Goal: Feedback & Contribution: Leave review/rating

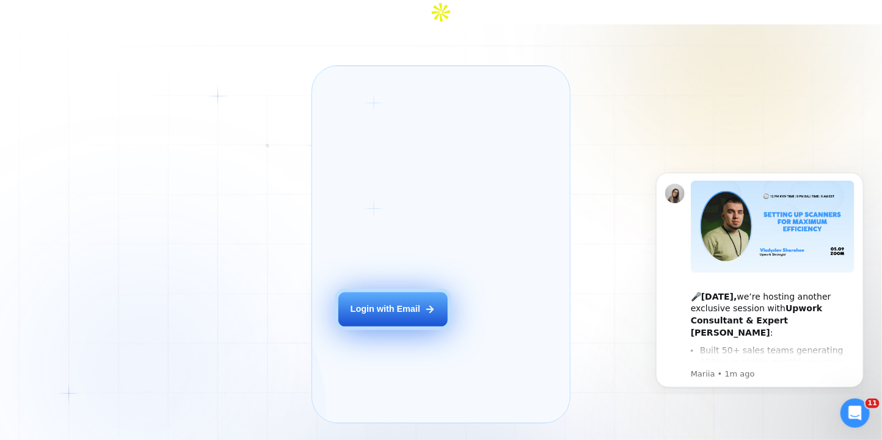
click at [387, 310] on button "Login with Email" at bounding box center [392, 309] width 109 height 34
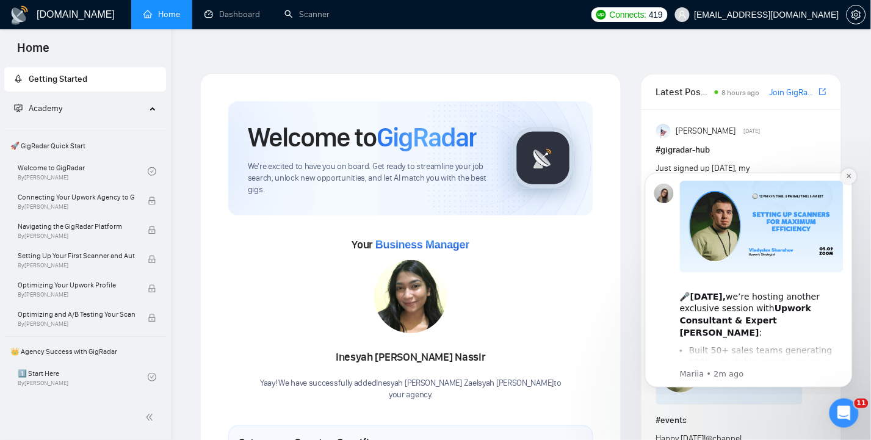
click at [848, 176] on icon "Dismiss notification" at bounding box center [849, 175] width 7 height 7
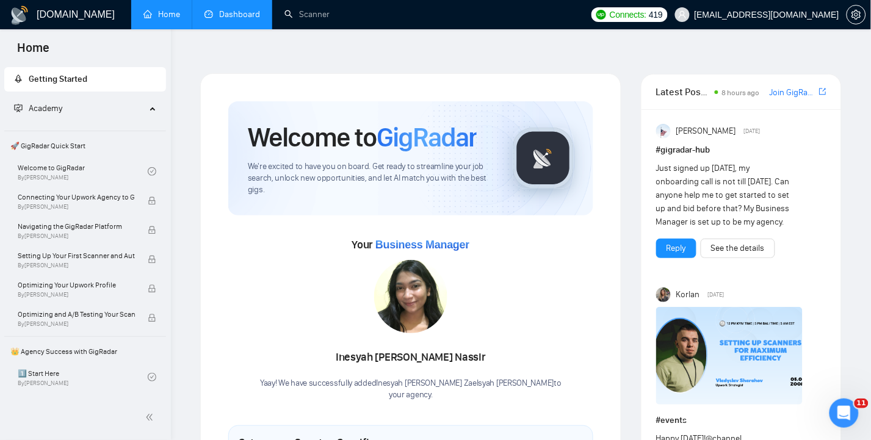
click at [228, 12] on link "Dashboard" at bounding box center [233, 14] width 56 height 10
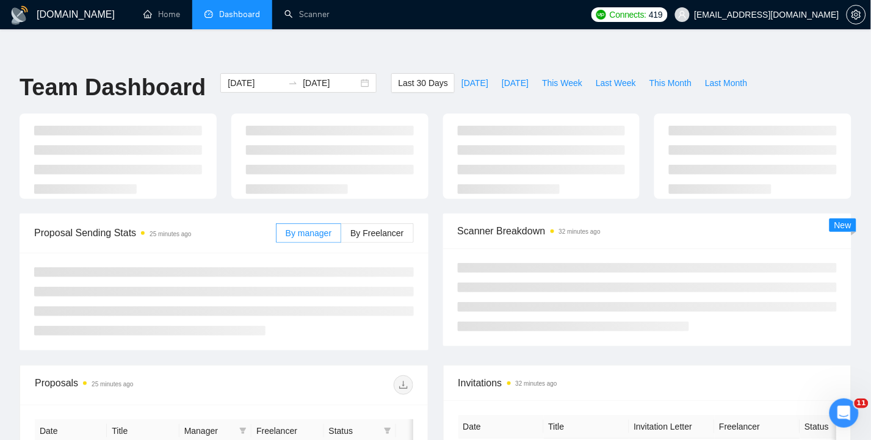
type input "2025-08-05"
type input "2025-09-04"
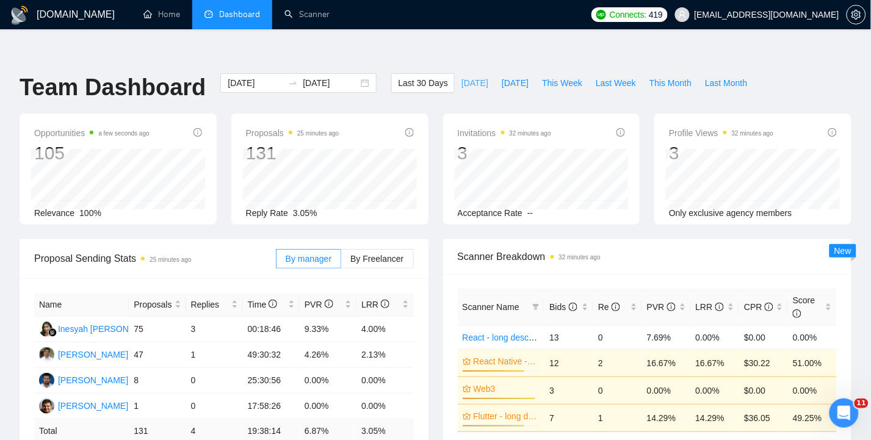
click at [480, 76] on span "Today" at bounding box center [475, 82] width 27 height 13
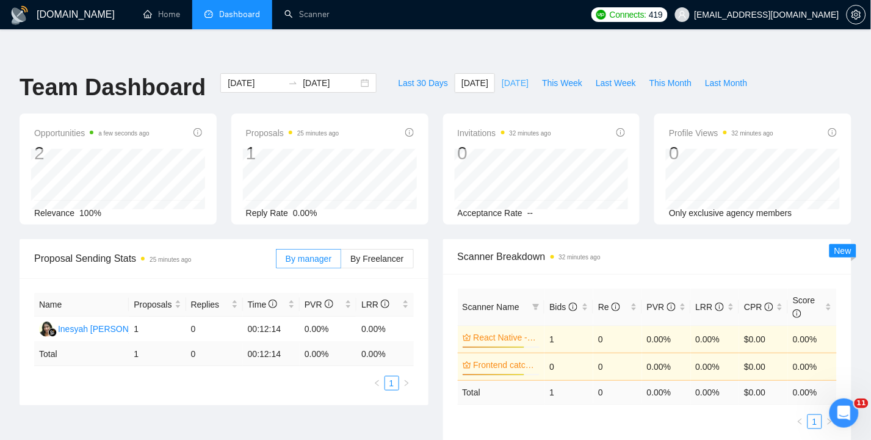
click at [524, 76] on span "Yesterday" at bounding box center [515, 82] width 27 height 13
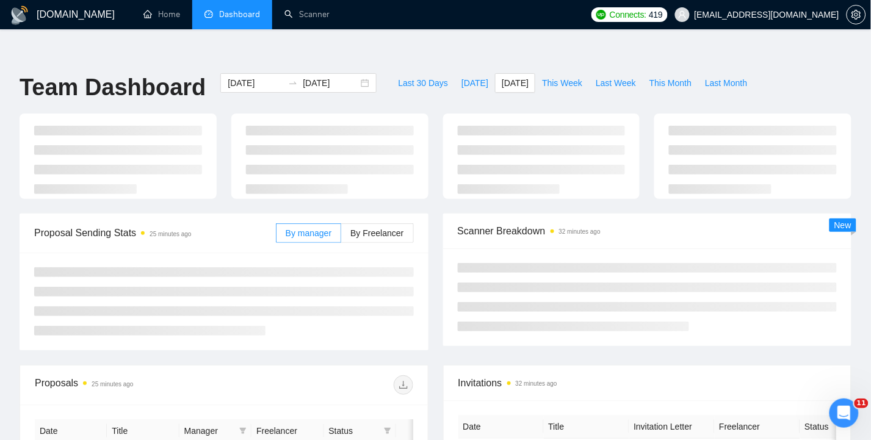
type input "2025-09-03"
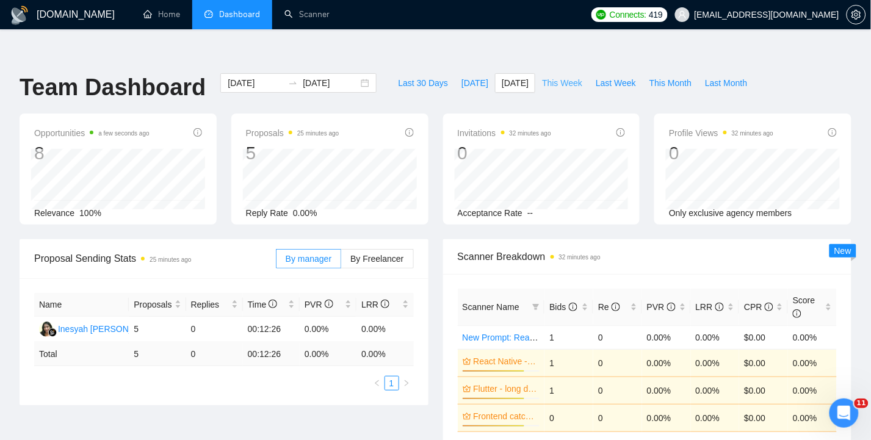
click at [571, 76] on span "This Week" at bounding box center [562, 82] width 40 height 13
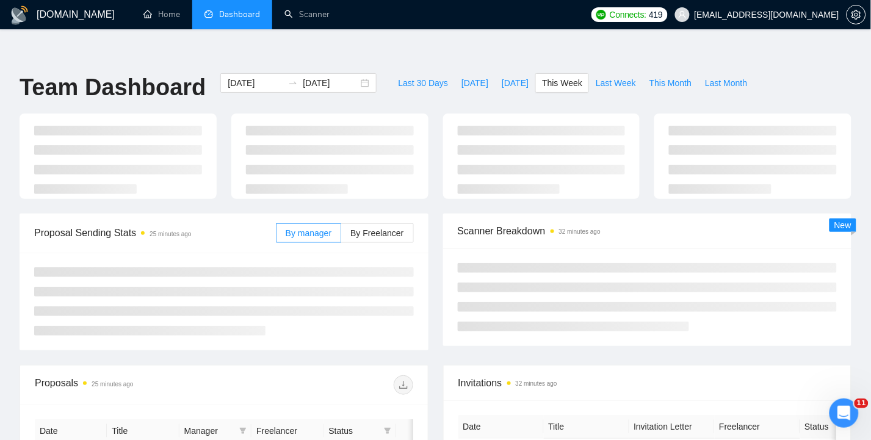
type input "2025-09-01"
type input "2025-09-07"
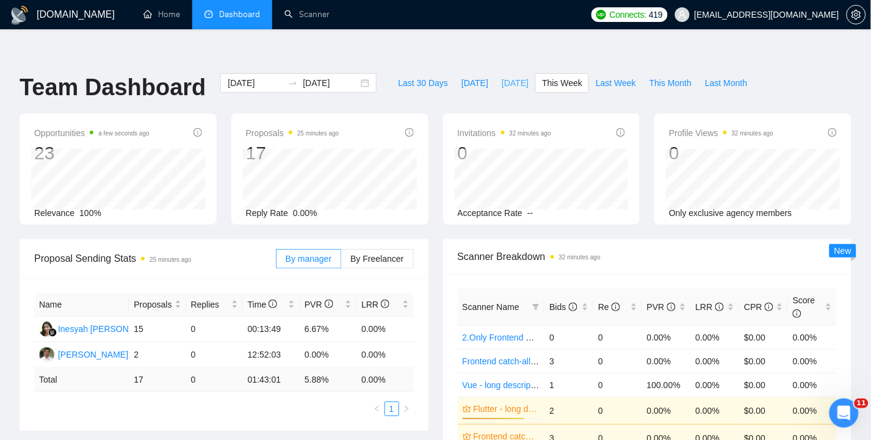
click at [517, 76] on span "Yesterday" at bounding box center [515, 82] width 27 height 13
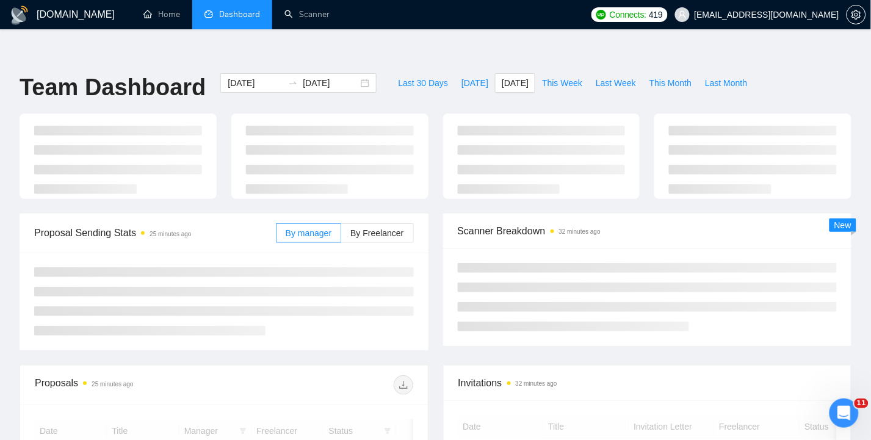
type input "2025-09-03"
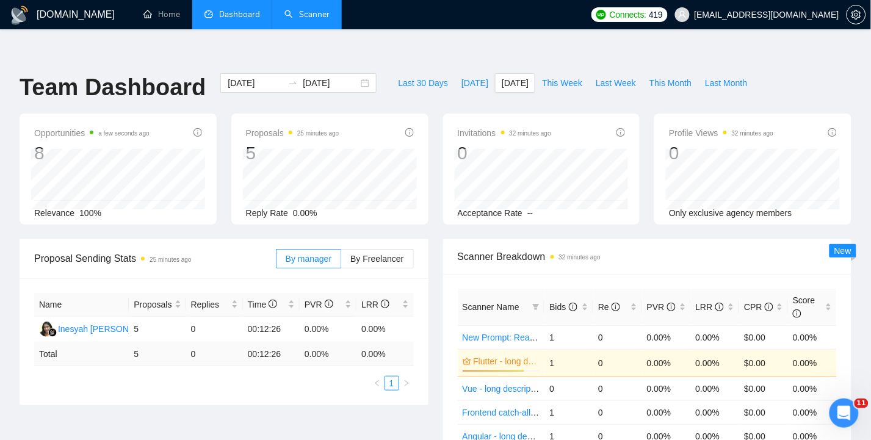
click at [309, 11] on link "Scanner" at bounding box center [307, 14] width 45 height 10
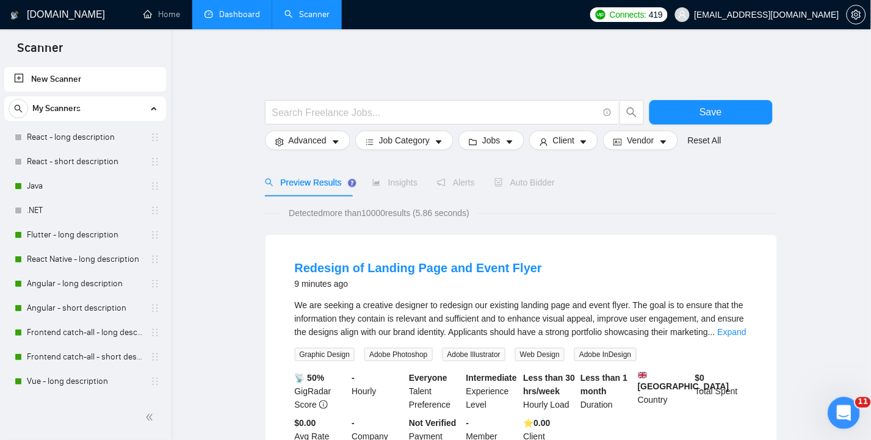
click at [838, 418] on div "Open Intercom Messenger" at bounding box center [842, 411] width 40 height 40
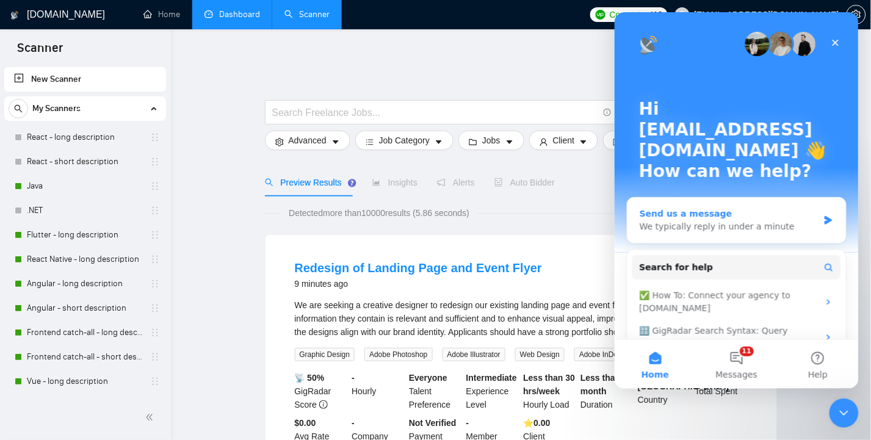
click at [750, 220] on div "We typically reply in under a minute" at bounding box center [728, 226] width 179 height 13
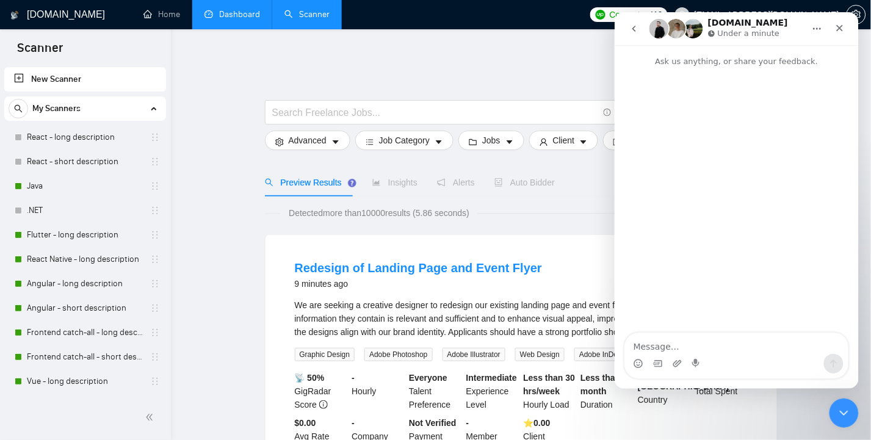
click at [686, 347] on textarea "Message…" at bounding box center [736, 343] width 223 height 21
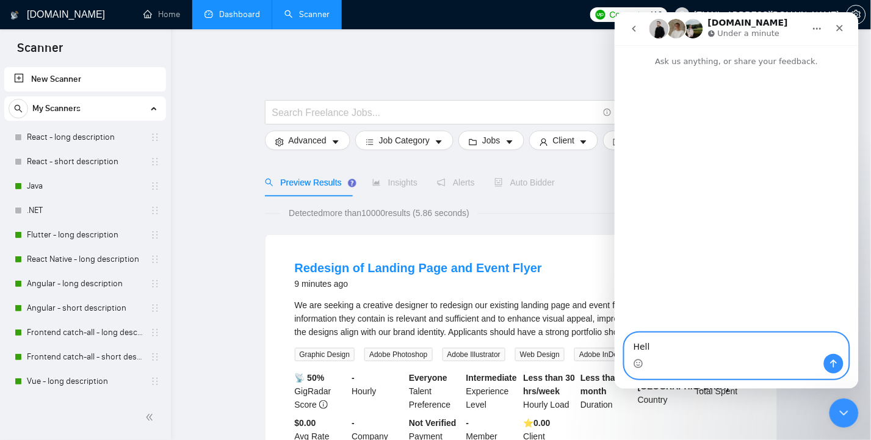
type textarea "Hello"
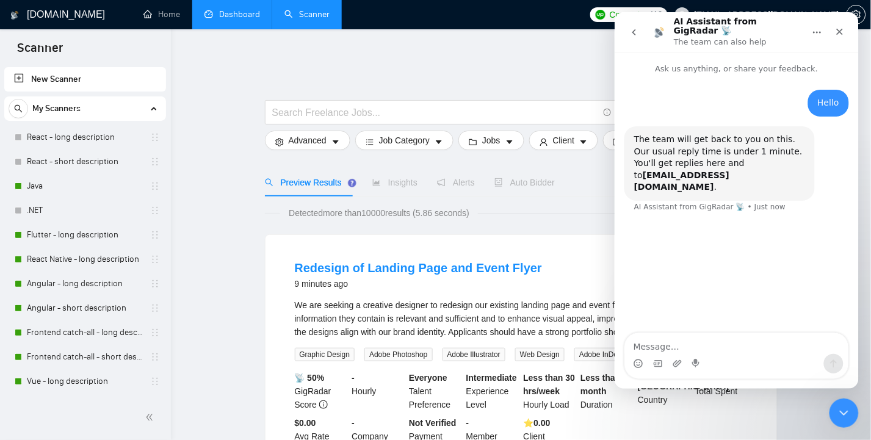
click at [685, 342] on textarea "Message…" at bounding box center [736, 343] width 223 height 21
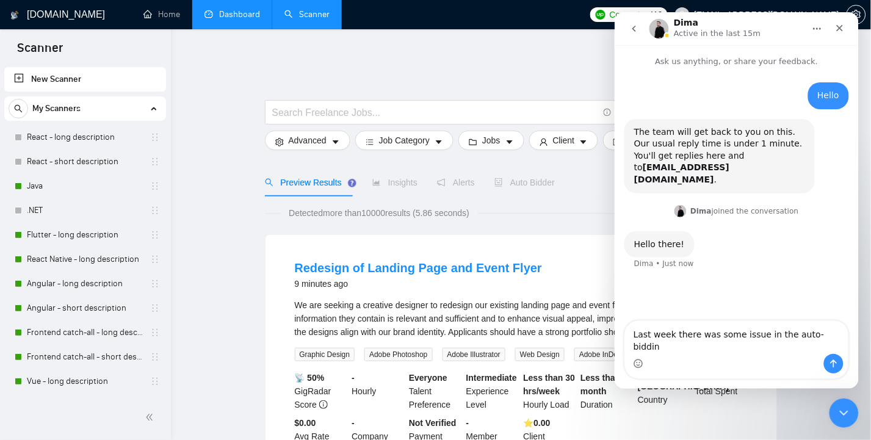
type textarea "Last week there was some issue in the auto-bidding"
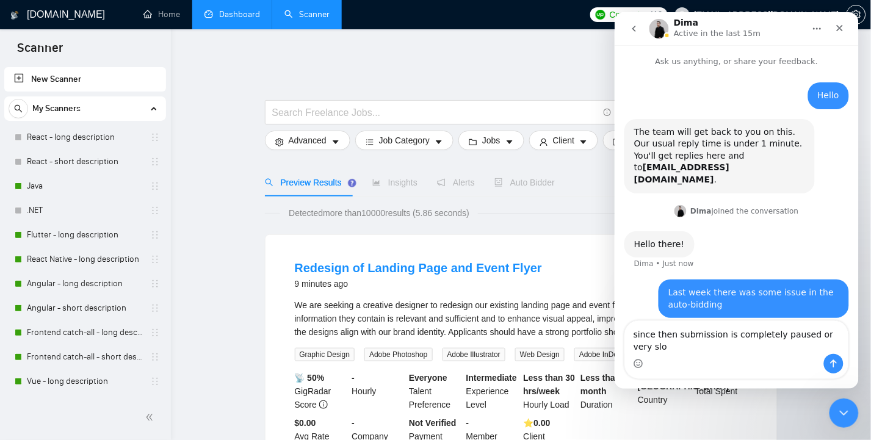
type textarea "since then submission is completely paused or very slow"
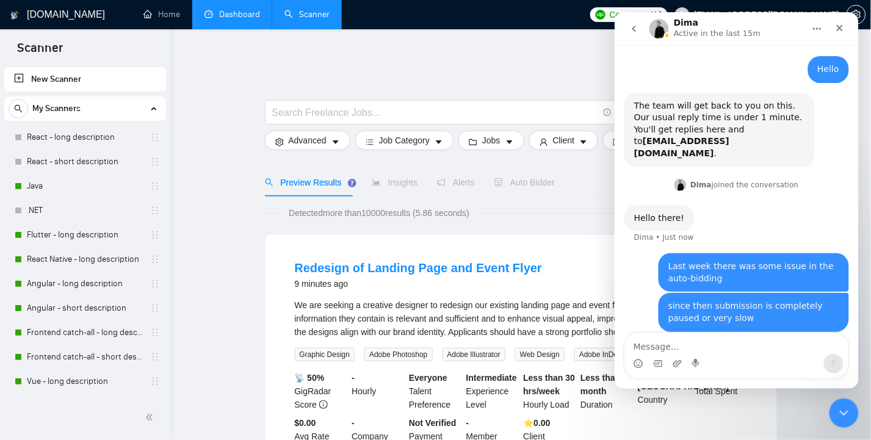
click at [671, 346] on textarea "Message…" at bounding box center [736, 343] width 223 height 21
type textarea "I"
type textarea "When we can expect it to be resolved?"
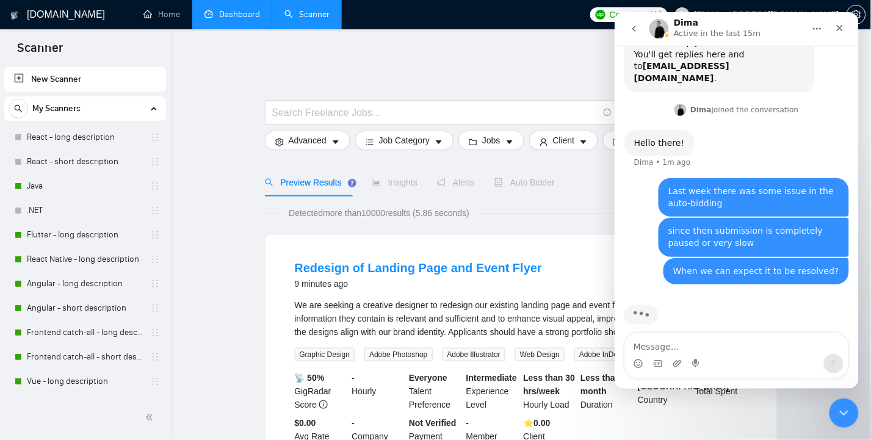
scroll to position [101, 0]
click at [665, 346] on textarea "Message…" at bounding box center [736, 343] width 223 height 21
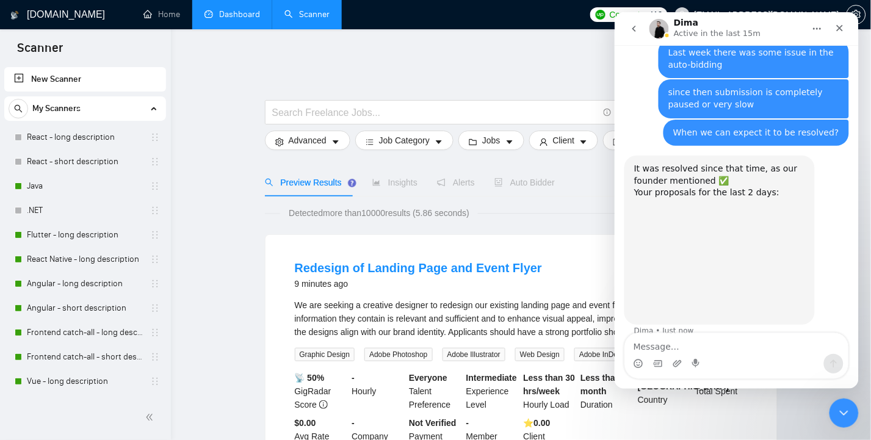
scroll to position [233, 0]
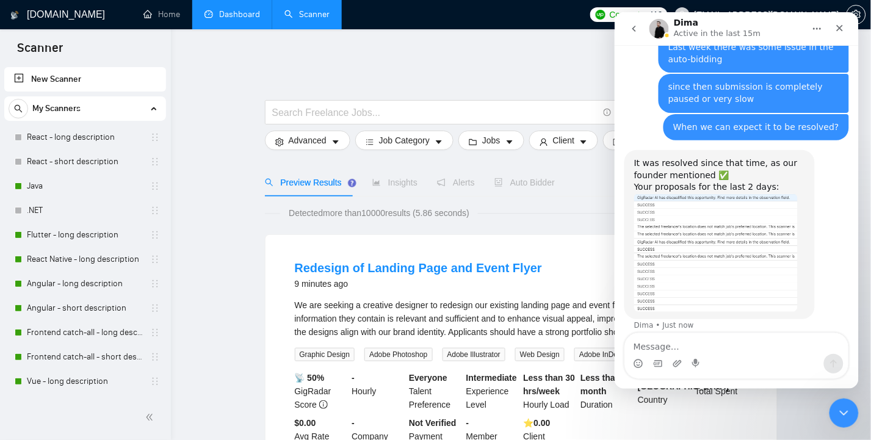
click at [722, 224] on img "Dima says…" at bounding box center [716, 252] width 164 height 119
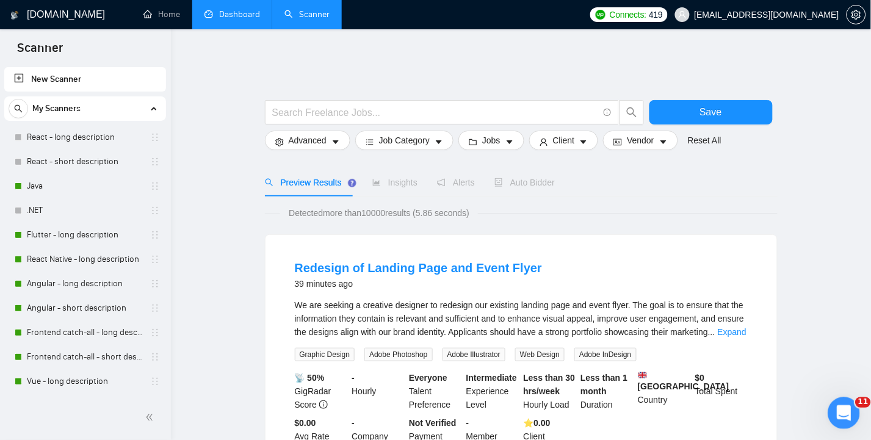
click at [838, 416] on icon "Open Intercom Messenger" at bounding box center [842, 412] width 20 height 20
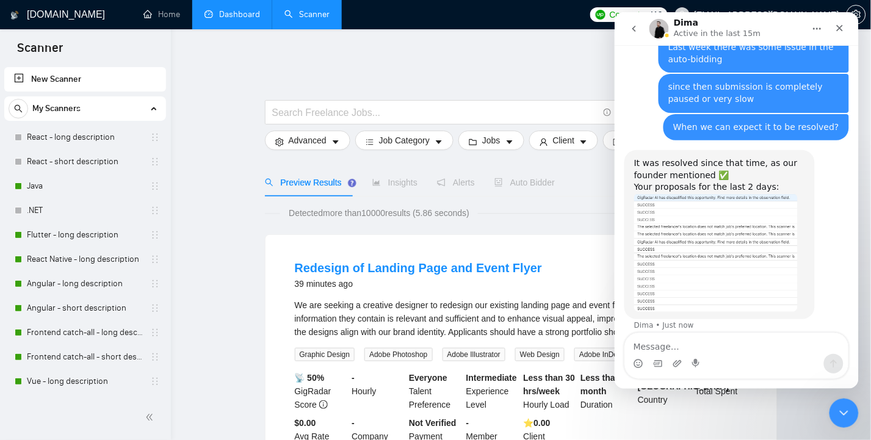
click at [687, 345] on textarea "Message…" at bounding box center [736, 343] width 223 height 21
click at [227, 14] on link "Dashboard" at bounding box center [233, 14] width 56 height 10
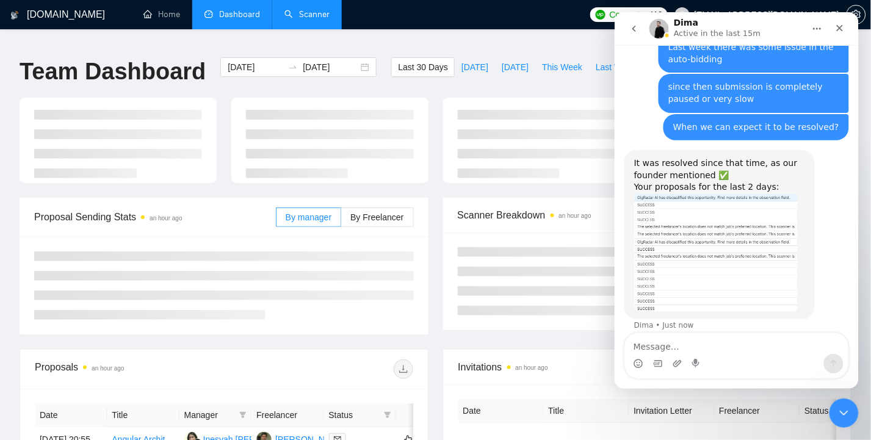
type input "2025-08-05"
type input "2025-09-04"
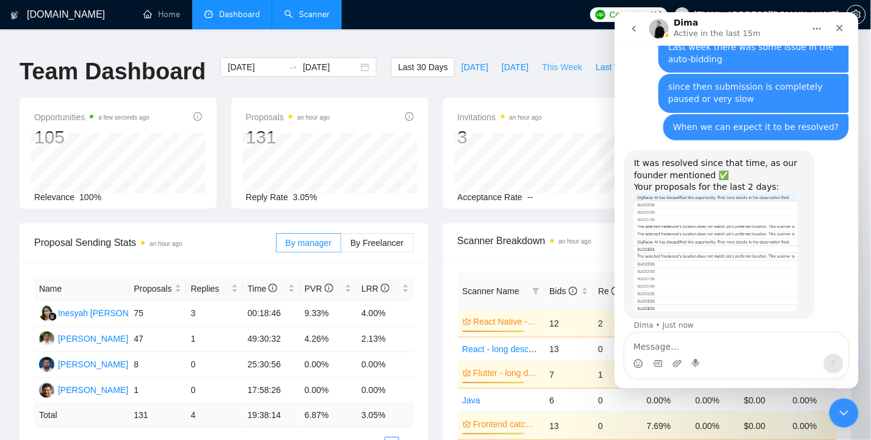
click at [564, 60] on span "This Week" at bounding box center [562, 66] width 40 height 13
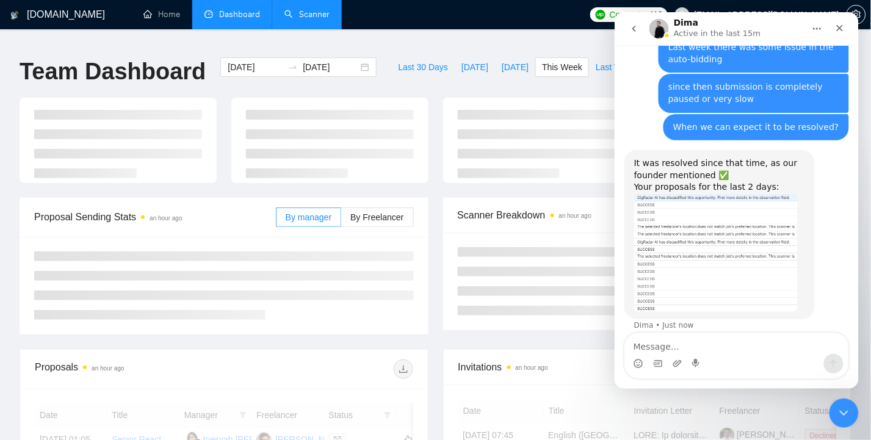
type input "2025-09-01"
type input "2025-09-07"
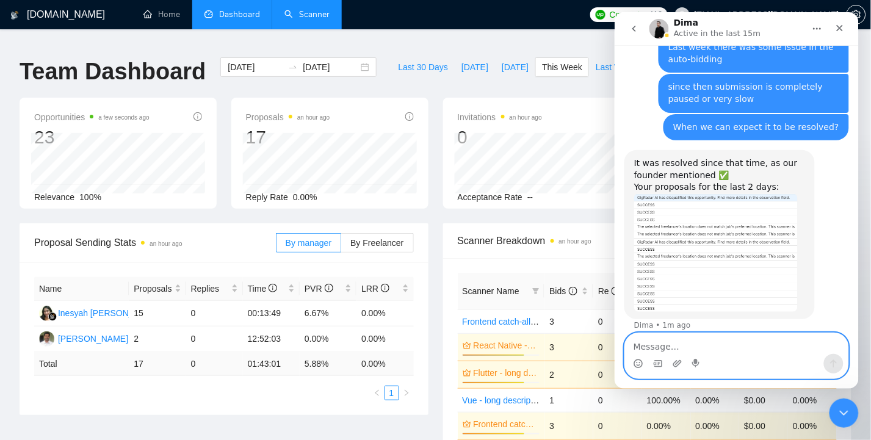
click at [654, 350] on textarea "Message…" at bounding box center [736, 343] width 223 height 21
click at [697, 344] on textarea "Message…" at bounding box center [736, 343] width 223 height 21
type textarea "comparing to previous weeks, submissions"
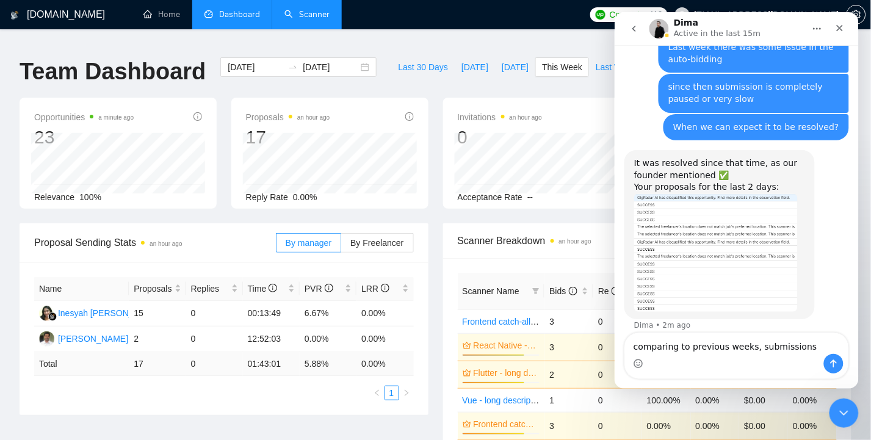
click at [495, 74] on div "Last 30 Days Today Yesterday This Week Last Week This Month Last Month" at bounding box center [572, 77] width 377 height 40
click at [569, 60] on span "This Week" at bounding box center [562, 66] width 40 height 13
click at [603, 60] on span "Last Week" at bounding box center [616, 66] width 40 height 13
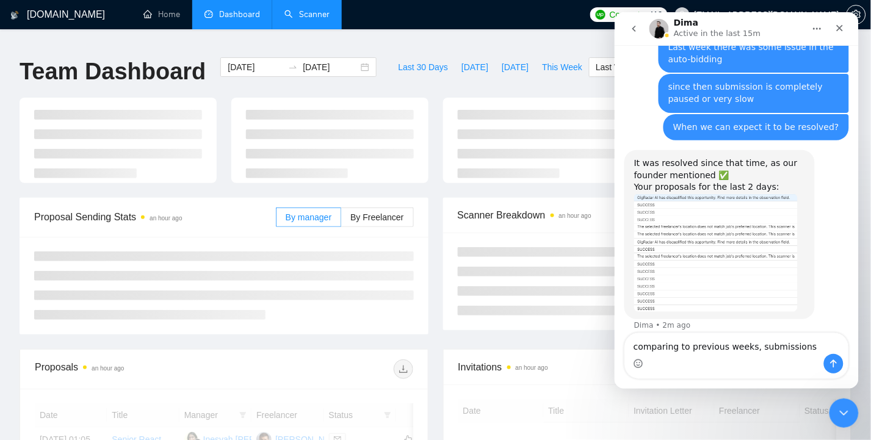
type input "2025-08-25"
type input "2025-08-31"
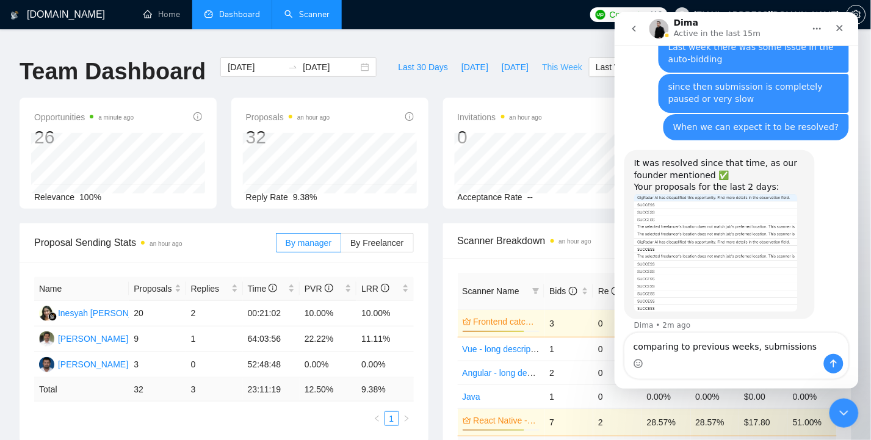
click at [562, 60] on span "This Week" at bounding box center [562, 66] width 40 height 13
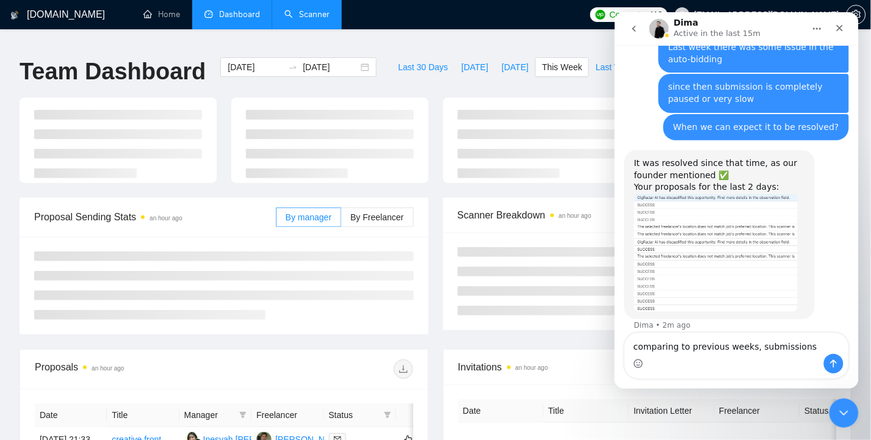
type input "2025-09-01"
type input "2025-09-07"
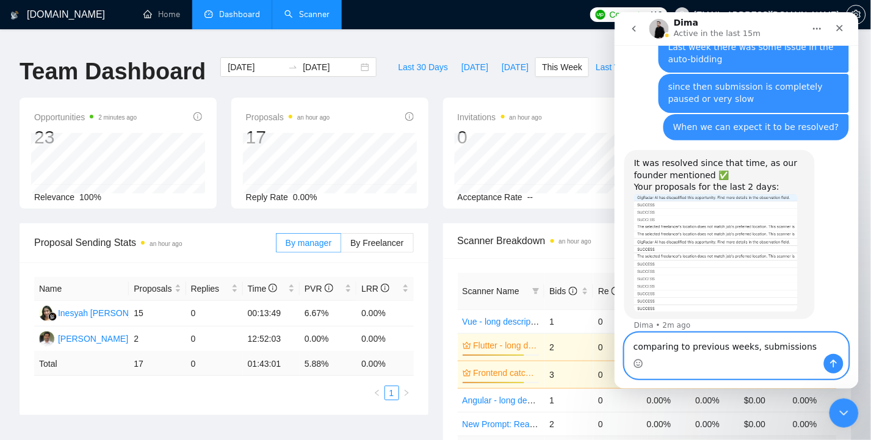
click at [724, 346] on textarea "comparing to previous weeks, submissions" at bounding box center [736, 343] width 223 height 21
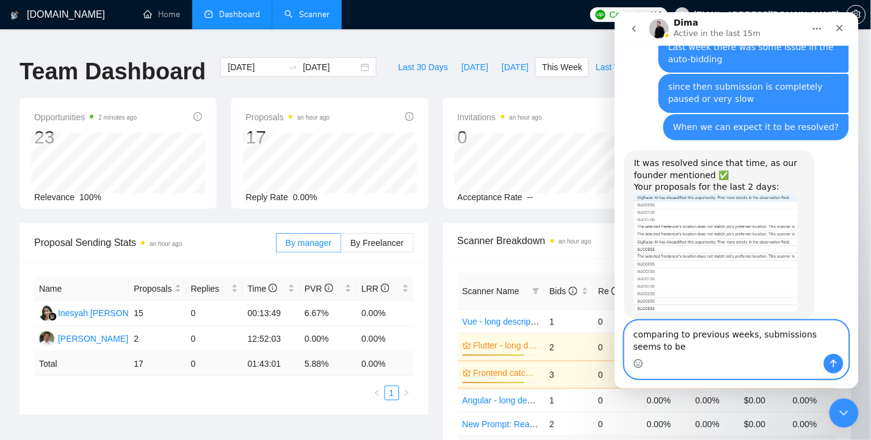
scroll to position [245, 0]
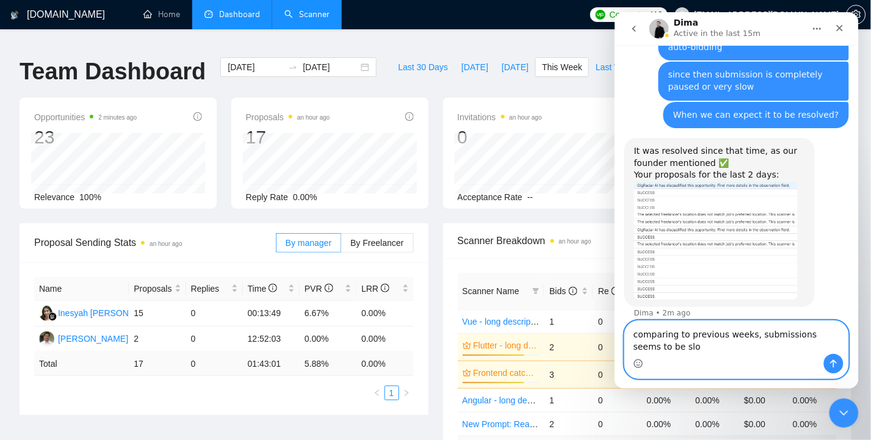
type textarea "comparing to previous weeks, submissions seems to be slow"
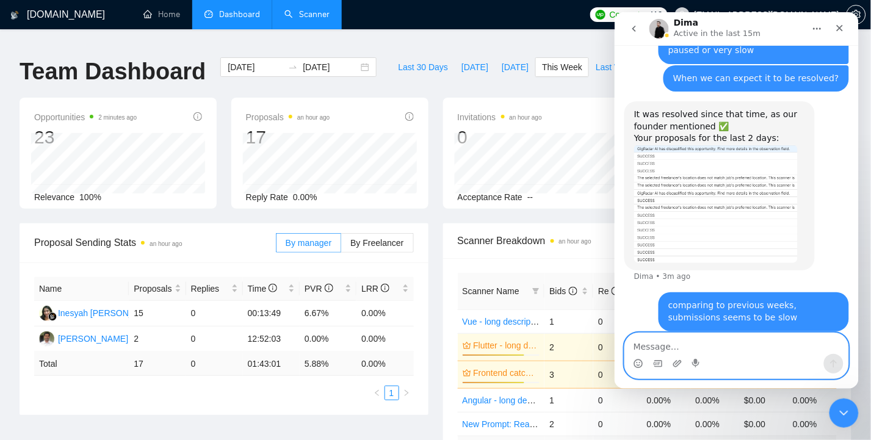
scroll to position [281, 0]
click at [687, 344] on textarea "Message…" at bounding box center [736, 343] width 223 height 21
click at [718, 345] on textarea "Message…" at bounding box center [736, 343] width 223 height 21
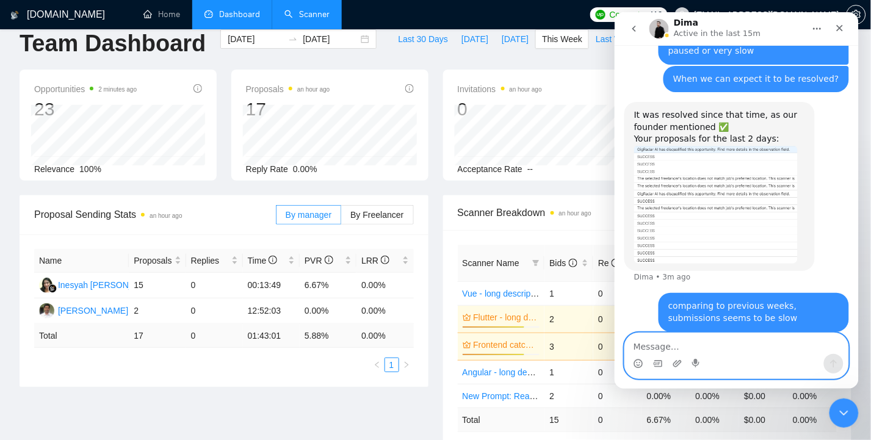
scroll to position [0, 0]
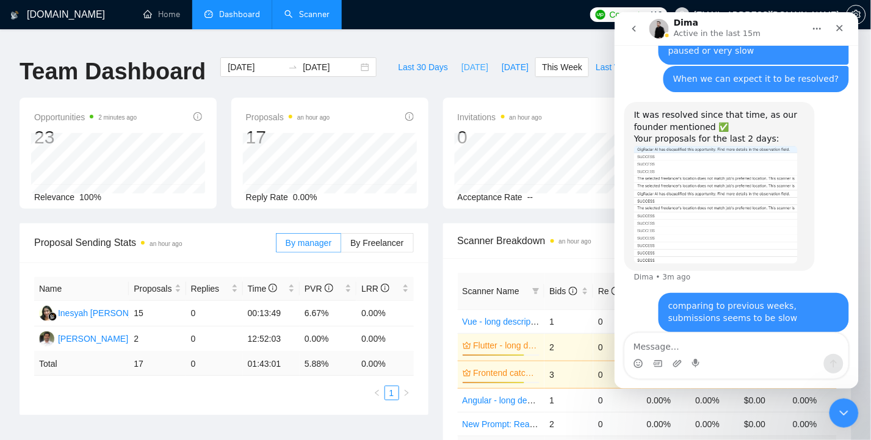
click at [471, 60] on span "Today" at bounding box center [475, 66] width 27 height 13
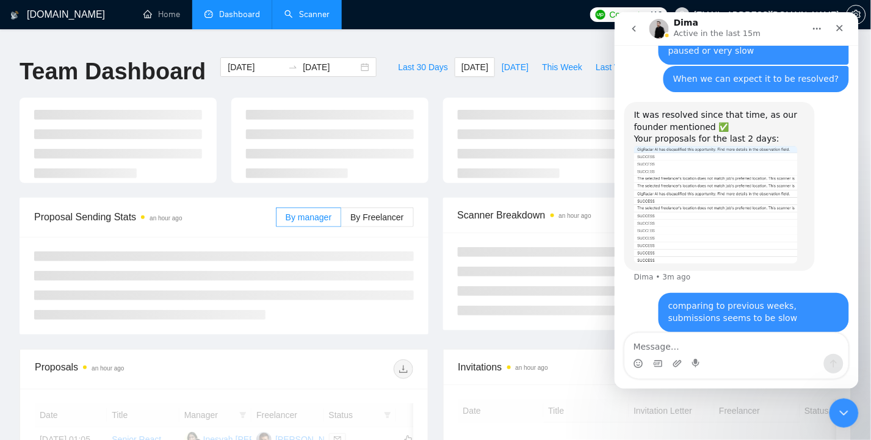
type input "2025-09-04"
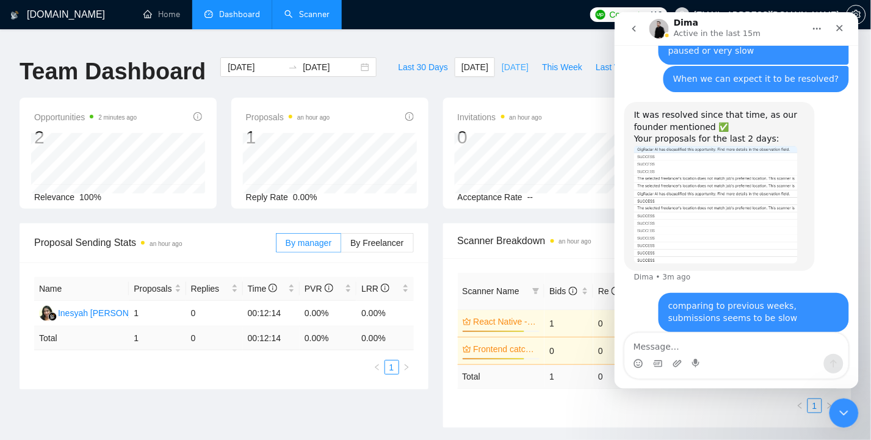
click at [518, 60] on span "Yesterday" at bounding box center [515, 66] width 27 height 13
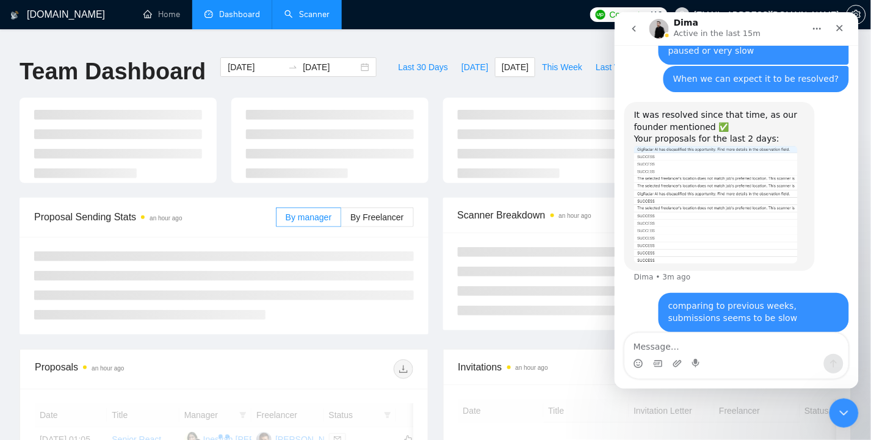
type input "2025-09-03"
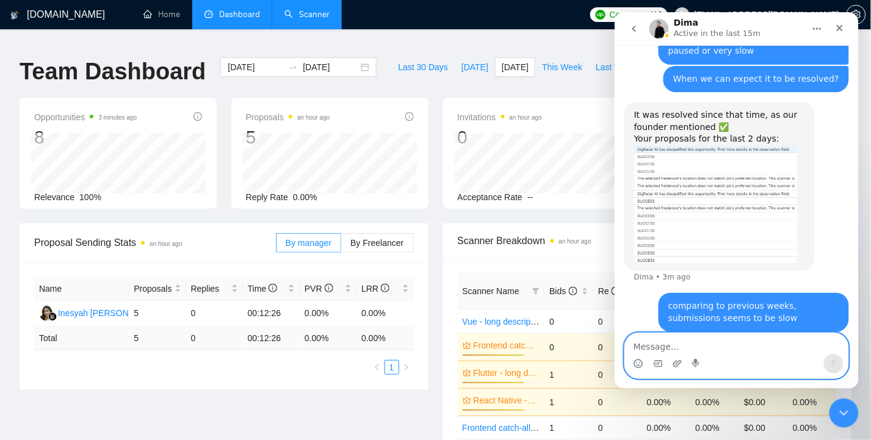
click at [676, 346] on textarea "Message…" at bounding box center [736, 343] width 223 height 21
type textarea "maybe any other reason?"
click at [832, 364] on icon "Send a message…" at bounding box center [833, 363] width 10 height 10
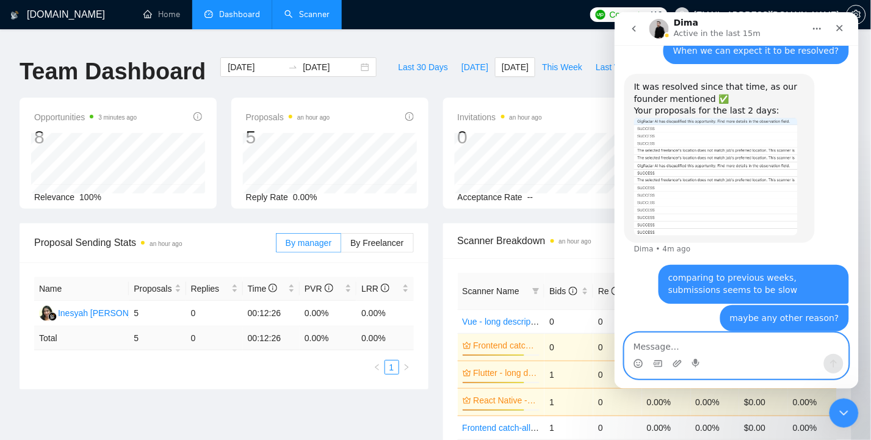
scroll to position [309, 0]
click at [700, 344] on textarea "Message…" at bounding box center [736, 343] width 223 height 21
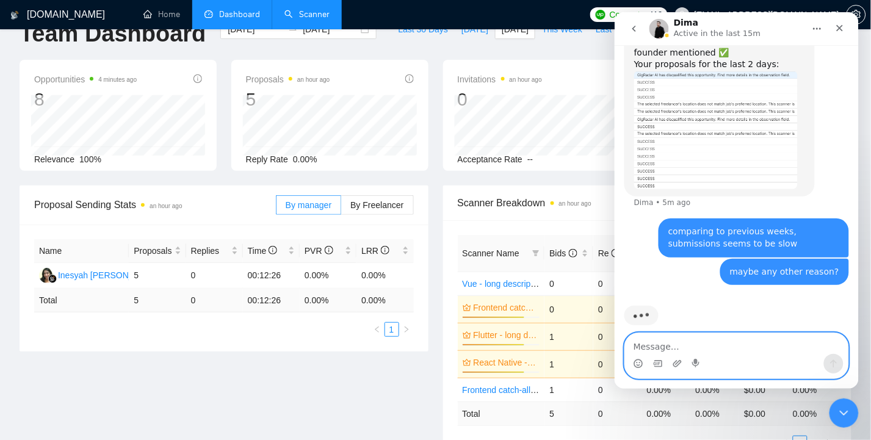
scroll to position [0, 0]
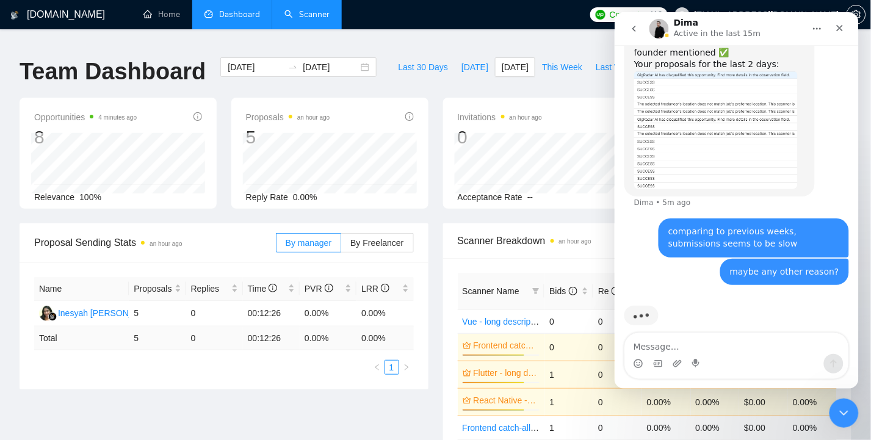
click at [310, 15] on link "Scanner" at bounding box center [307, 14] width 45 height 10
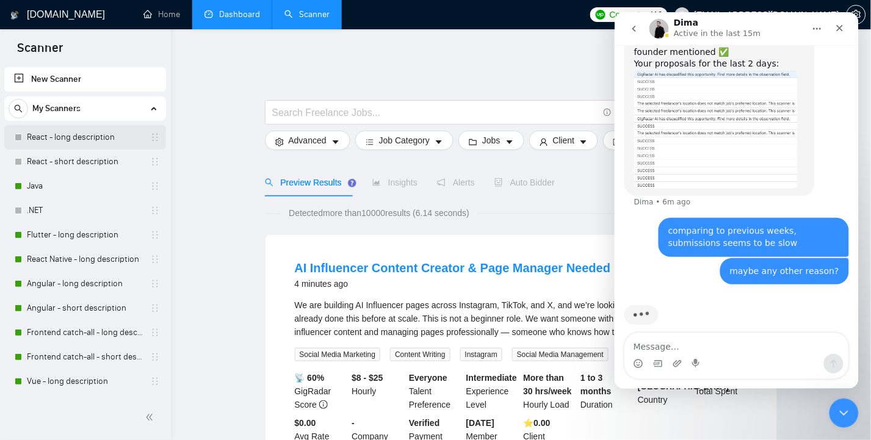
click at [76, 139] on link "React - long description" at bounding box center [85, 137] width 116 height 24
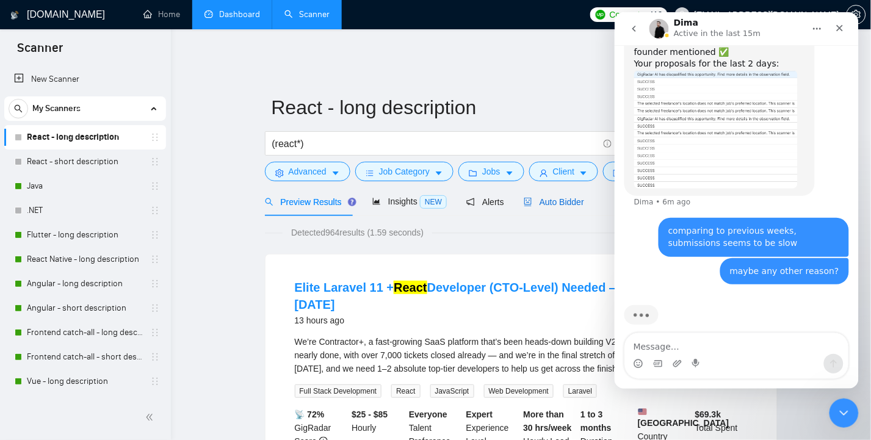
click at [562, 197] on span "Auto Bidder" at bounding box center [554, 202] width 60 height 10
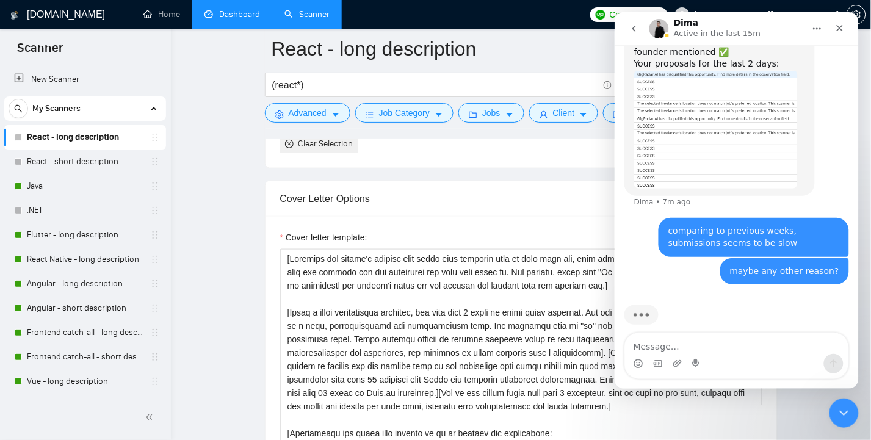
scroll to position [1383, 0]
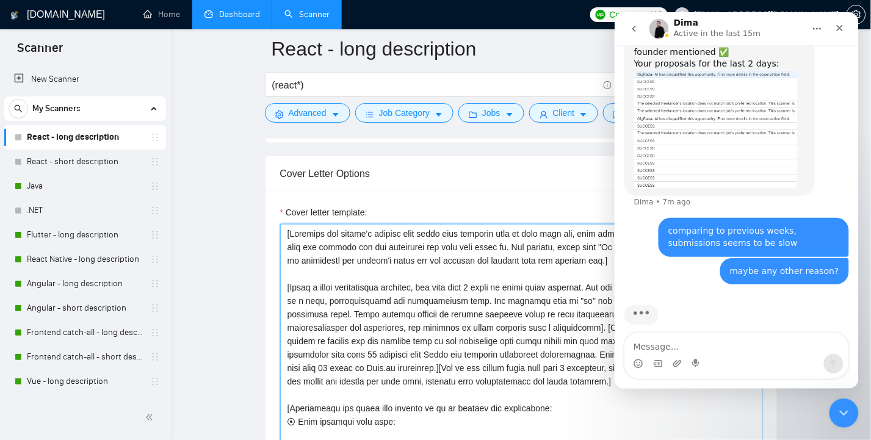
click at [433, 311] on textarea "Cover letter template:" at bounding box center [521, 361] width 482 height 275
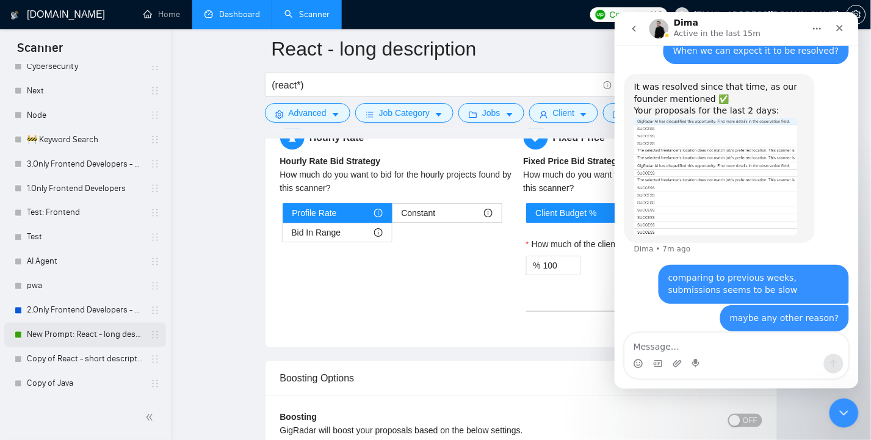
scroll to position [495, 0]
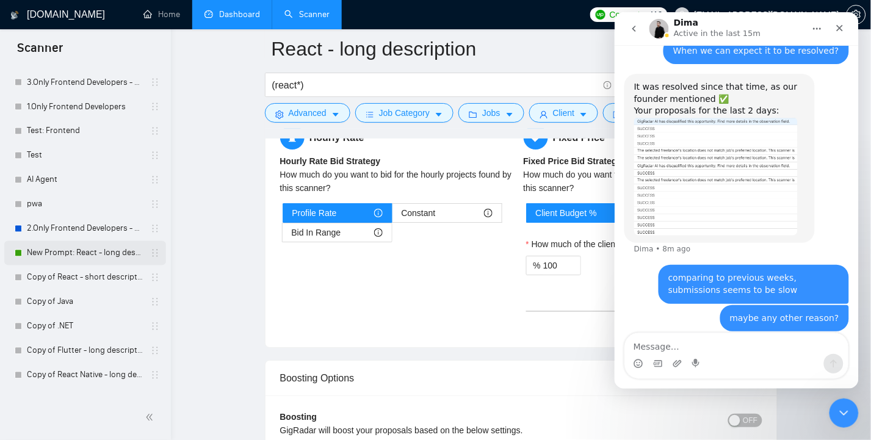
click at [69, 255] on link "New Prompt: React - long description" at bounding box center [85, 253] width 116 height 24
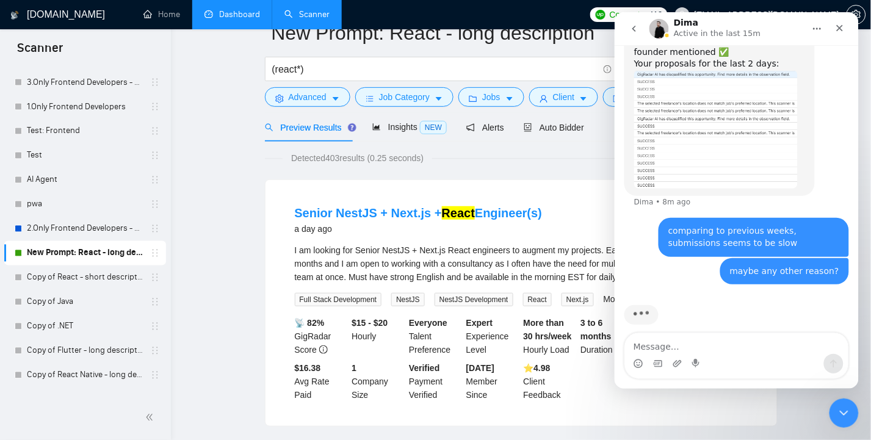
scroll to position [5, 0]
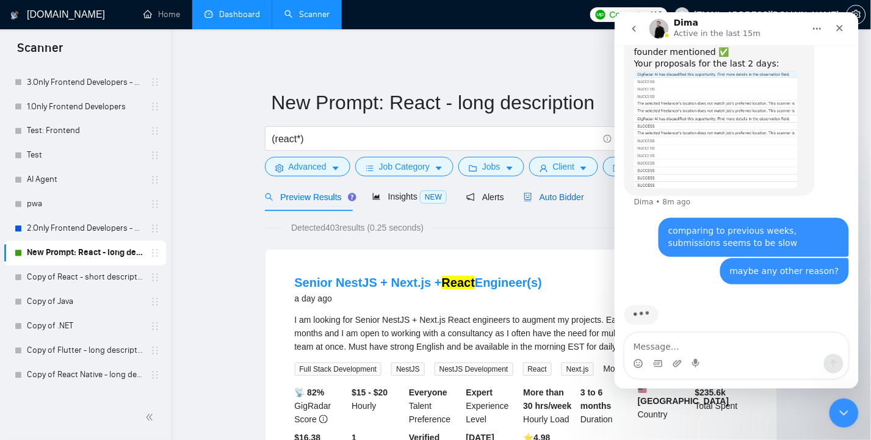
click at [564, 192] on span "Auto Bidder" at bounding box center [554, 197] width 60 height 10
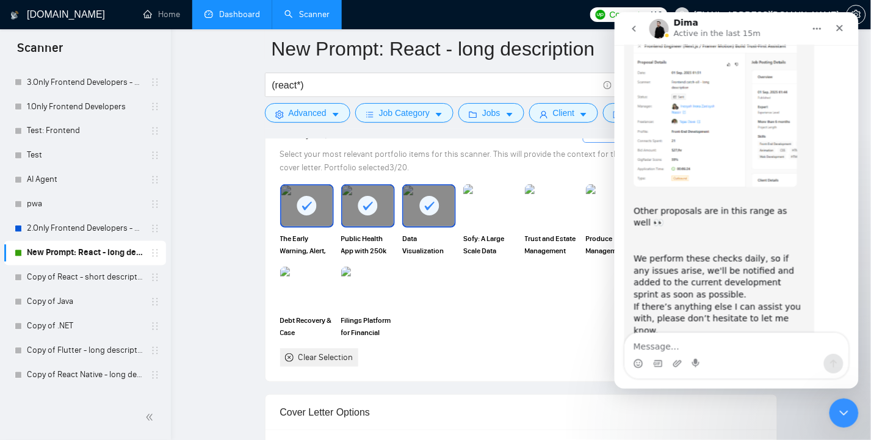
scroll to position [1134, 0]
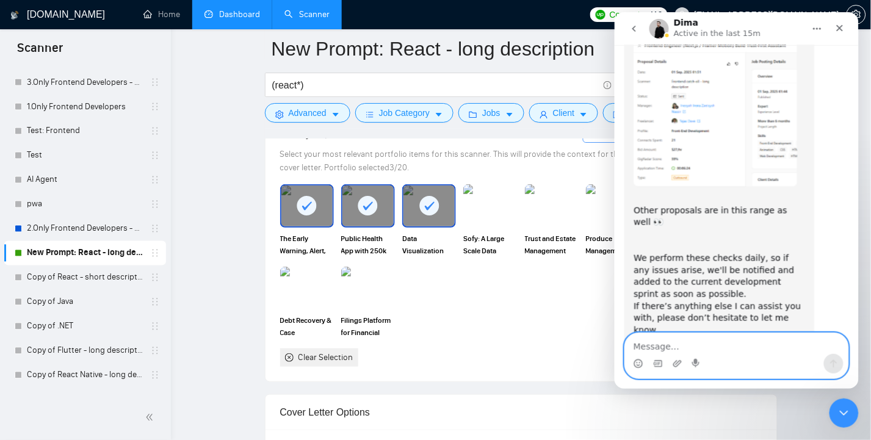
click at [672, 348] on textarea "Message…" at bounding box center [736, 343] width 223 height 21
click at [614, 12] on span ""Slow"" at bounding box center [614, 12] width 0 height 0
click at [792, 344] on textarea ""Slow" means total submissions a day" at bounding box center [736, 343] width 223 height 21
type textarea ""Slow" means total submissions a day"
click at [834, 366] on icon "Send a message…" at bounding box center [833, 363] width 10 height 10
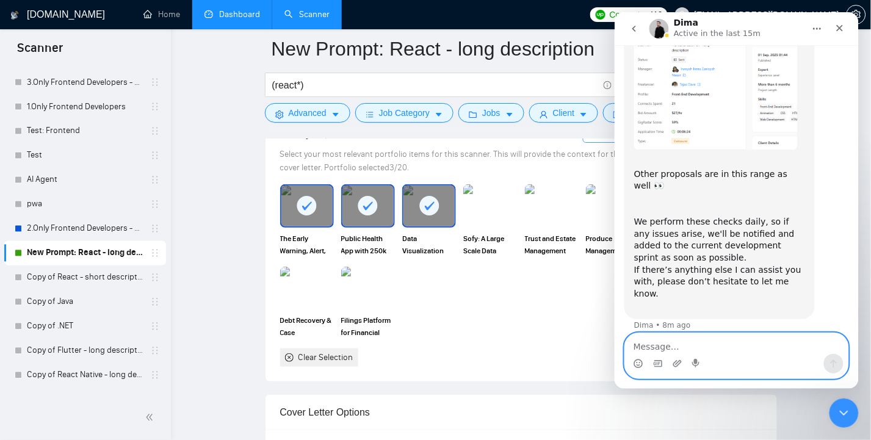
scroll to position [1170, 0]
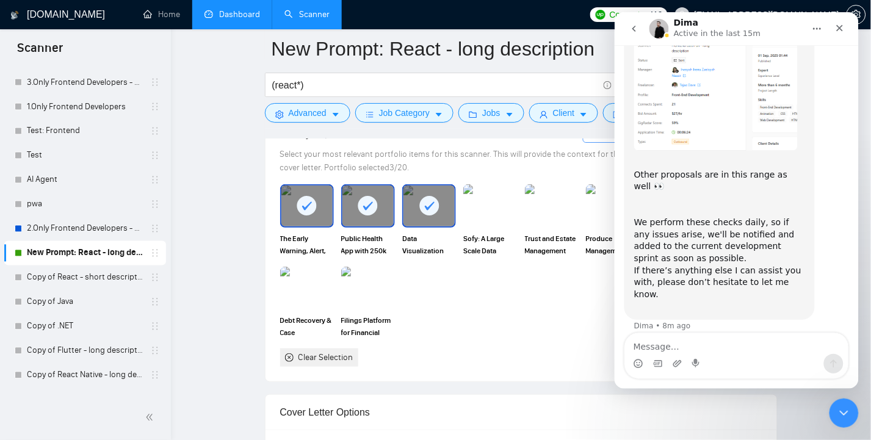
click at [238, 13] on link "Dashboard" at bounding box center [233, 14] width 56 height 10
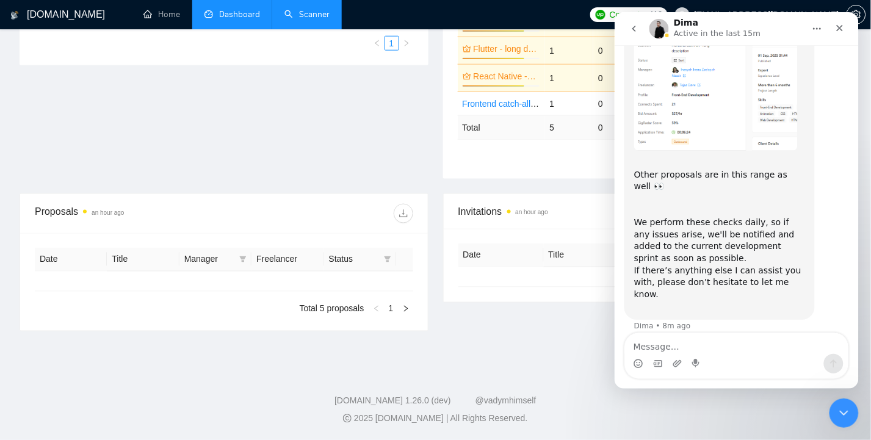
type input "2025-08-05"
type input "2025-09-04"
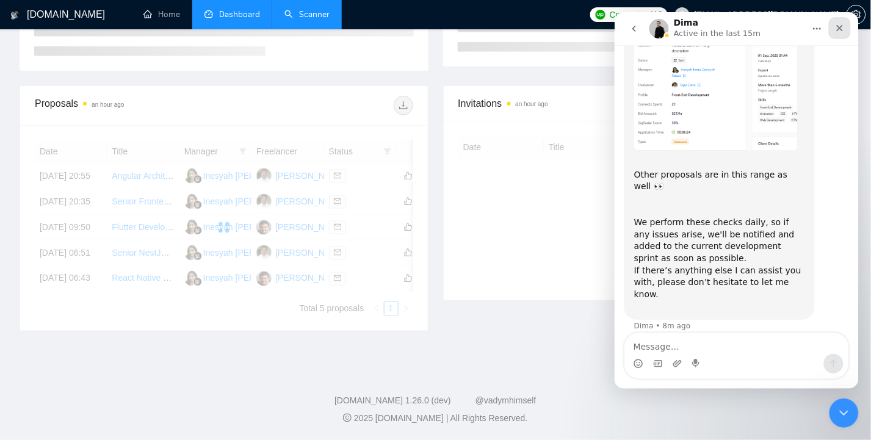
scroll to position [326, 0]
click at [838, 29] on icon "Close" at bounding box center [840, 28] width 10 height 10
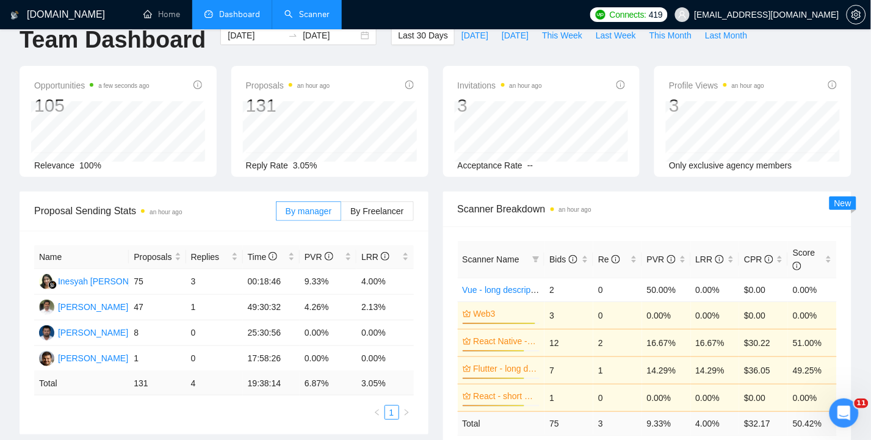
scroll to position [0, 0]
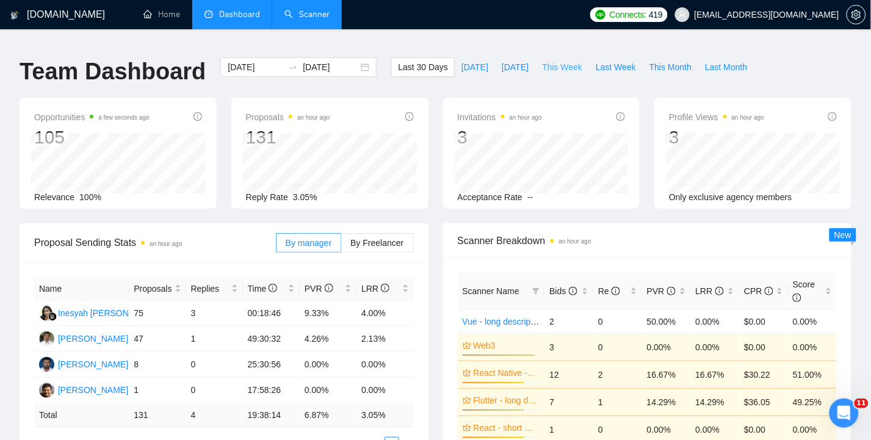
click at [559, 60] on span "This Week" at bounding box center [562, 66] width 40 height 13
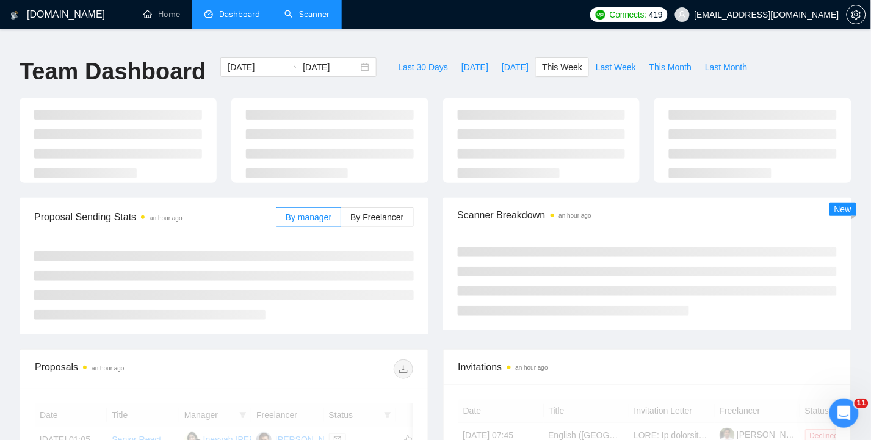
type input "2025-09-01"
type input "2025-09-07"
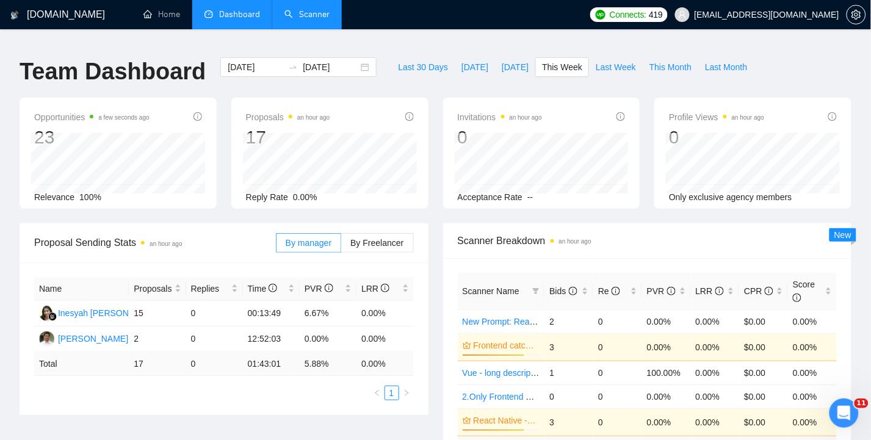
click at [318, 18] on link "Scanner" at bounding box center [307, 14] width 45 height 10
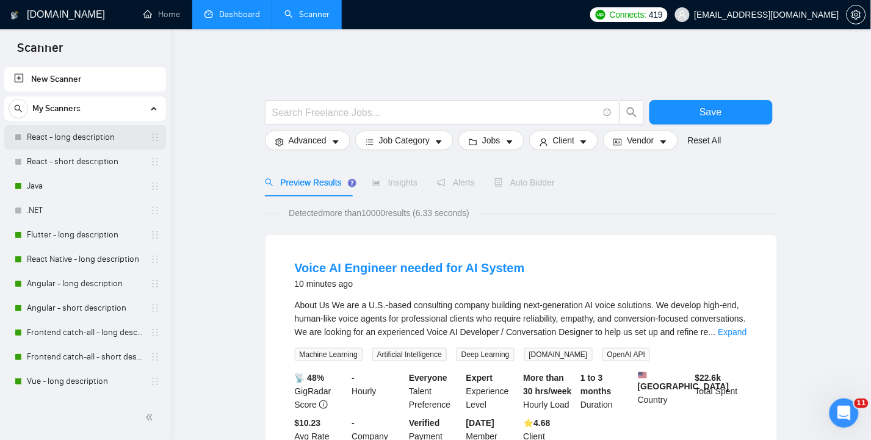
click at [72, 136] on link "React - long description" at bounding box center [85, 137] width 116 height 24
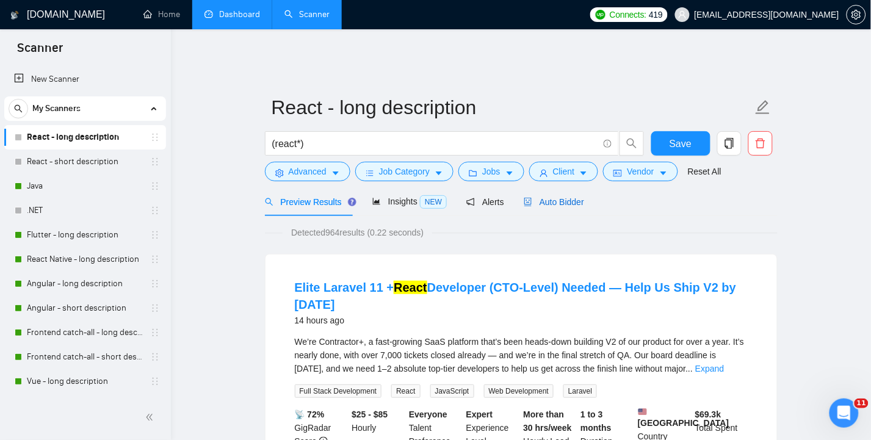
click at [569, 197] on span "Auto Bidder" at bounding box center [554, 202] width 60 height 10
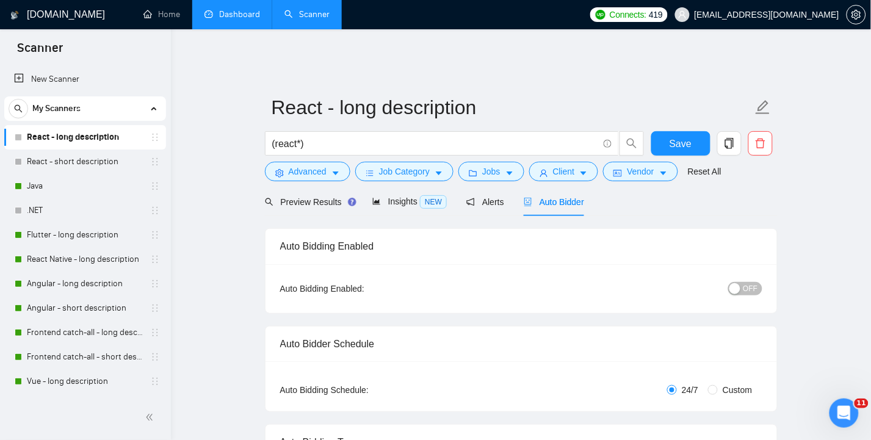
click at [748, 282] on span "OFF" at bounding box center [751, 288] width 15 height 13
click at [675, 136] on span "Save" at bounding box center [681, 143] width 22 height 15
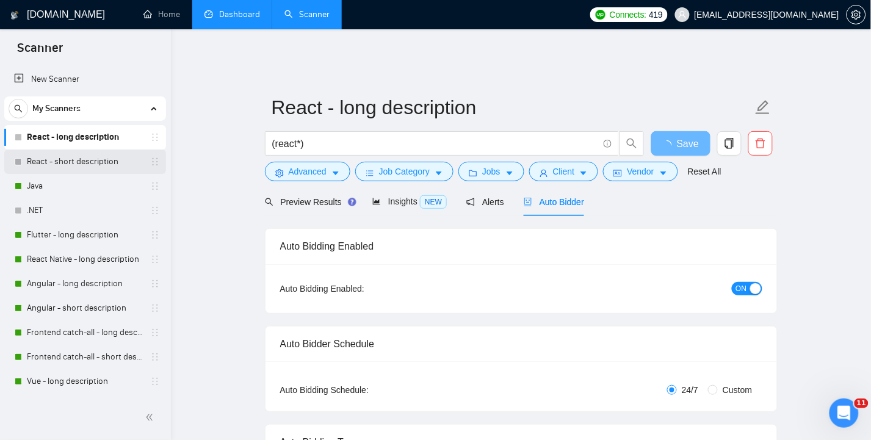
click at [60, 161] on link "React - short description" at bounding box center [85, 162] width 116 height 24
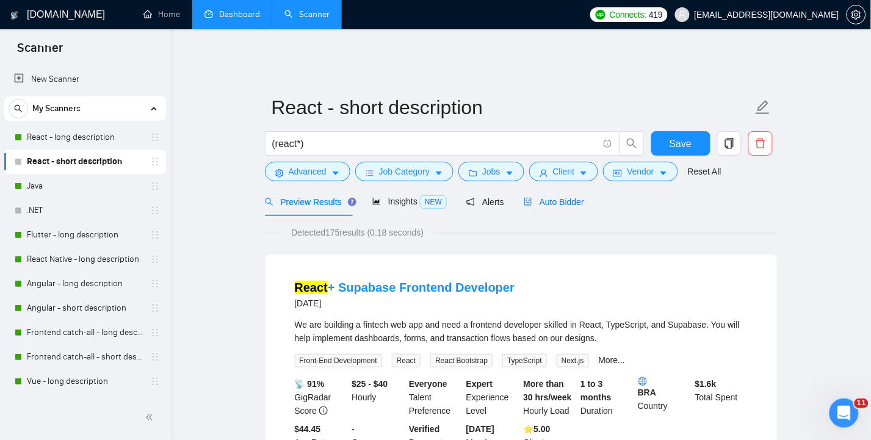
click at [564, 197] on span "Auto Bidder" at bounding box center [554, 202] width 60 height 10
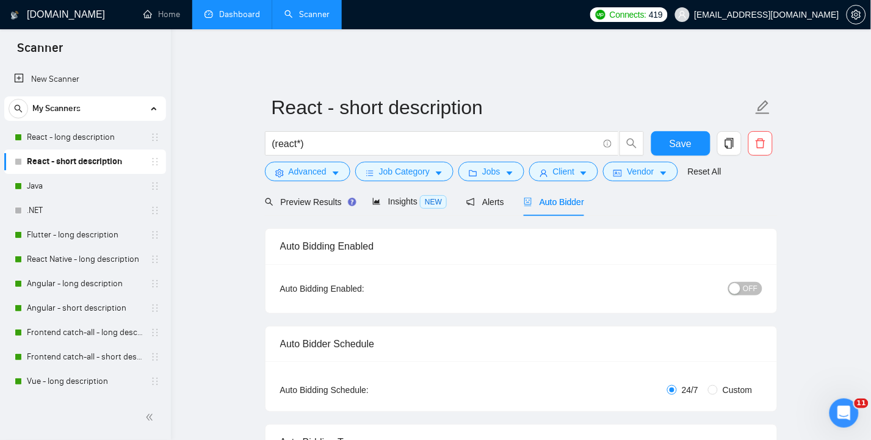
click at [755, 282] on span "OFF" at bounding box center [751, 288] width 15 height 13
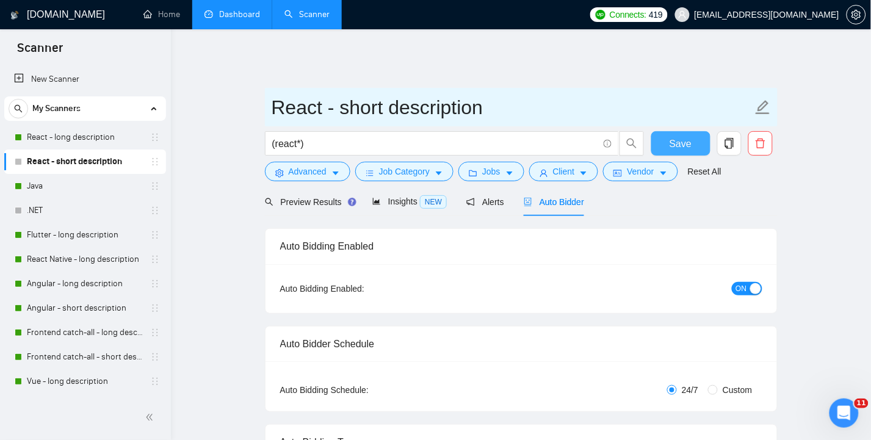
click at [675, 136] on span "Save" at bounding box center [681, 143] width 22 height 15
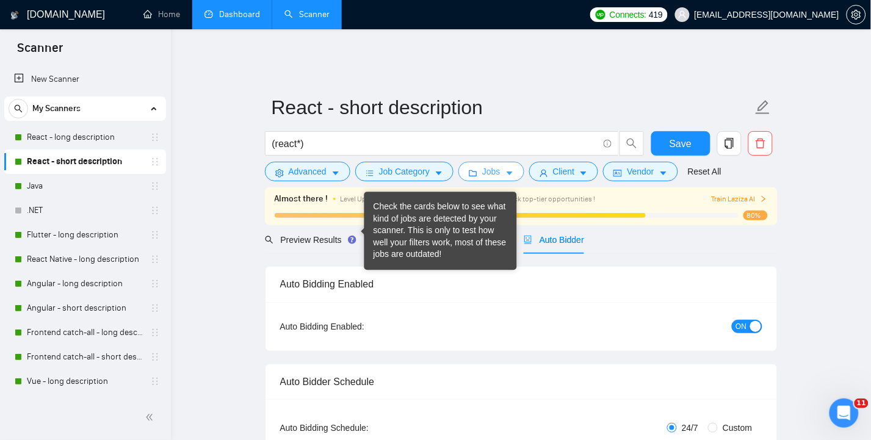
click at [495, 165] on span "Jobs" at bounding box center [491, 171] width 18 height 13
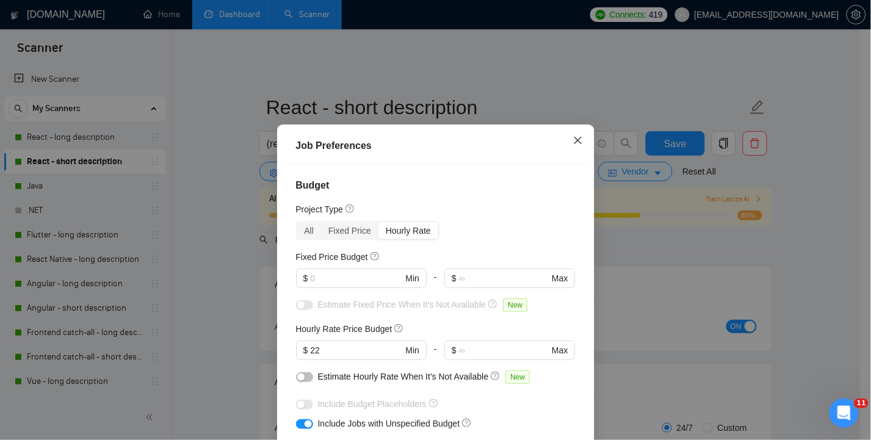
click at [574, 140] on icon "close" at bounding box center [577, 139] width 7 height 7
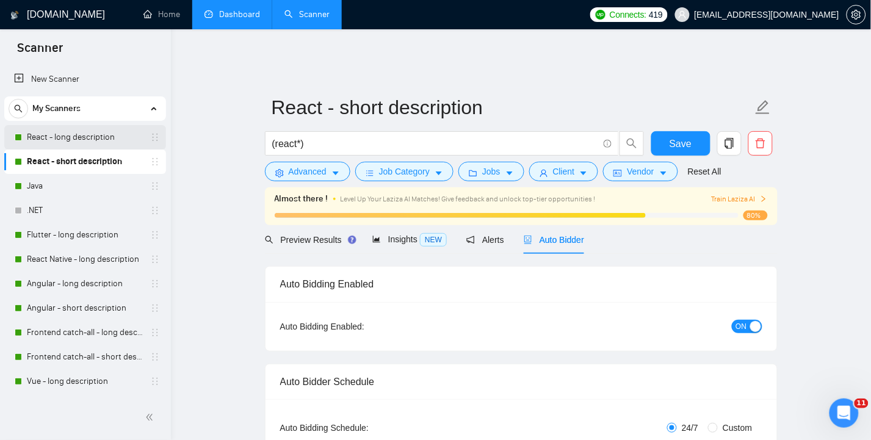
click at [69, 136] on link "React - long description" at bounding box center [85, 137] width 116 height 24
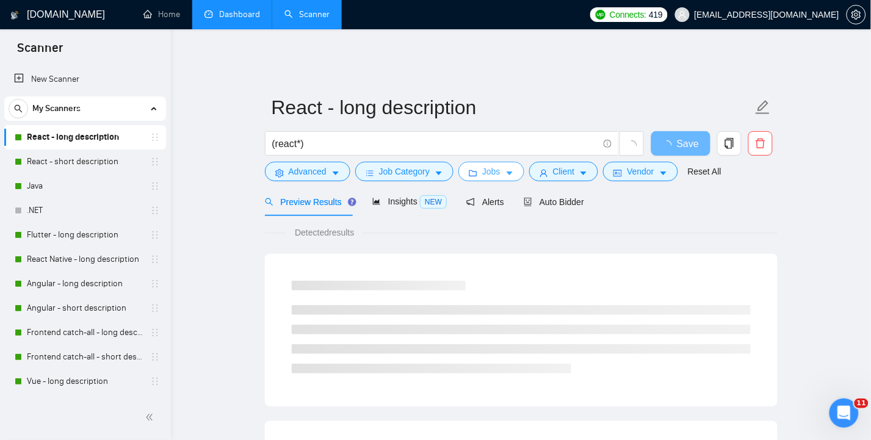
click at [491, 165] on span "Jobs" at bounding box center [491, 171] width 18 height 13
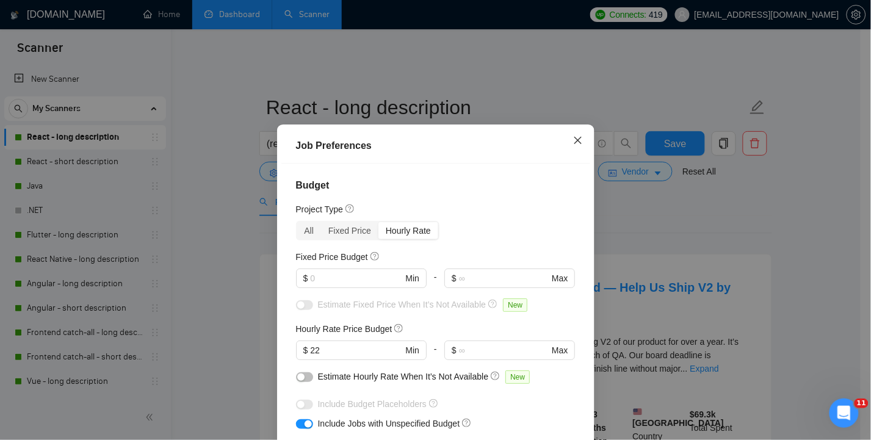
click at [575, 139] on icon "close" at bounding box center [578, 141] width 10 height 10
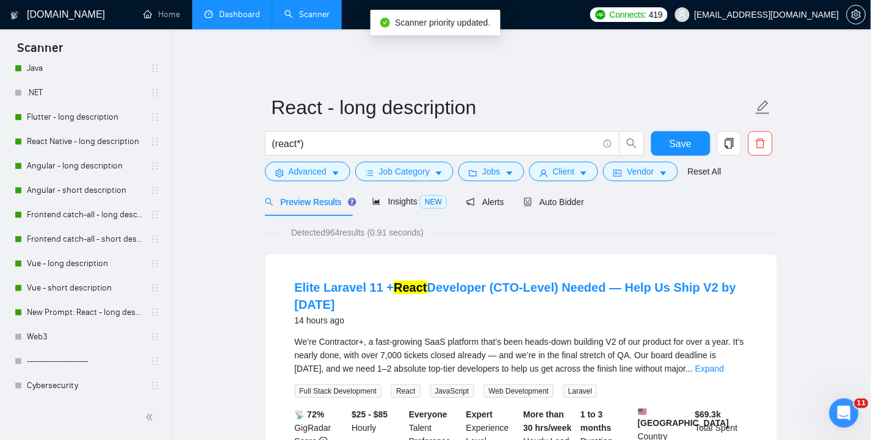
scroll to position [119, 0]
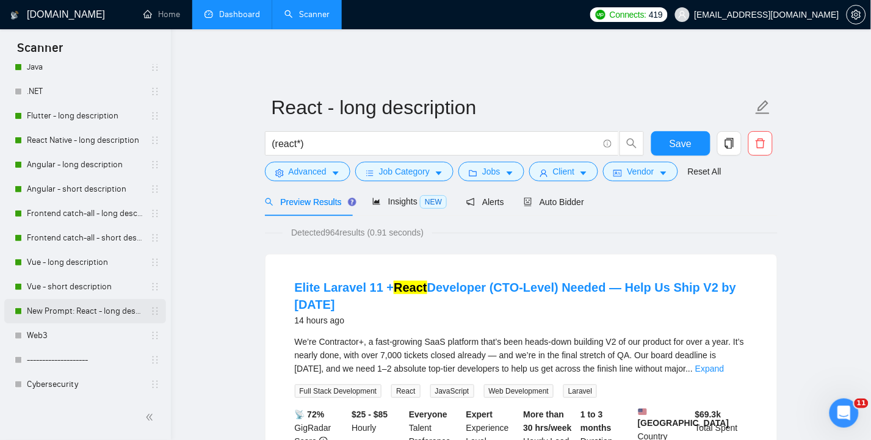
click at [73, 313] on link "New Prompt: React - long description" at bounding box center [85, 311] width 116 height 24
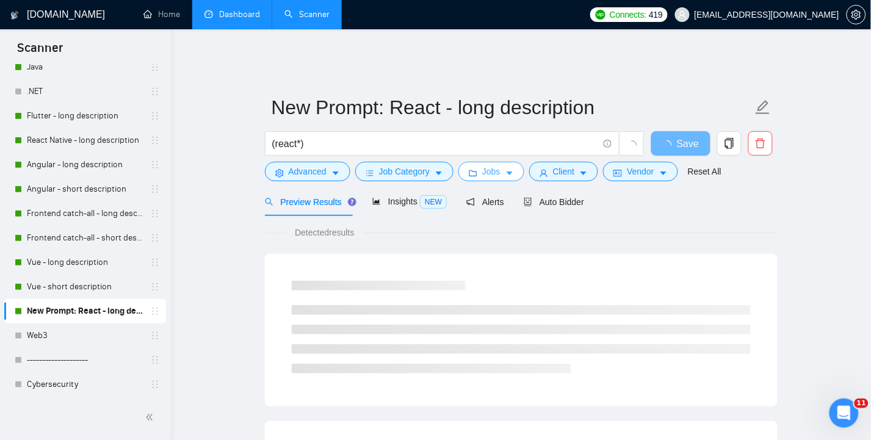
click at [492, 165] on span "Jobs" at bounding box center [491, 171] width 18 height 13
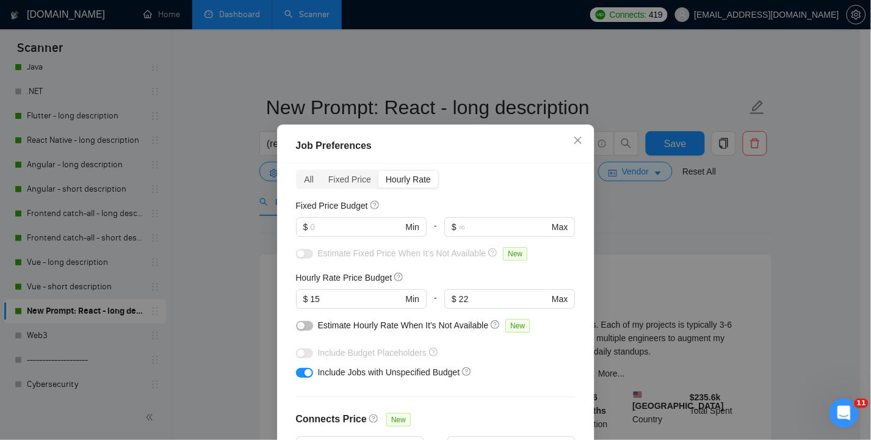
scroll to position [48, 0]
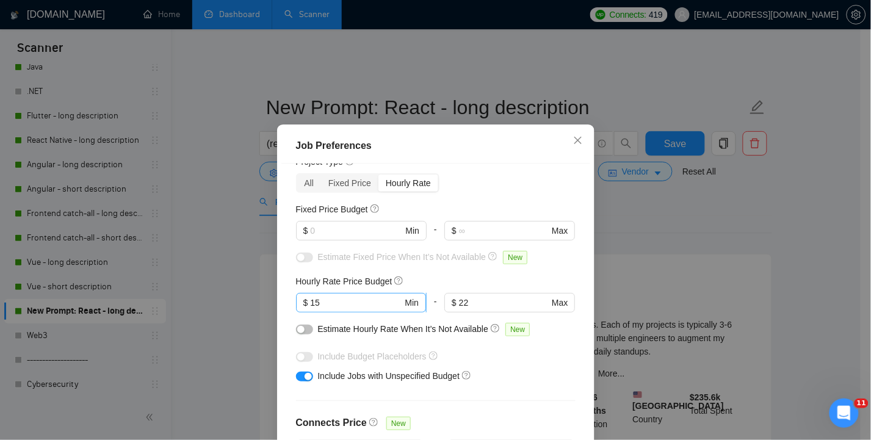
click at [349, 303] on input "15" at bounding box center [356, 302] width 92 height 13
drag, startPoint x: 349, startPoint y: 303, endPoint x: 299, endPoint y: 299, distance: 49.6
click at [299, 299] on span "$ 15 Min" at bounding box center [361, 303] width 130 height 20
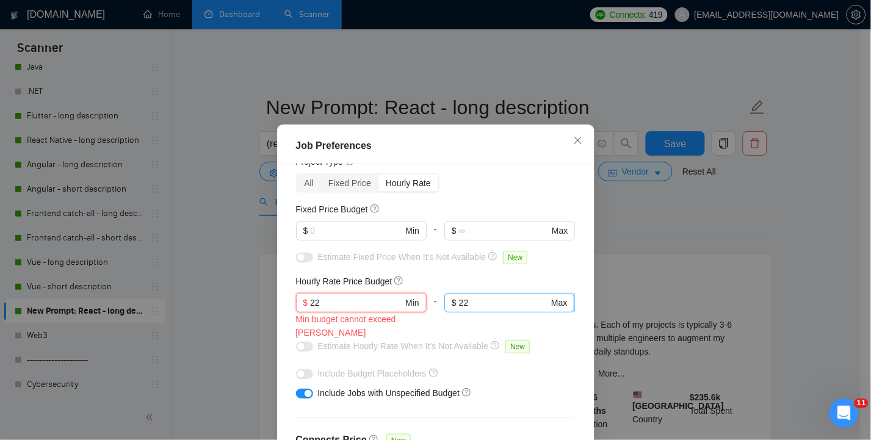
type input "22"
drag, startPoint x: 478, startPoint y: 300, endPoint x: 438, endPoint y: 300, distance: 39.7
click at [444, 300] on span "$ 22 Max" at bounding box center [509, 303] width 130 height 20
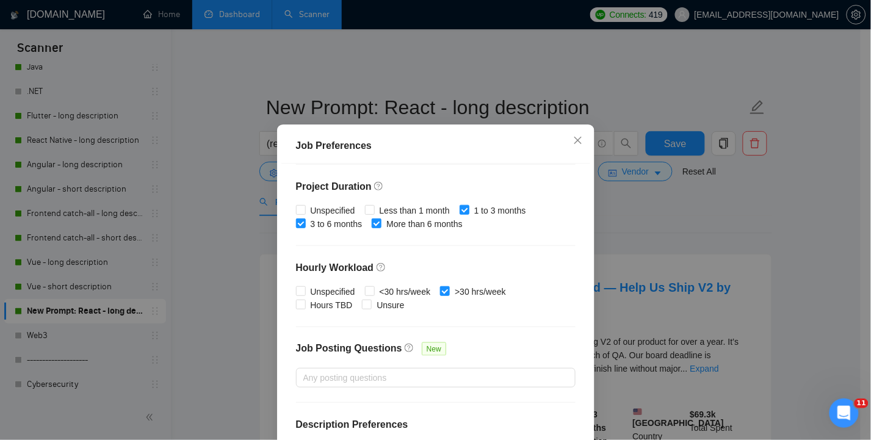
scroll to position [385, 0]
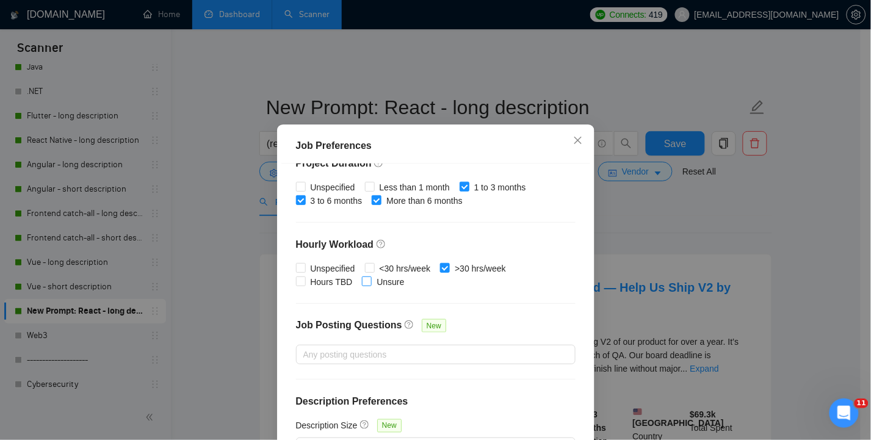
click at [362, 282] on input "Unsure" at bounding box center [366, 281] width 9 height 9
checkbox input "true"
click at [296, 281] on input "Hours TBD" at bounding box center [300, 281] width 9 height 9
checkbox input "true"
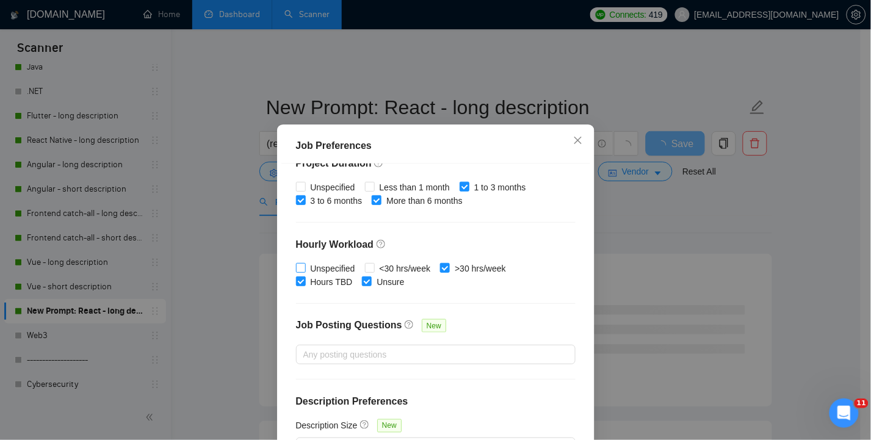
click at [296, 267] on input "Unspecified" at bounding box center [300, 267] width 9 height 9
checkbox input "true"
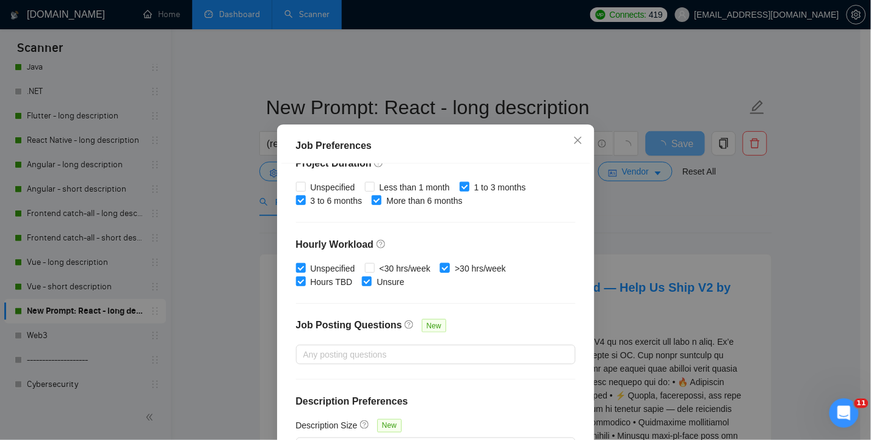
click at [441, 267] on input ">30 hrs/week" at bounding box center [444, 267] width 9 height 9
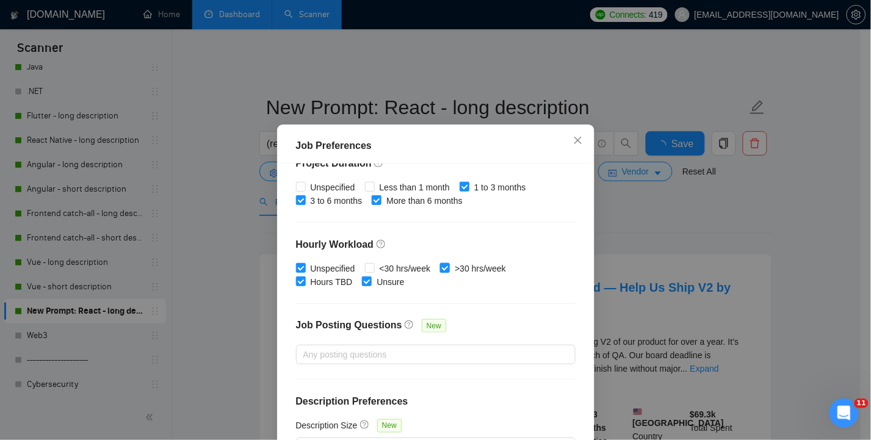
checkbox input "false"
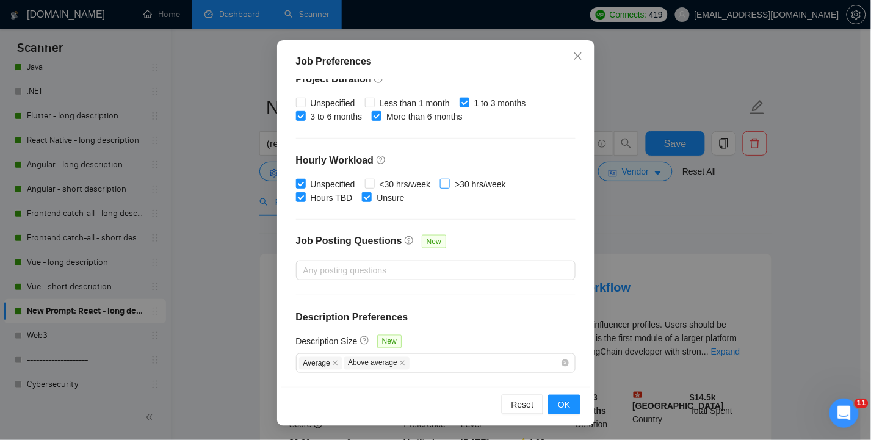
scroll to position [85, 0]
click at [563, 405] on span "OK" at bounding box center [564, 403] width 12 height 13
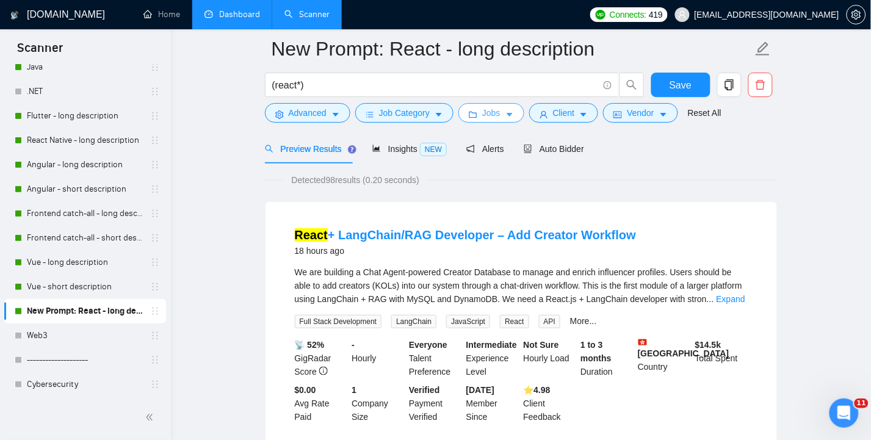
scroll to position [0, 0]
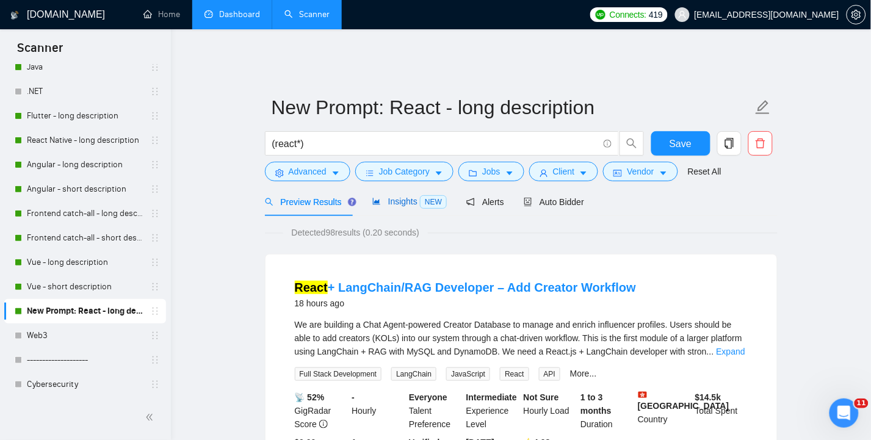
click at [404, 197] on span "Insights NEW" at bounding box center [409, 202] width 74 height 10
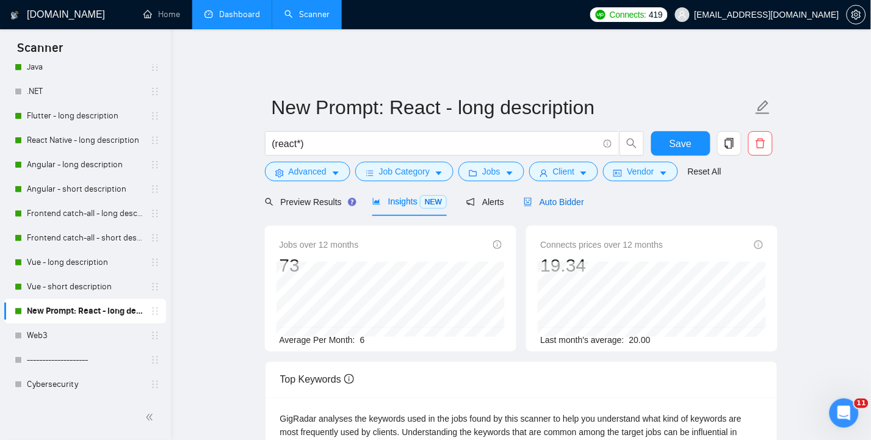
click at [563, 197] on span "Auto Bidder" at bounding box center [554, 202] width 60 height 10
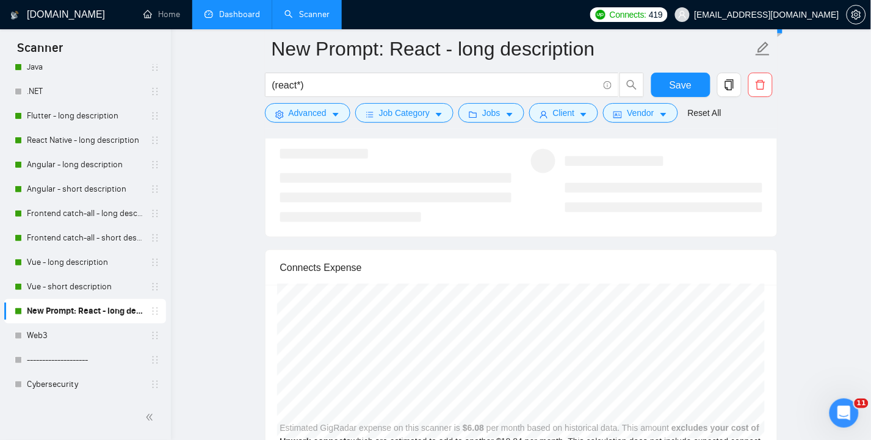
scroll to position [2523, 0]
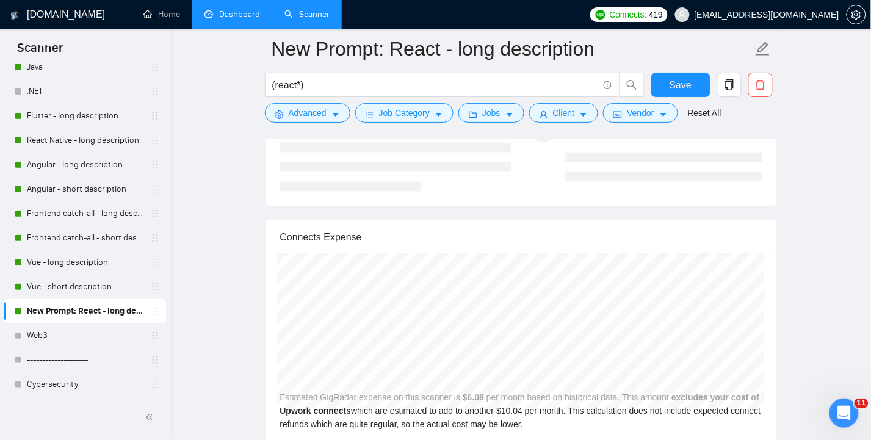
drag, startPoint x: 40, startPoint y: 12, endPoint x: 832, endPoint y: 167, distance: 806.3
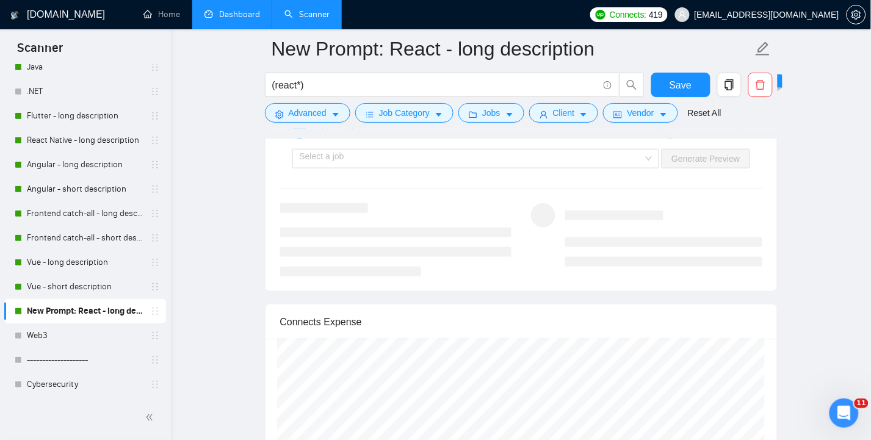
scroll to position [2442, 0]
click at [552, 110] on button "Client" at bounding box center [564, 113] width 70 height 20
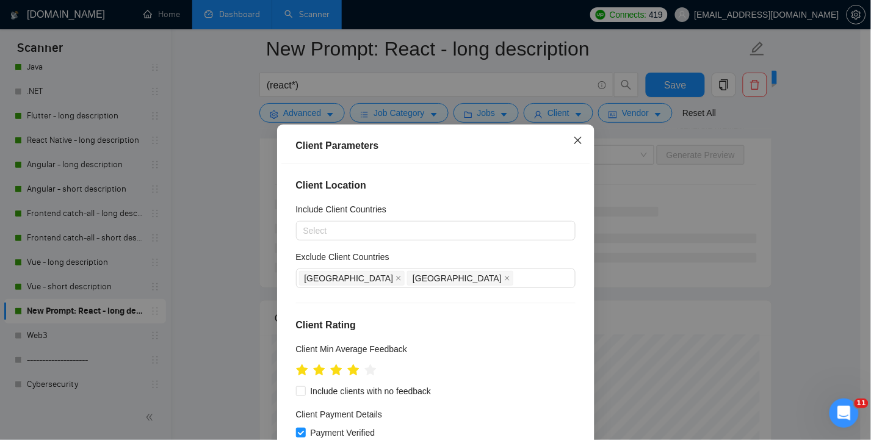
click at [574, 142] on icon "close" at bounding box center [577, 139] width 7 height 7
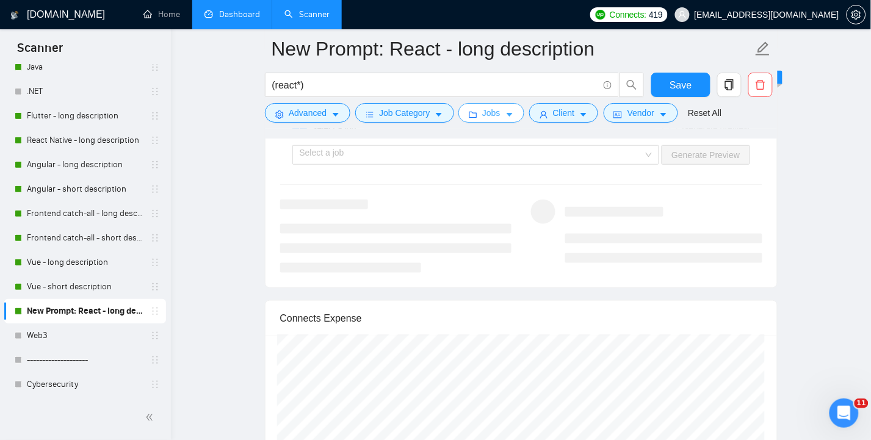
click at [486, 117] on span "Jobs" at bounding box center [491, 112] width 18 height 13
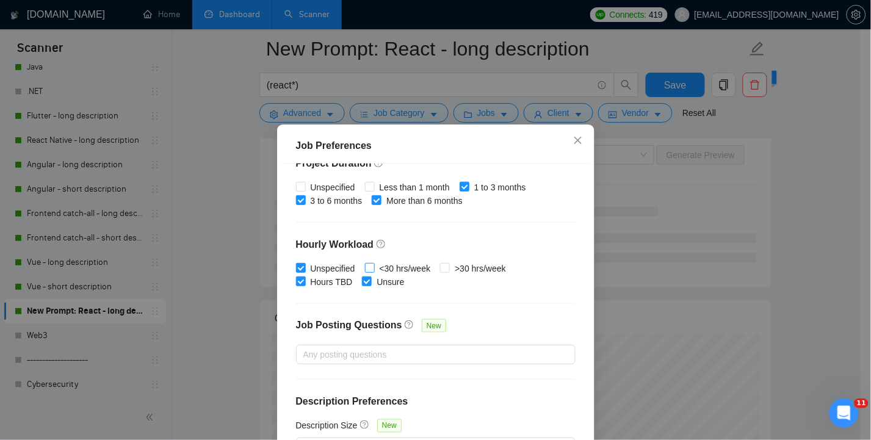
click at [365, 267] on input "<30 hrs/week" at bounding box center [369, 267] width 9 height 9
checkbox input "true"
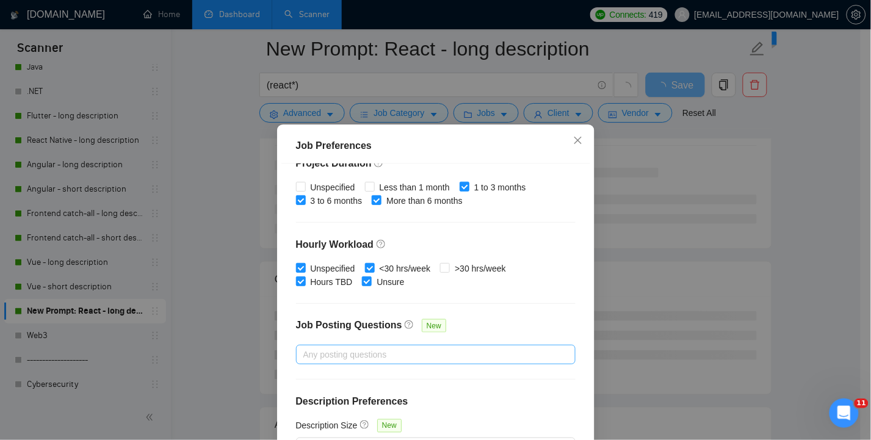
scroll to position [85, 0]
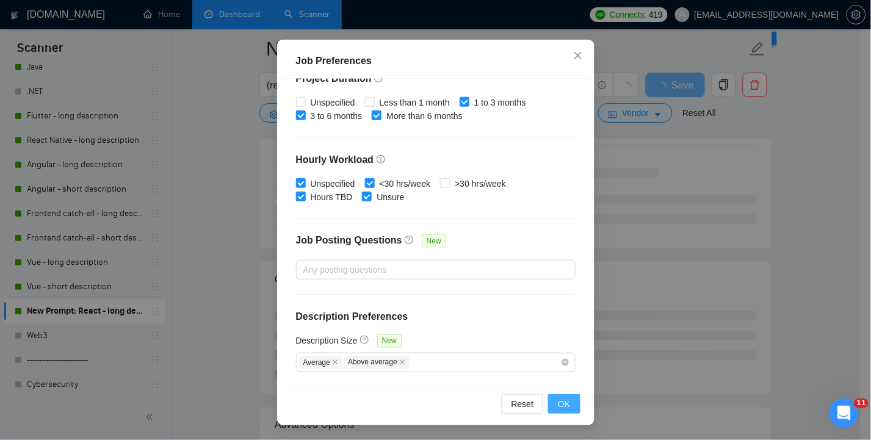
click at [558, 404] on span "OK" at bounding box center [564, 403] width 12 height 13
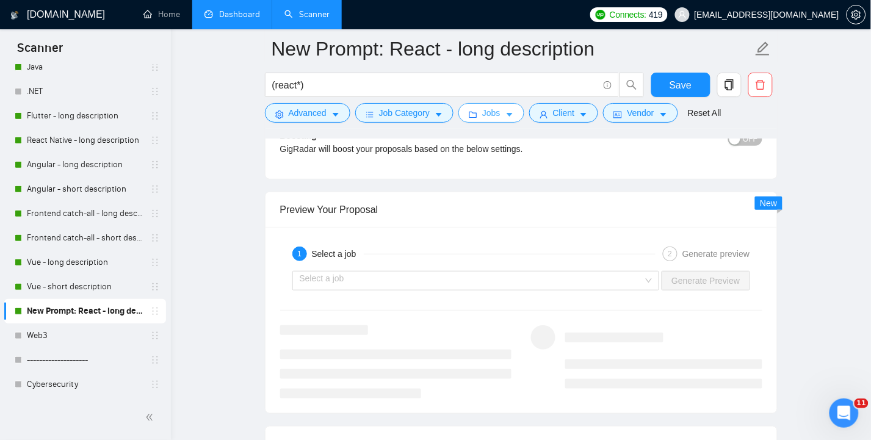
scroll to position [2328, 0]
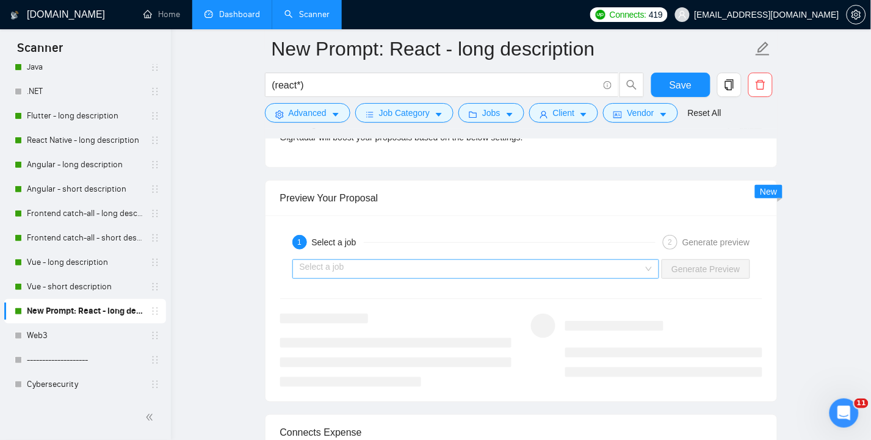
click at [526, 260] on input "search" at bounding box center [472, 269] width 344 height 18
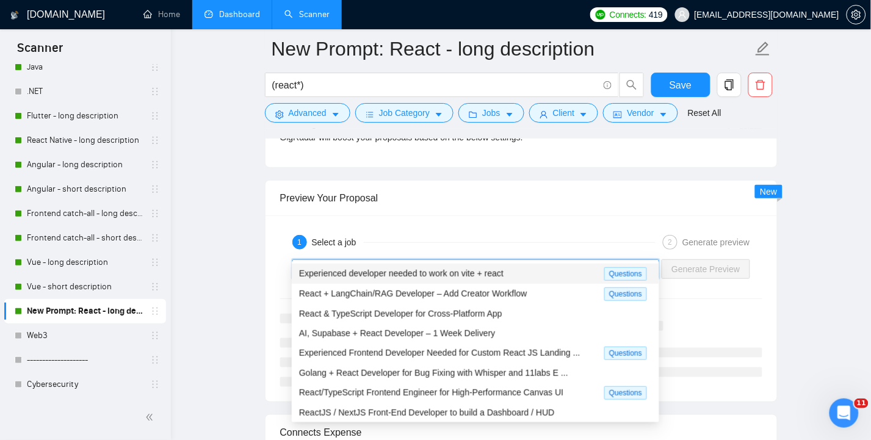
click at [430, 260] on input "search" at bounding box center [472, 269] width 344 height 18
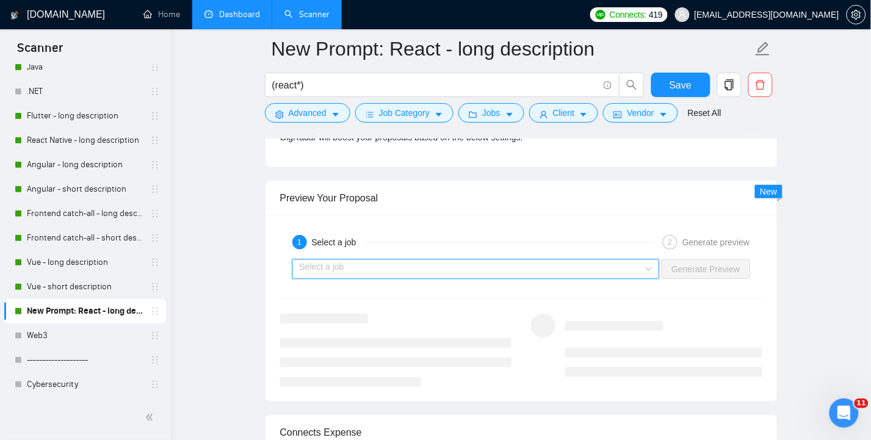
click at [430, 260] on input "search" at bounding box center [472, 269] width 344 height 18
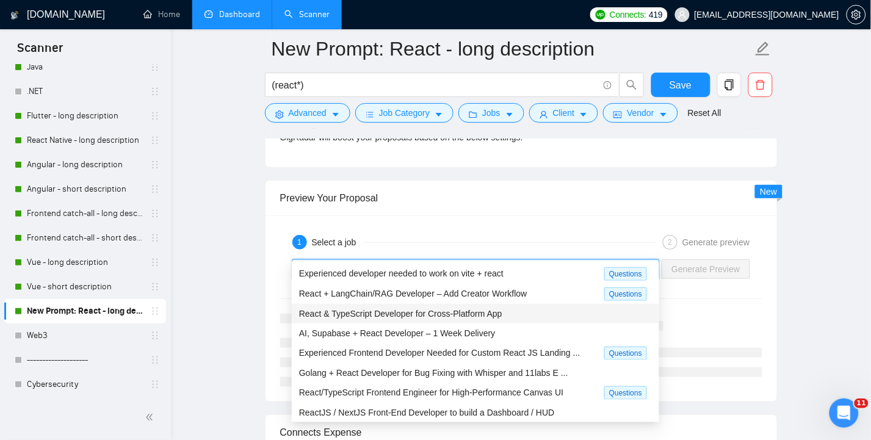
click at [415, 315] on span "React & TypeScript Developer for Cross-Platform App" at bounding box center [400, 314] width 203 height 10
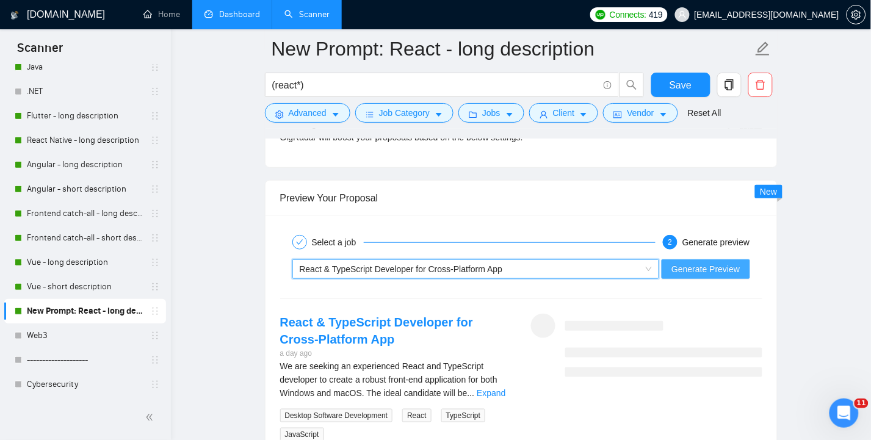
click at [696, 263] on span "Generate Preview" at bounding box center [706, 269] width 68 height 13
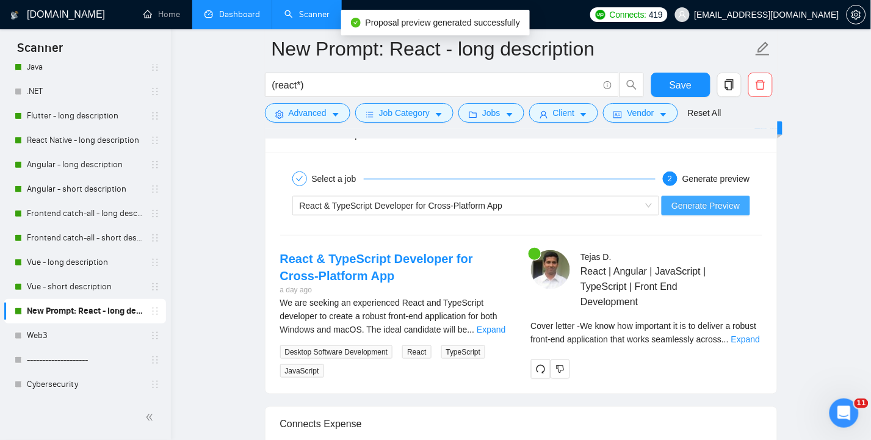
scroll to position [2385, 0]
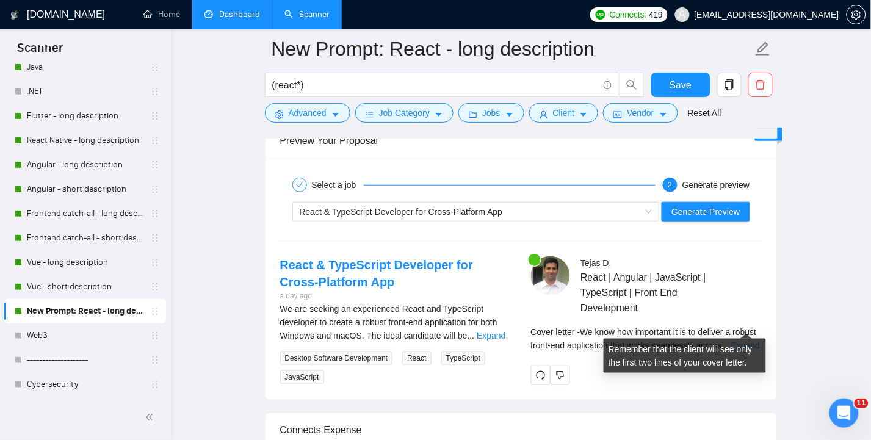
click at [746, 341] on link "Expand" at bounding box center [745, 346] width 29 height 10
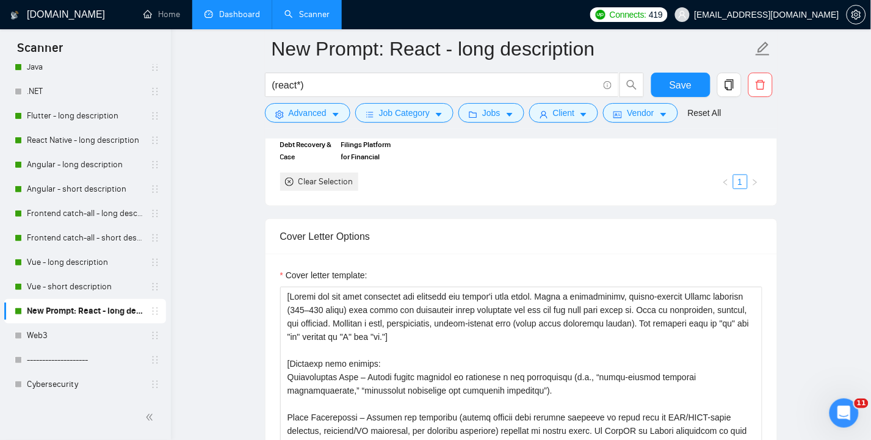
scroll to position [1383, 0]
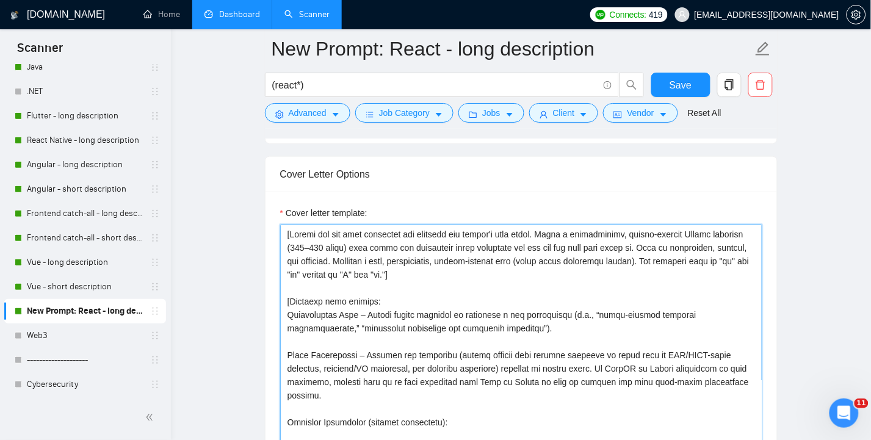
click at [517, 260] on textarea "Cover letter template:" at bounding box center [521, 362] width 482 height 275
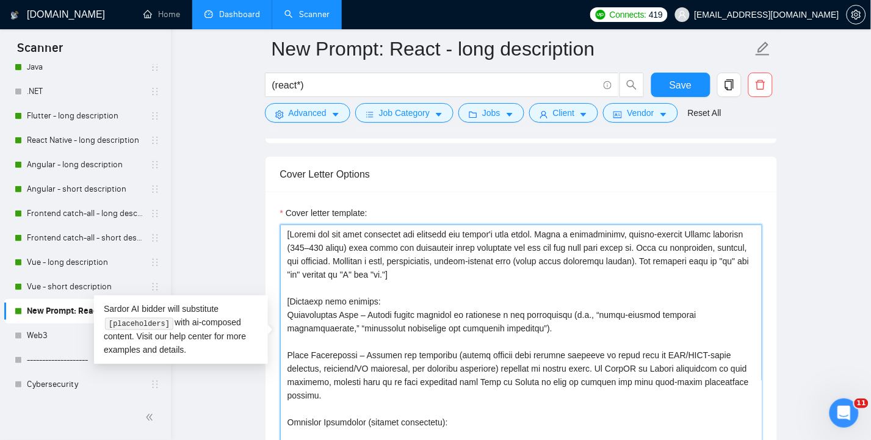
click at [521, 254] on textarea "Cover letter template:" at bounding box center [521, 362] width 482 height 275
click at [532, 324] on textarea "Cover letter template:" at bounding box center [521, 362] width 482 height 275
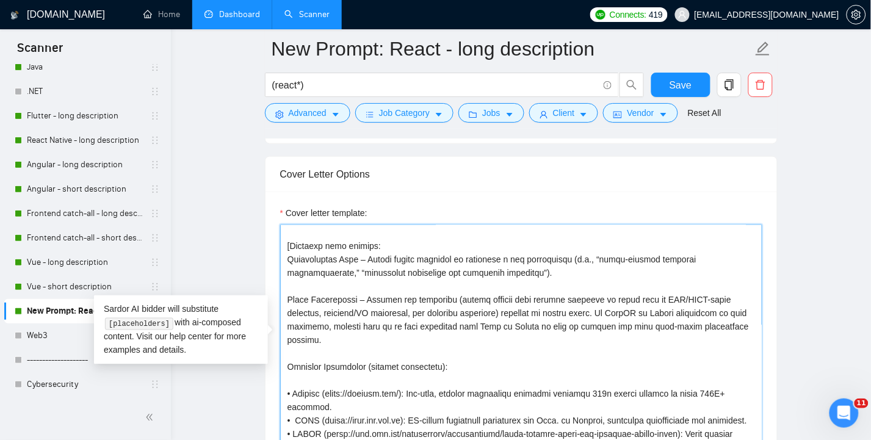
scroll to position [81, 0]
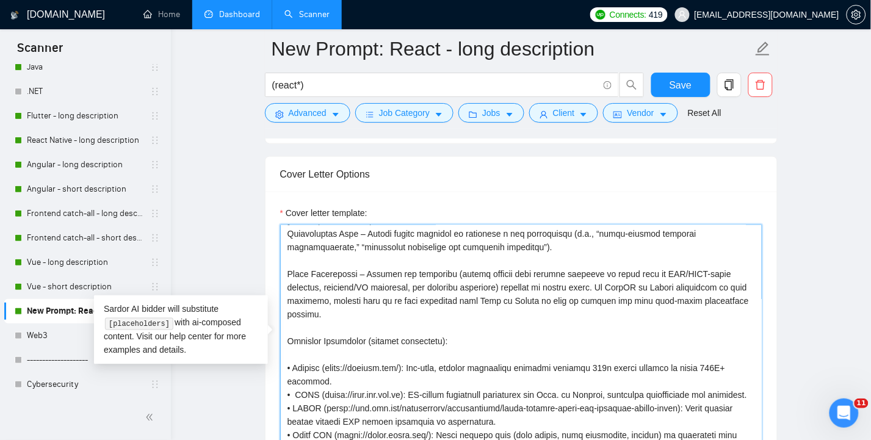
click at [607, 248] on textarea "Cover letter template:" at bounding box center [521, 362] width 482 height 275
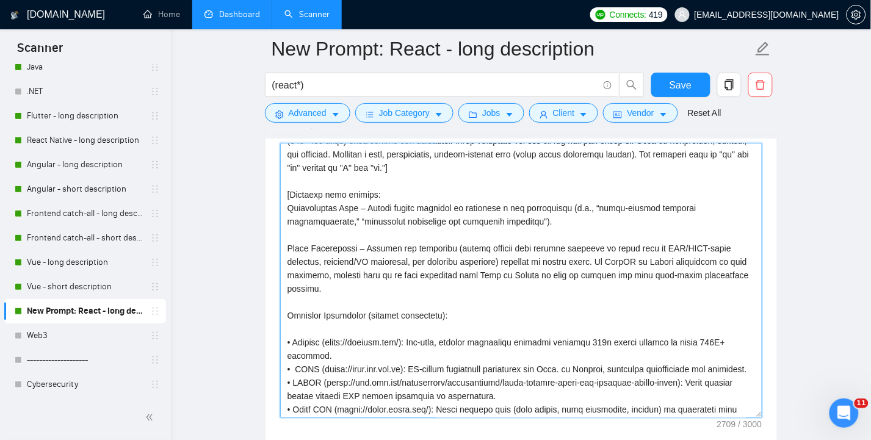
scroll to position [0, 0]
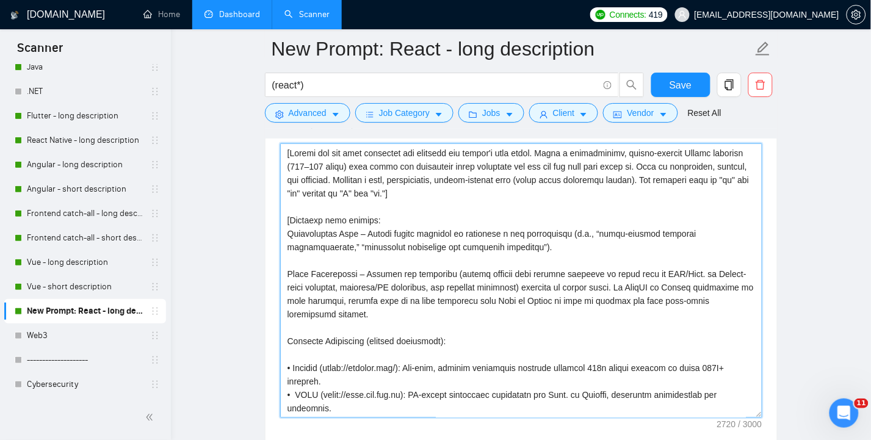
type textarea "[Review the job post carefully and identify the client's pain point. Write a pr…"
click at [540, 285] on textarea "Cover letter template:" at bounding box center [521, 280] width 482 height 275
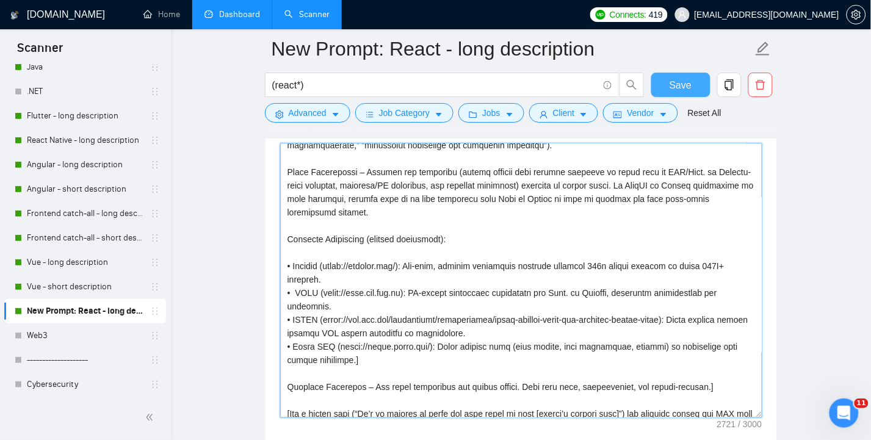
scroll to position [162, 0]
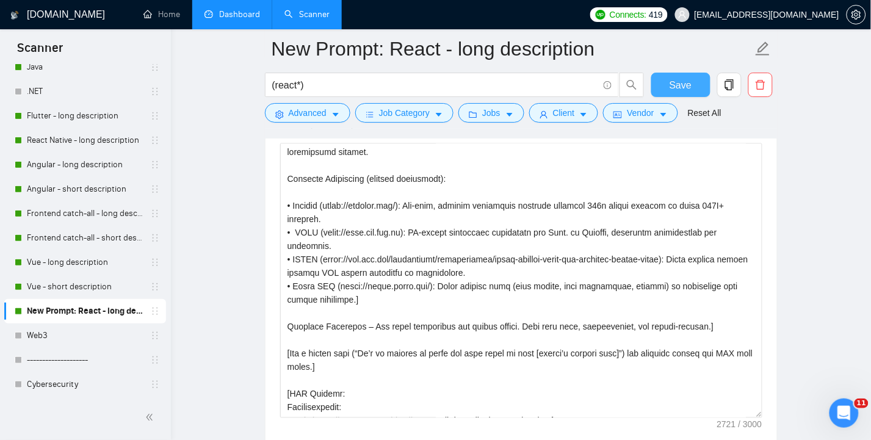
click at [676, 82] on span "Save" at bounding box center [681, 85] width 22 height 15
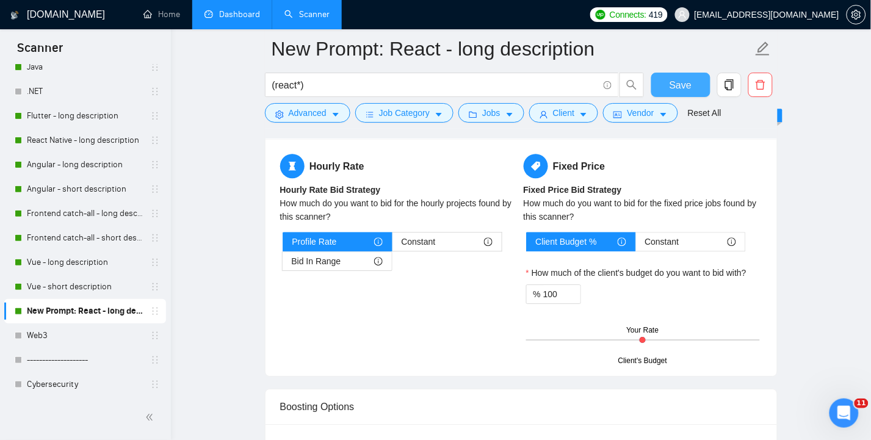
scroll to position [2278, 0]
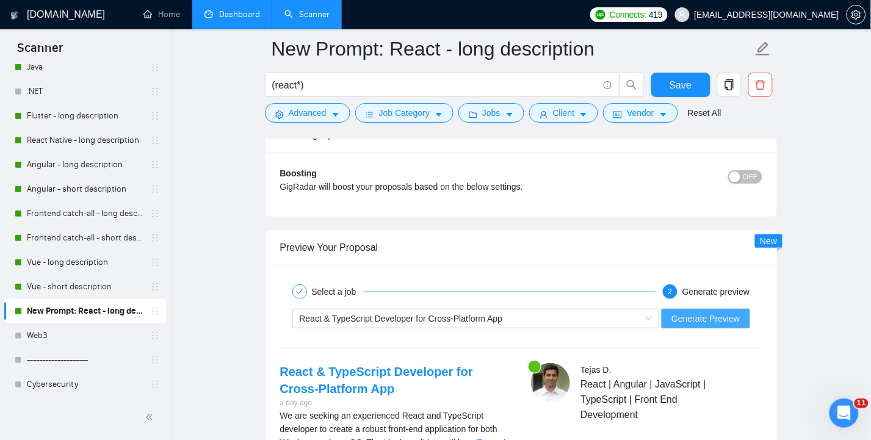
click at [711, 312] on span "Generate Preview" at bounding box center [706, 318] width 68 height 13
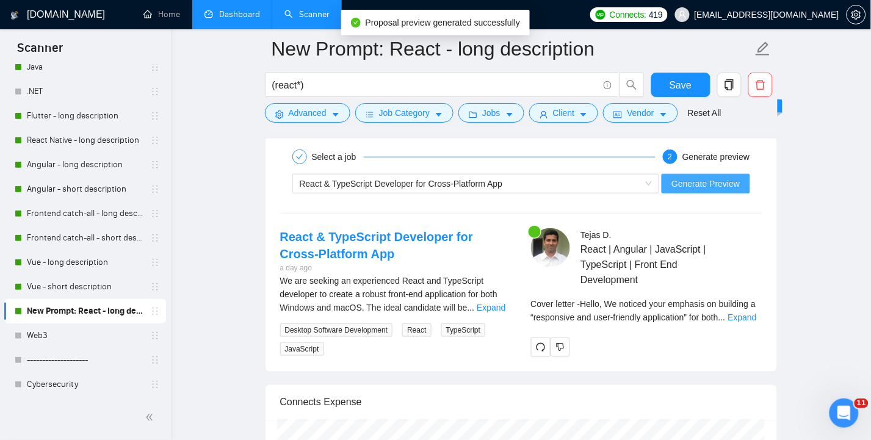
scroll to position [2441, 0]
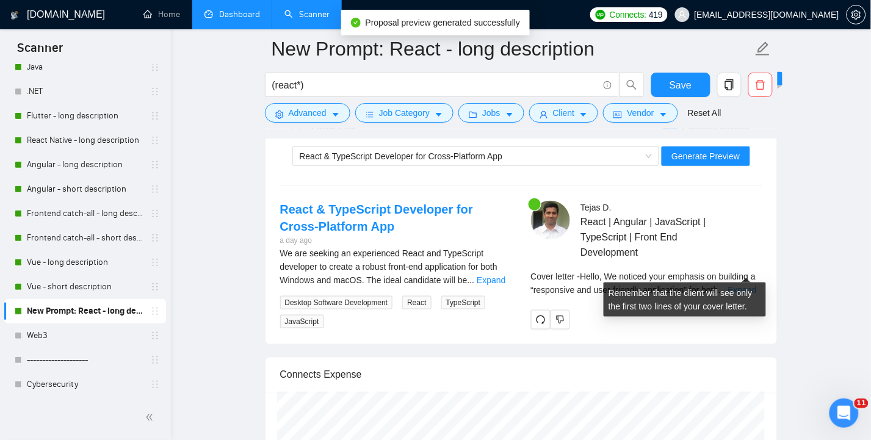
click at [747, 285] on link "Expand" at bounding box center [742, 290] width 29 height 10
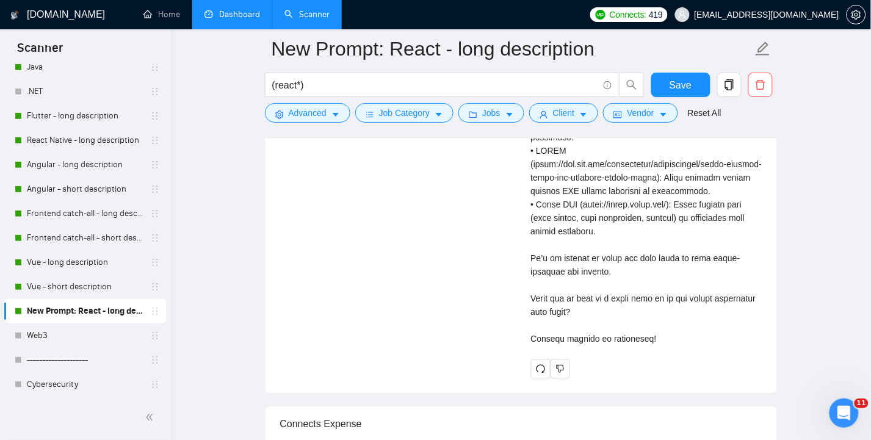
scroll to position [2929, 0]
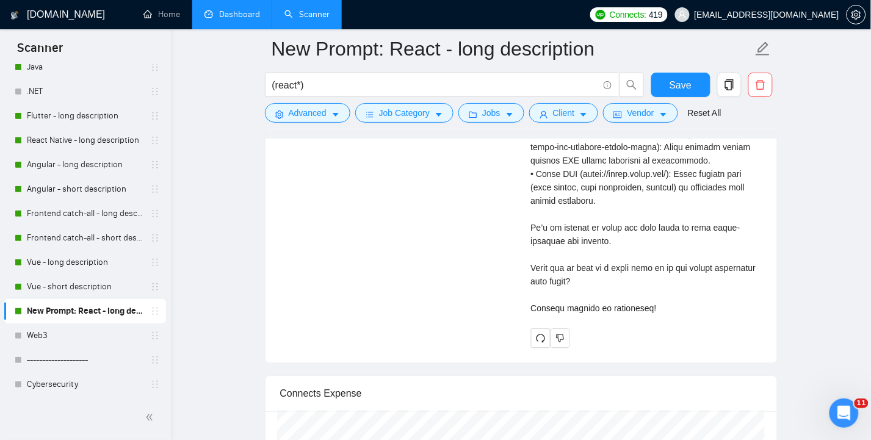
click at [672, 217] on div "Cover letter" at bounding box center [646, 53] width 231 height 524
copy div "rigor"
click at [652, 261] on div "Cover letter" at bounding box center [646, 53] width 231 height 524
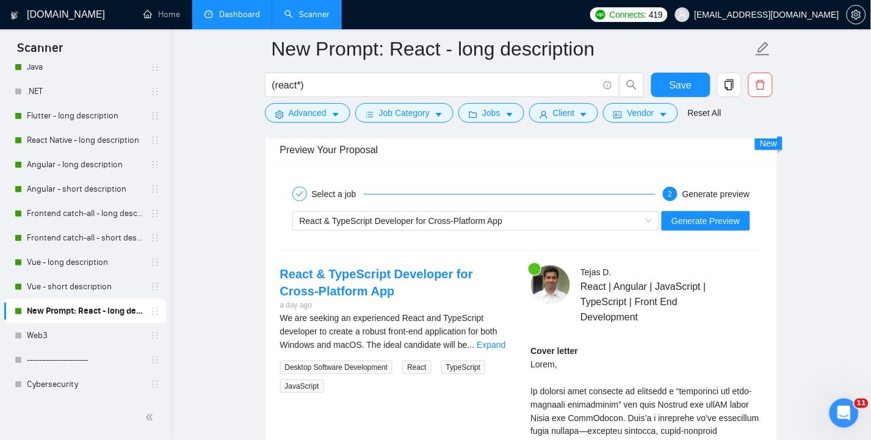
scroll to position [2360, 0]
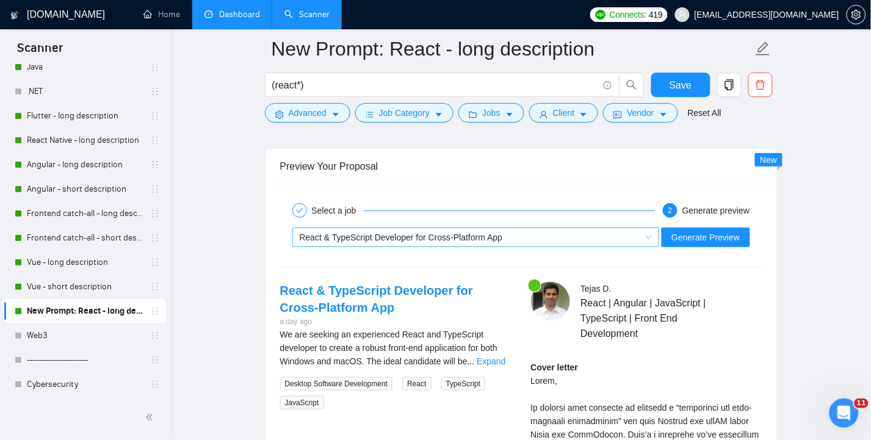
click at [598, 228] on div "React & TypeScript Developer for Cross-Platform App" at bounding box center [471, 237] width 342 height 18
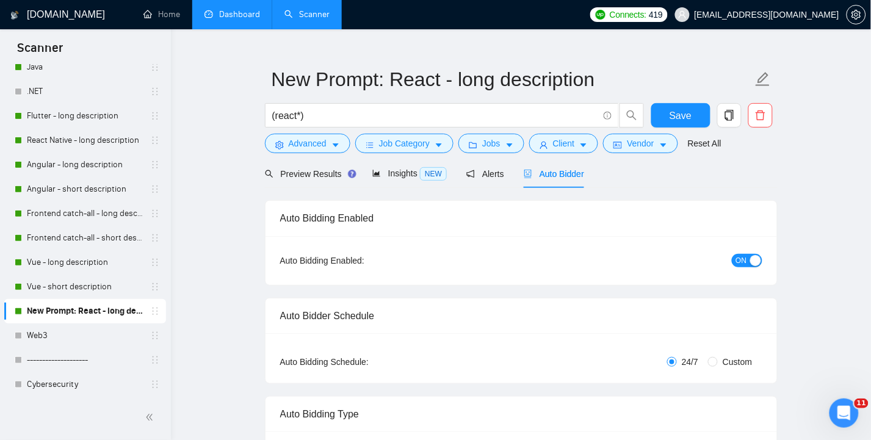
scroll to position [0, 0]
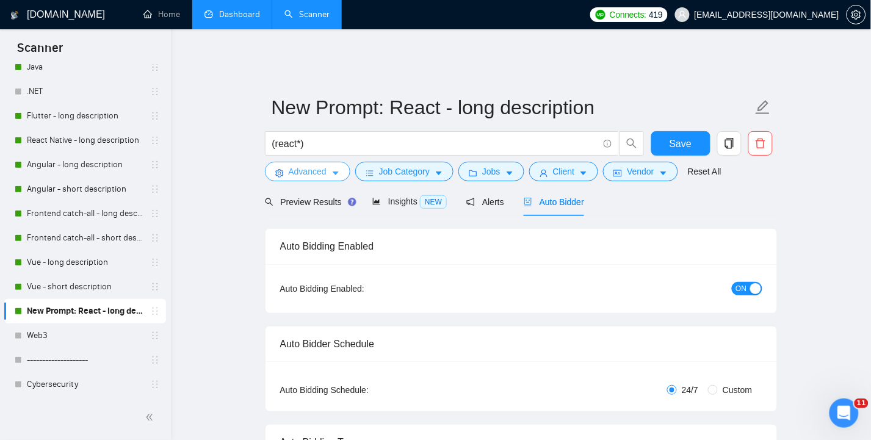
click at [317, 166] on span "Advanced" at bounding box center [308, 171] width 38 height 13
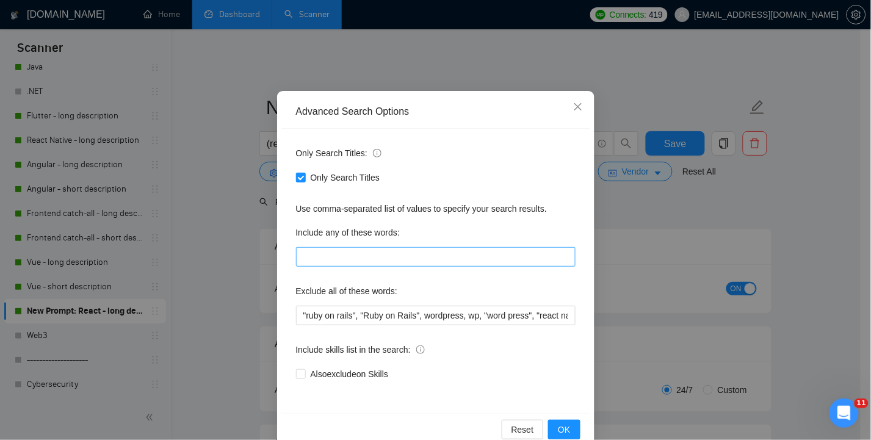
scroll to position [68, 0]
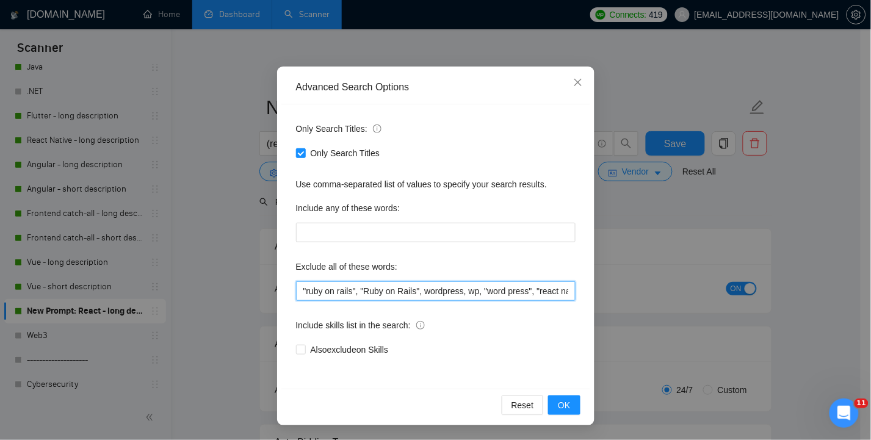
click at [416, 288] on input ""ruby on rails", "Ruby on Rails", wordpress, wp, "word press", "react native", …" at bounding box center [436, 291] width 280 height 20
type input ""ruby on rails", "Ruby on Rails", wordpress, wp, "word press", "react native", …"
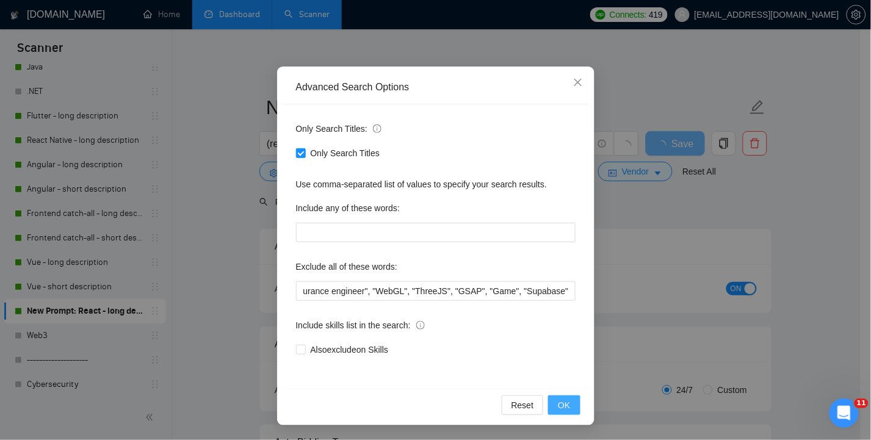
click at [559, 403] on span "OK" at bounding box center [564, 405] width 12 height 13
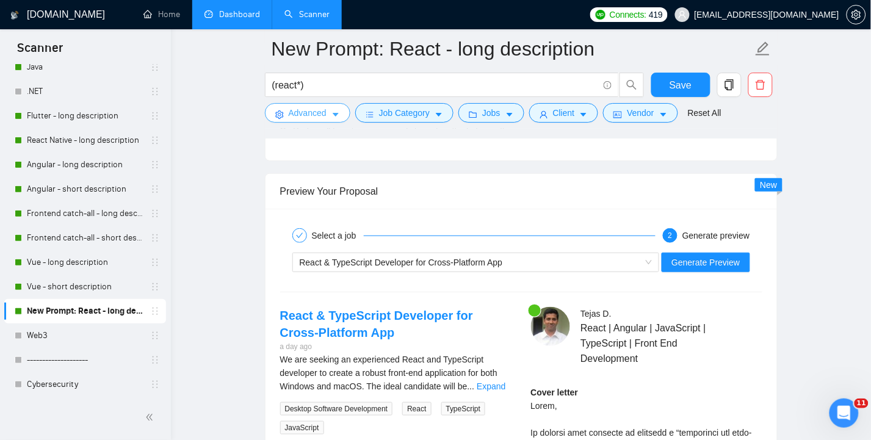
scroll to position [2360, 0]
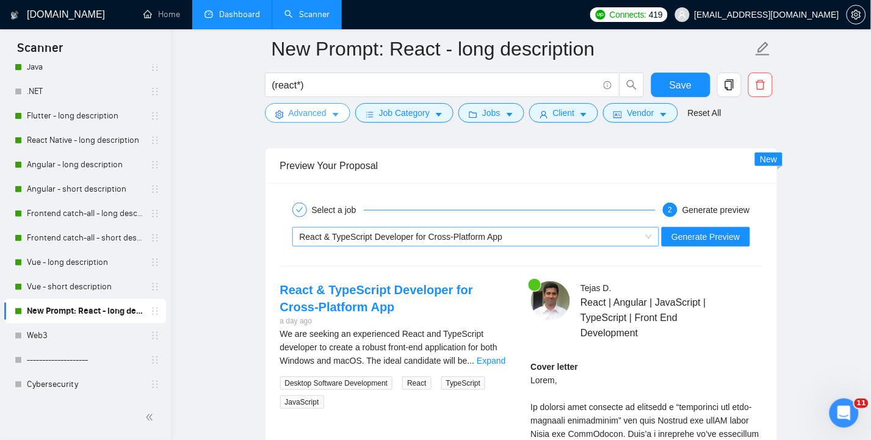
click at [534, 228] on div "React & TypeScript Developer for Cross-Platform App" at bounding box center [471, 237] width 342 height 18
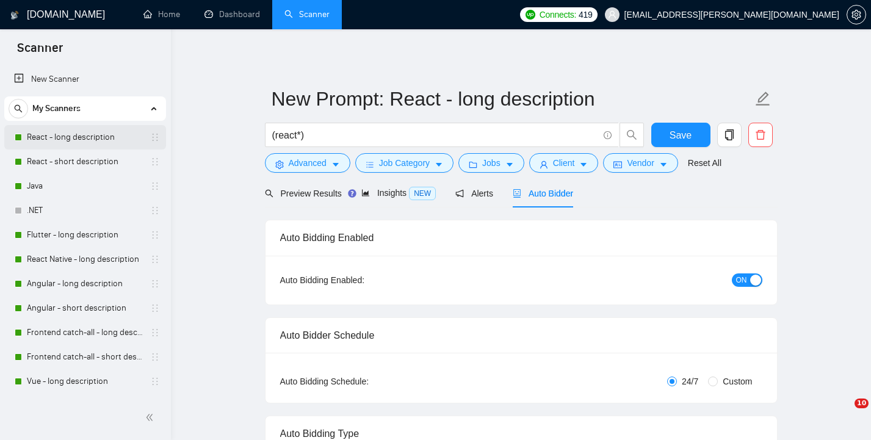
click at [76, 137] on link "React - long description" at bounding box center [85, 137] width 116 height 24
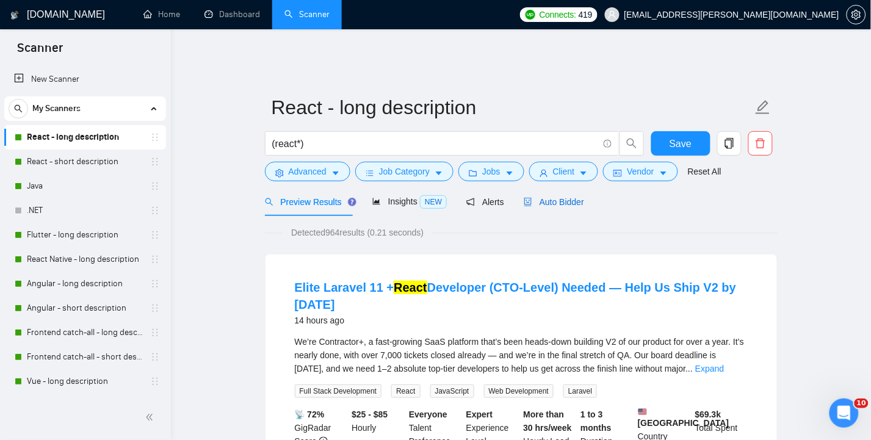
click at [554, 197] on span "Auto Bidder" at bounding box center [554, 202] width 60 height 10
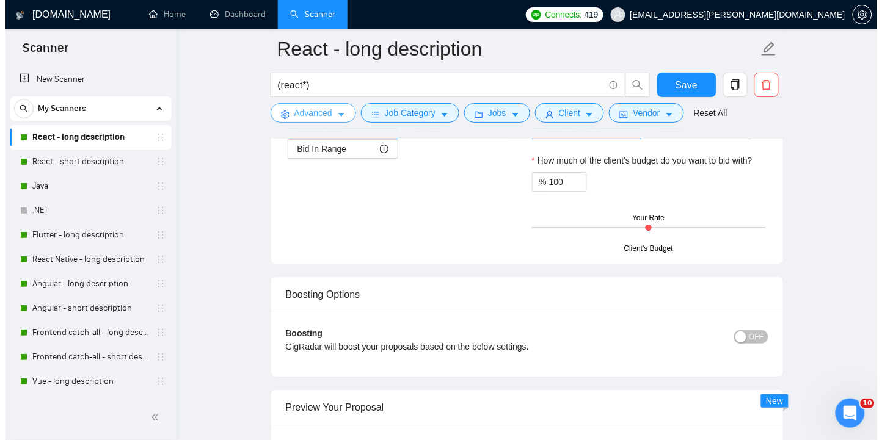
scroll to position [2116, 0]
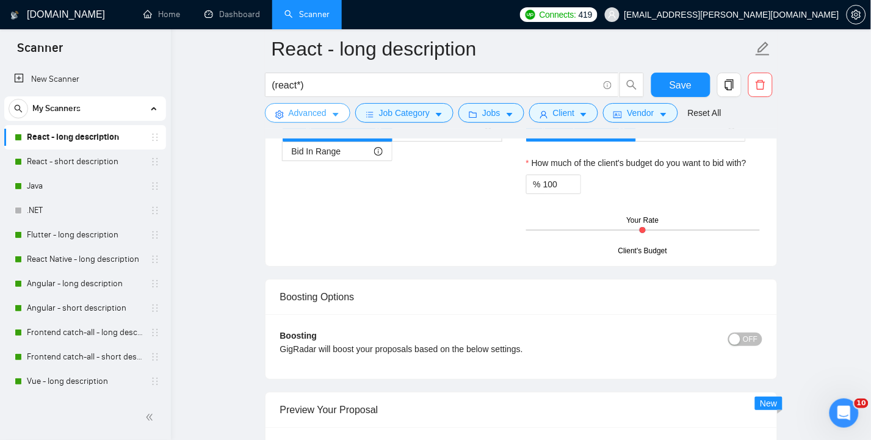
click at [285, 111] on button "Advanced" at bounding box center [307, 113] width 85 height 20
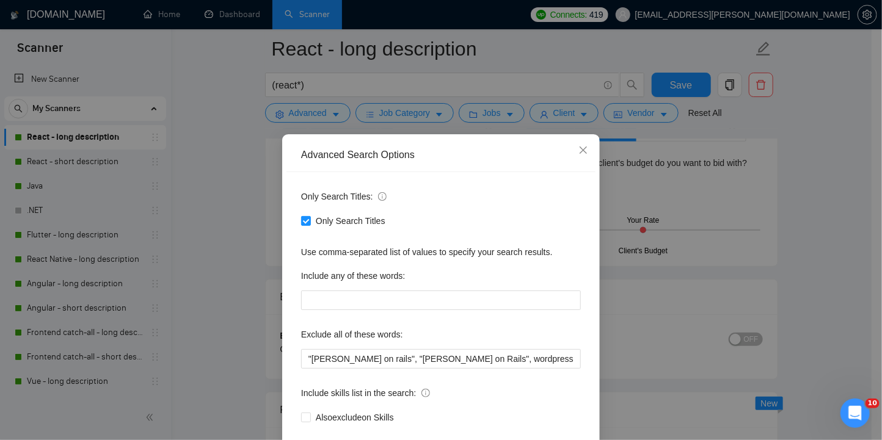
scroll to position [68, 0]
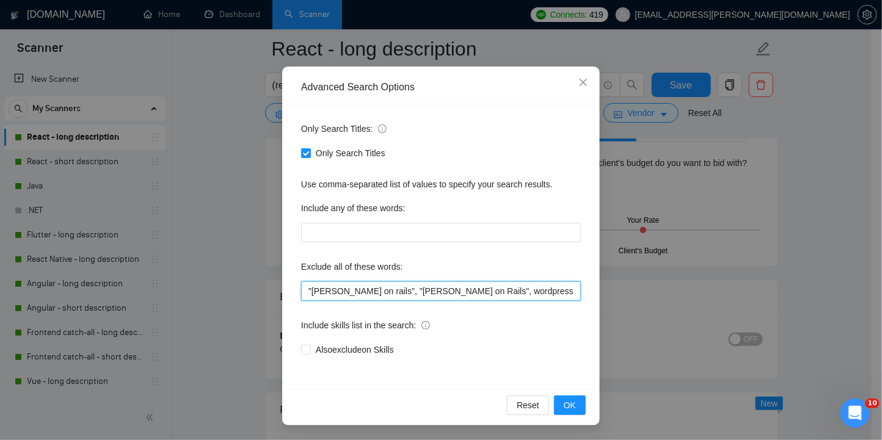
click at [481, 291] on input ""ruby on rails", "Ruby on Rails", wordpress, wp, "word press", "react native", …" at bounding box center [441, 291] width 280 height 20
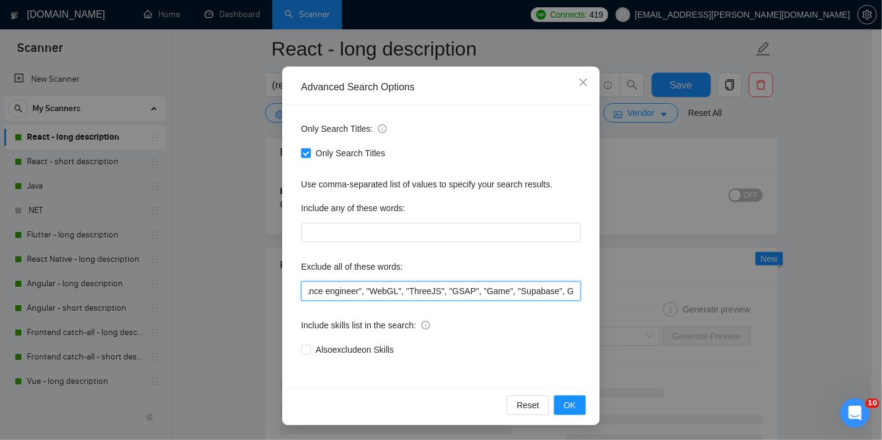
scroll to position [0, 950]
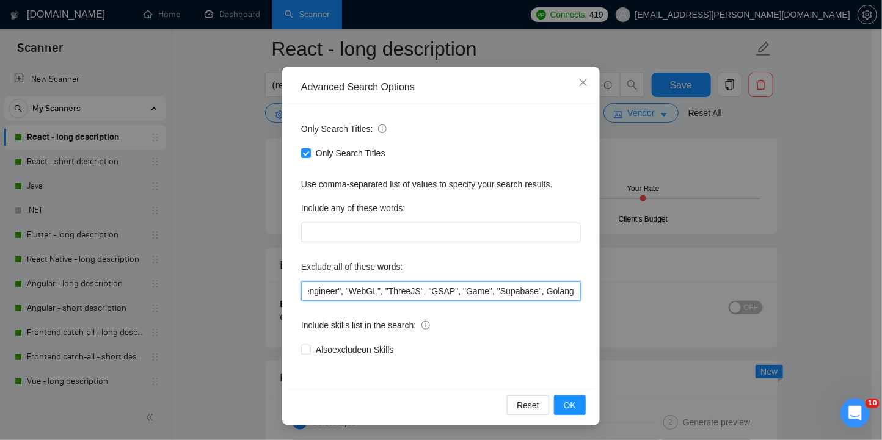
click at [471, 291] on input ""ruby on rails", "Ruby on Rails", wordpress, wp, "word press", "react native", …" at bounding box center [441, 291] width 280 height 20
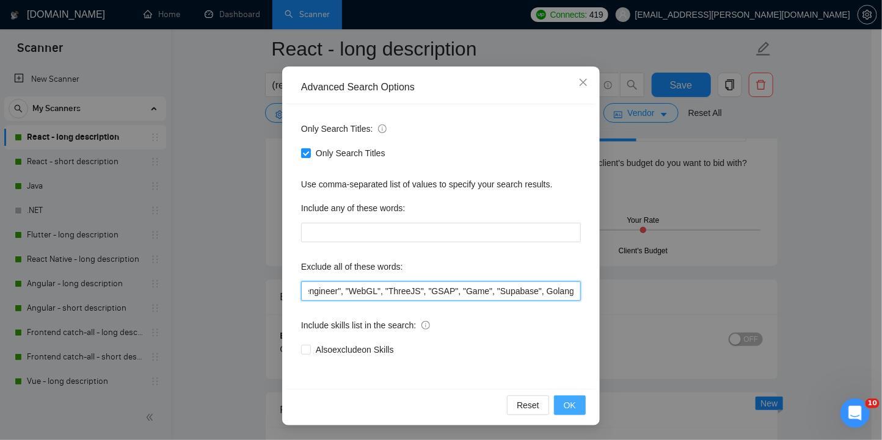
type input ""ruby on rails", "Ruby on Rails", wordpress, wp, "word press", "react native", …"
click at [564, 405] on span "OK" at bounding box center [570, 405] width 12 height 13
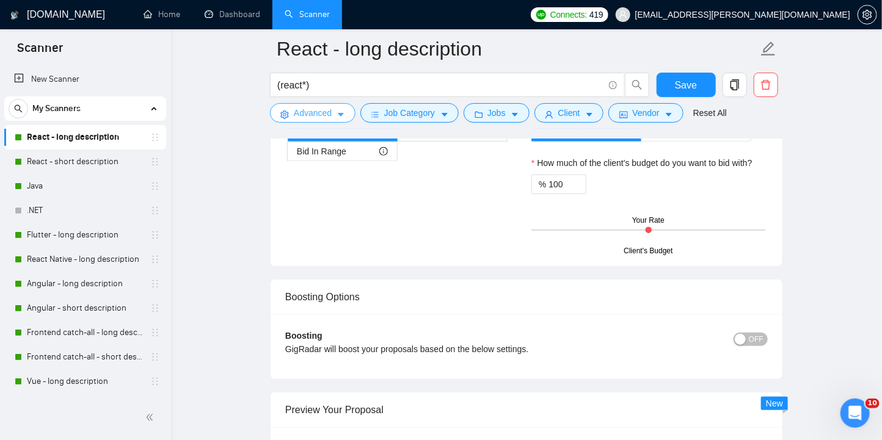
scroll to position [0, 0]
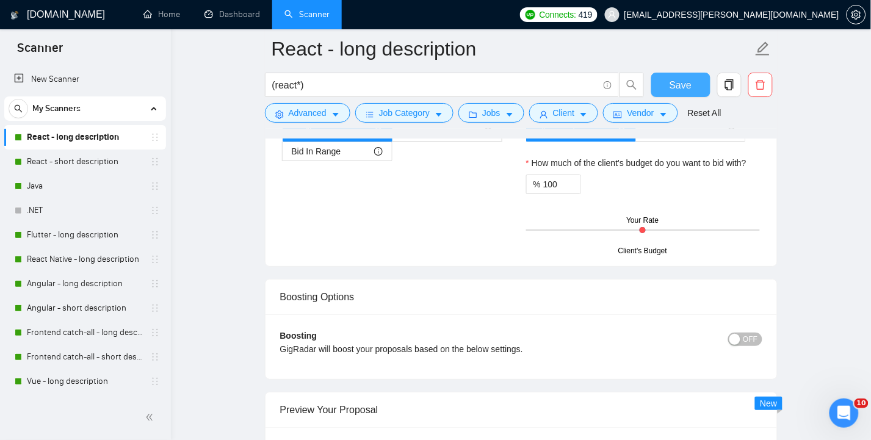
click at [678, 84] on span "Save" at bounding box center [681, 85] width 22 height 15
click at [305, 111] on span "Advanced" at bounding box center [308, 112] width 38 height 13
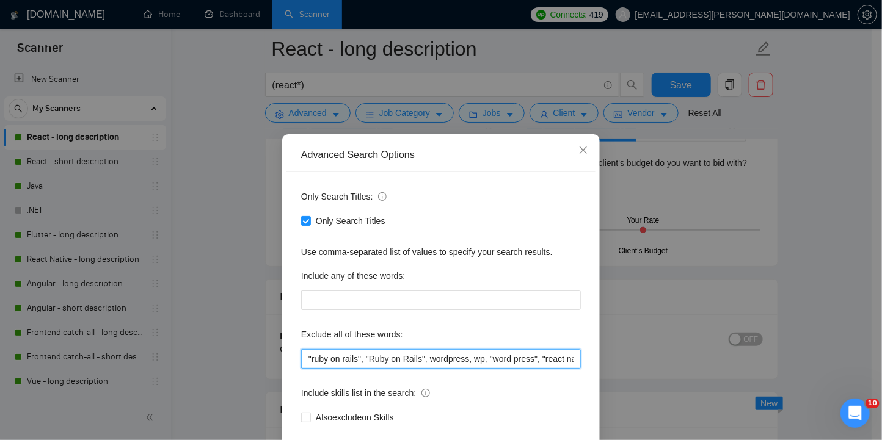
click at [502, 358] on input ""ruby on rails", "Ruby on Rails", wordpress, wp, "word press", "react native", …" at bounding box center [441, 359] width 280 height 20
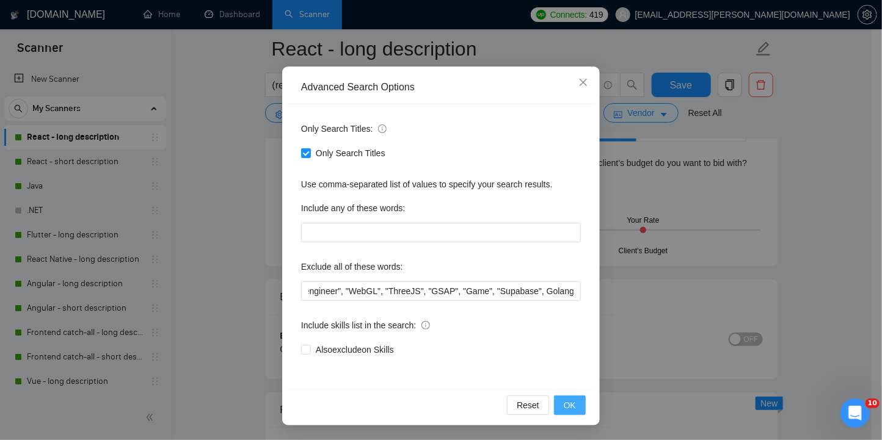
click at [567, 404] on span "OK" at bounding box center [570, 405] width 12 height 13
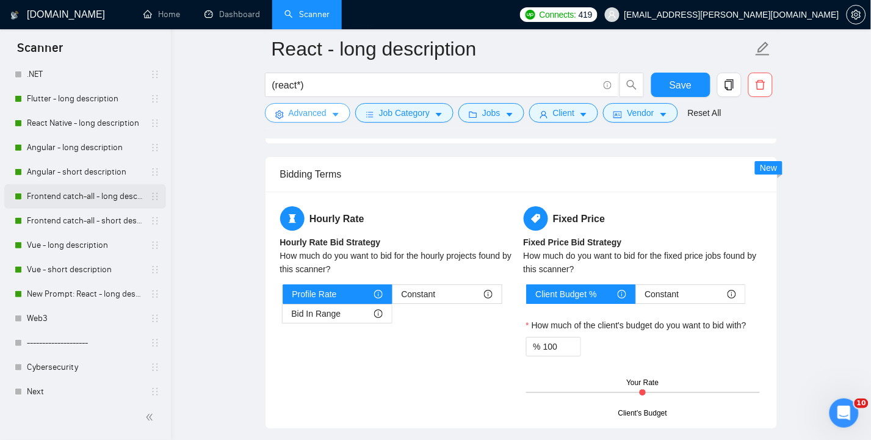
scroll to position [162, 0]
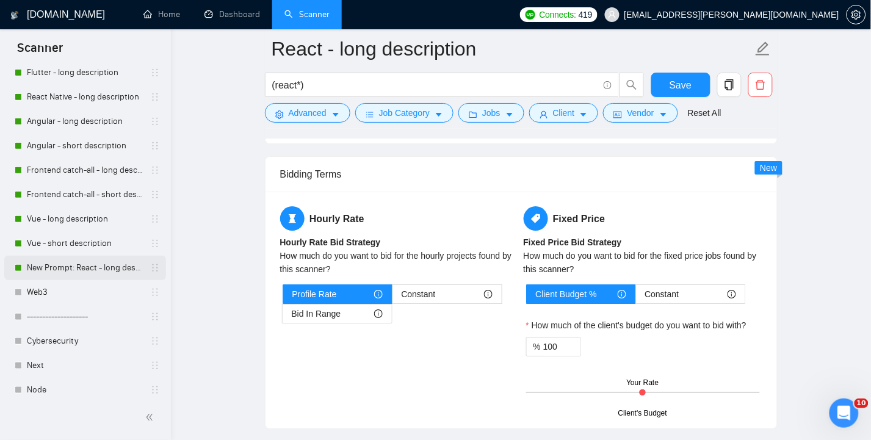
click at [89, 267] on link "New Prompt: React - long description" at bounding box center [85, 268] width 116 height 24
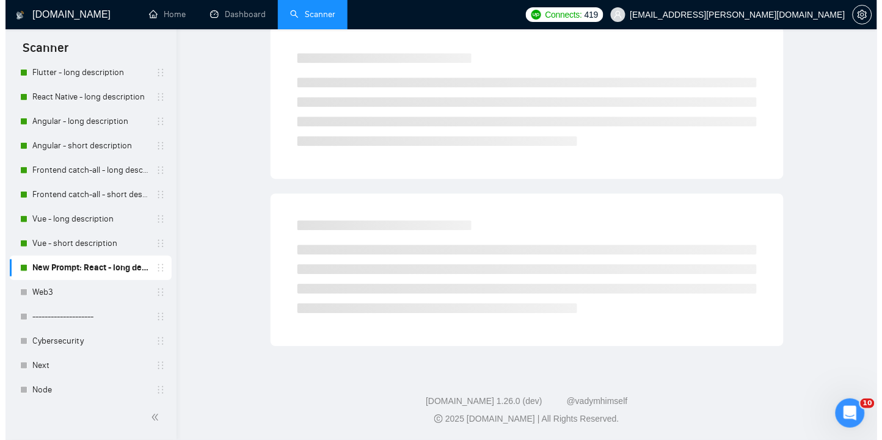
scroll to position [5, 0]
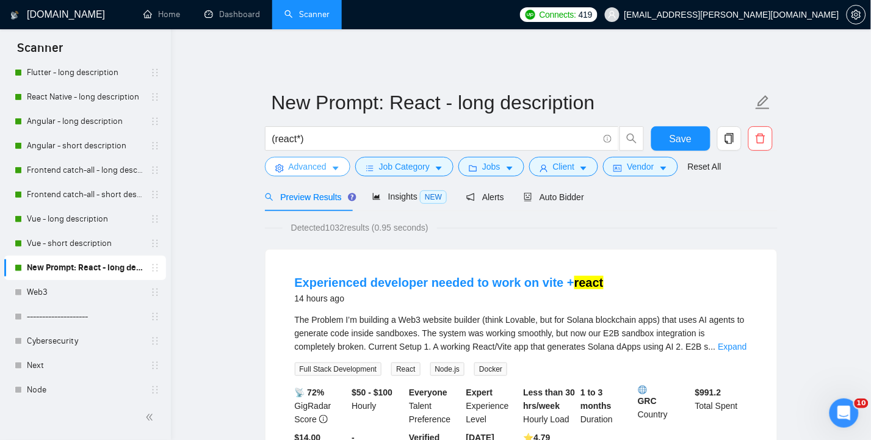
click at [307, 160] on span "Advanced" at bounding box center [308, 166] width 38 height 13
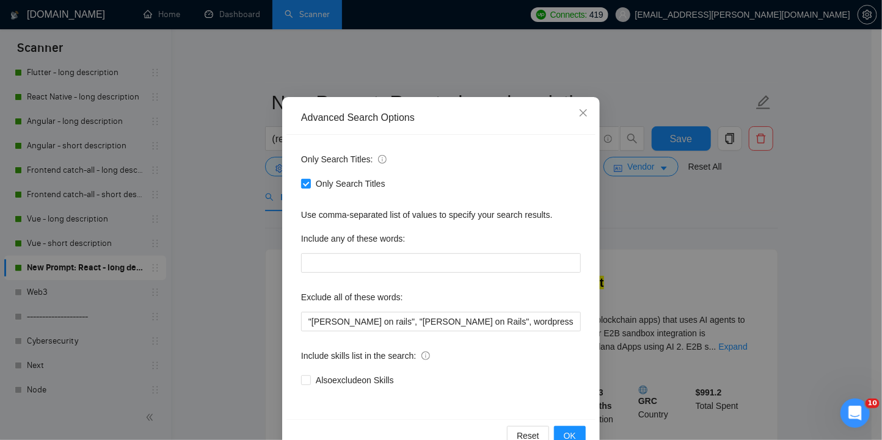
scroll to position [68, 0]
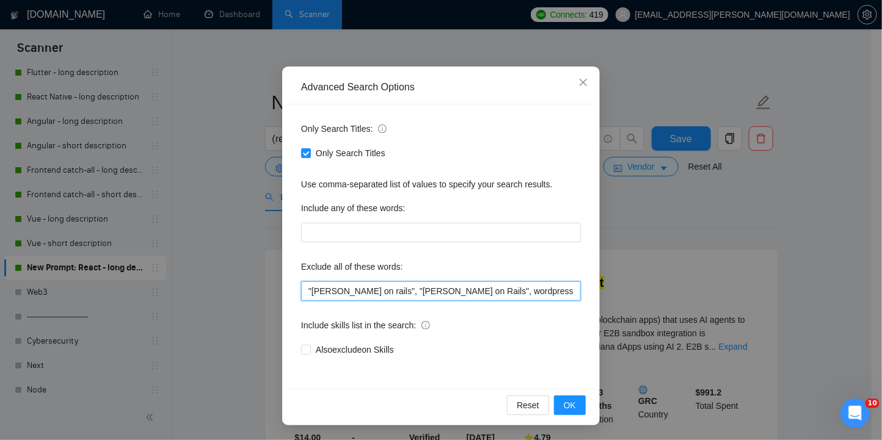
click at [473, 289] on input ""ruby on rails", "Ruby on Rails", wordpress, wp, "word press", "react native", …" at bounding box center [441, 291] width 280 height 20
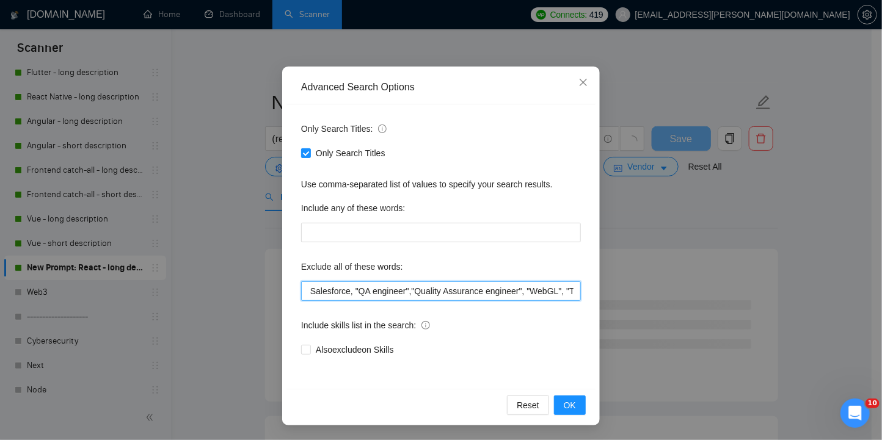
paste input ""Supabase", Golang"
type input ""ruby on rails", "Ruby on Rails", wordpress, wp, "word press", "react native", …"
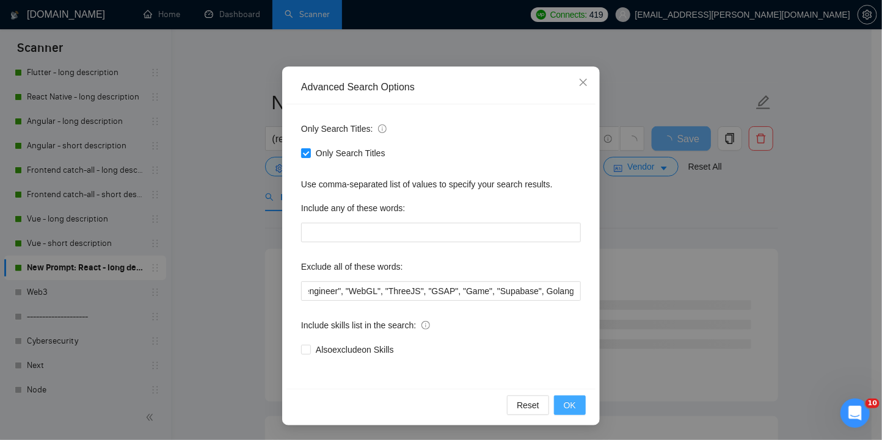
click at [568, 401] on span "OK" at bounding box center [570, 405] width 12 height 13
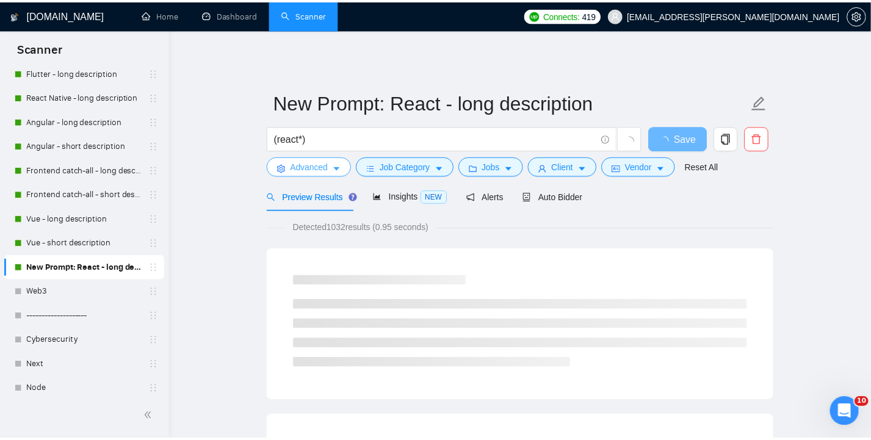
scroll to position [0, 0]
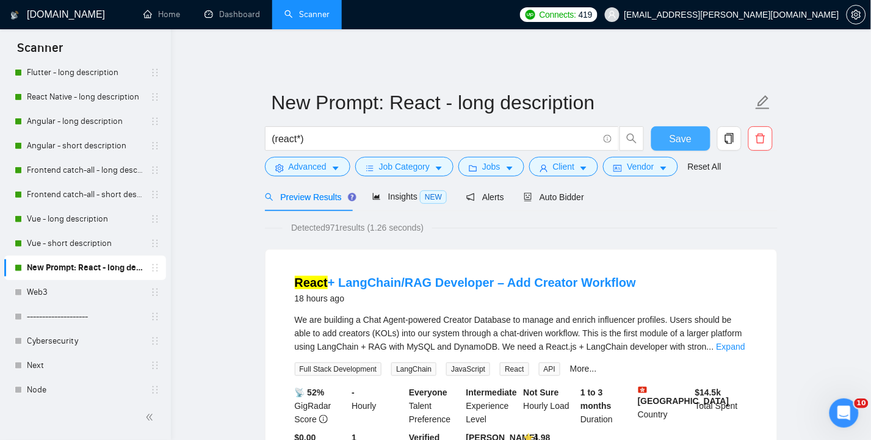
click at [680, 131] on span "Save" at bounding box center [681, 138] width 22 height 15
click at [389, 192] on span "Insights NEW" at bounding box center [409, 197] width 74 height 10
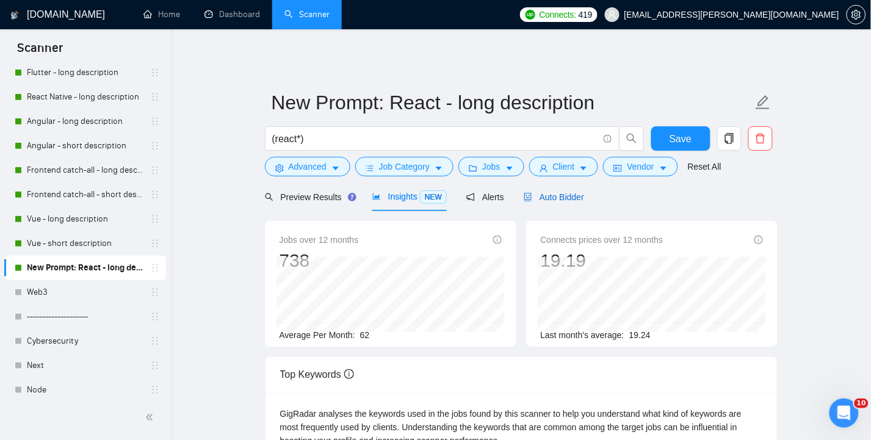
drag, startPoint x: 576, startPoint y: 182, endPoint x: 832, endPoint y: 283, distance: 275.2
click at [576, 192] on span "Auto Bidder" at bounding box center [554, 197] width 60 height 10
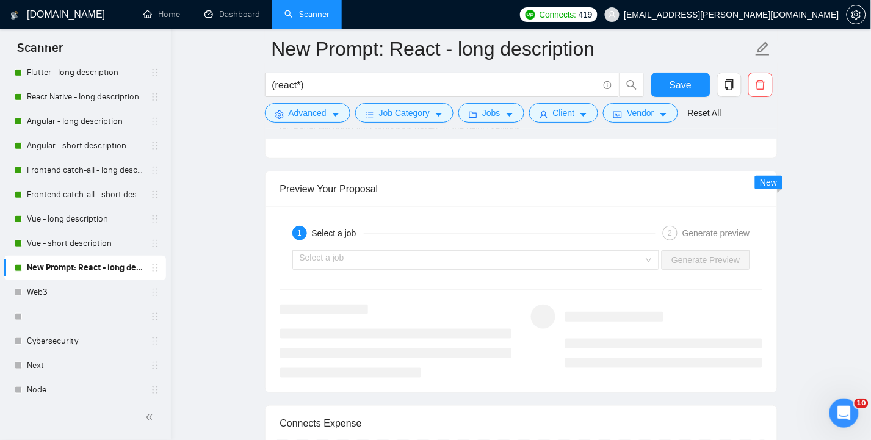
scroll to position [2366, 0]
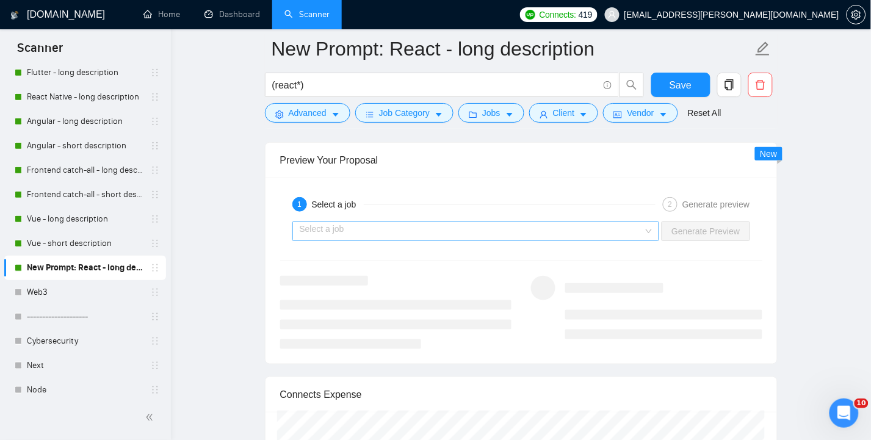
click at [623, 222] on input "search" at bounding box center [472, 231] width 344 height 18
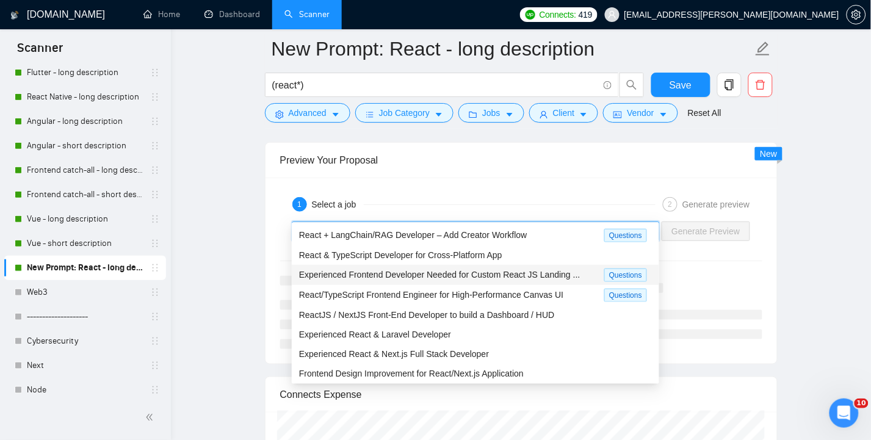
click at [492, 277] on span "Experienced Frontend Developer Needed for Custom React JS Landing ..." at bounding box center [439, 275] width 281 height 10
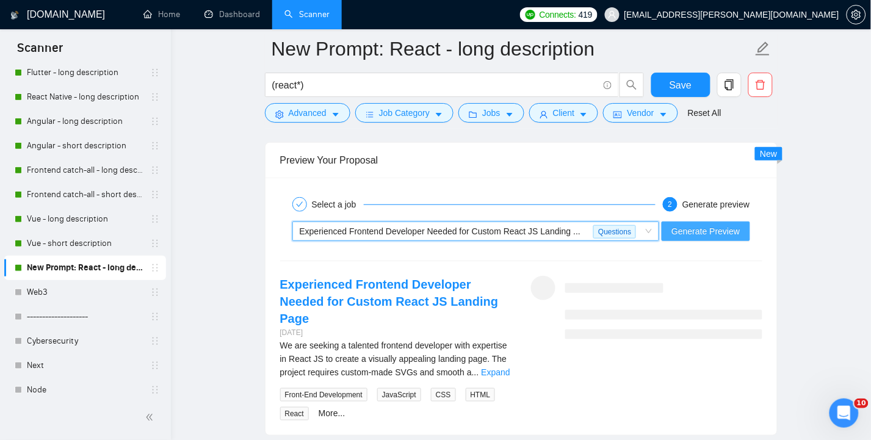
click at [706, 225] on span "Generate Preview" at bounding box center [706, 231] width 68 height 13
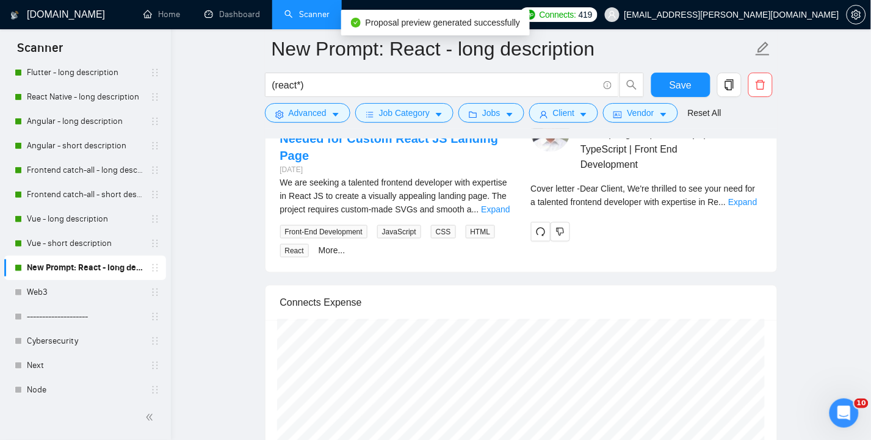
scroll to position [2447, 0]
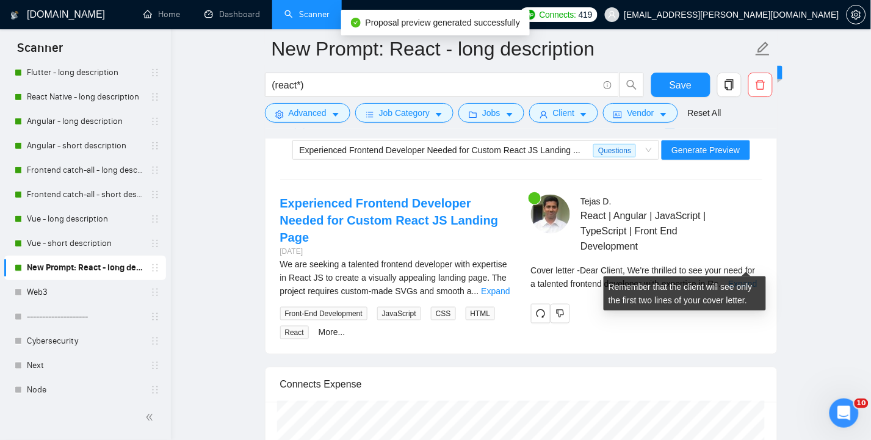
click at [743, 279] on link "Expand" at bounding box center [742, 284] width 29 height 10
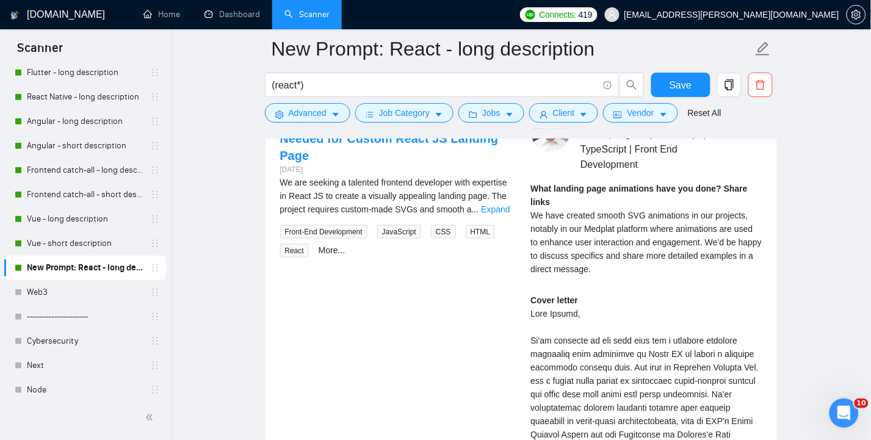
scroll to position [2610, 0]
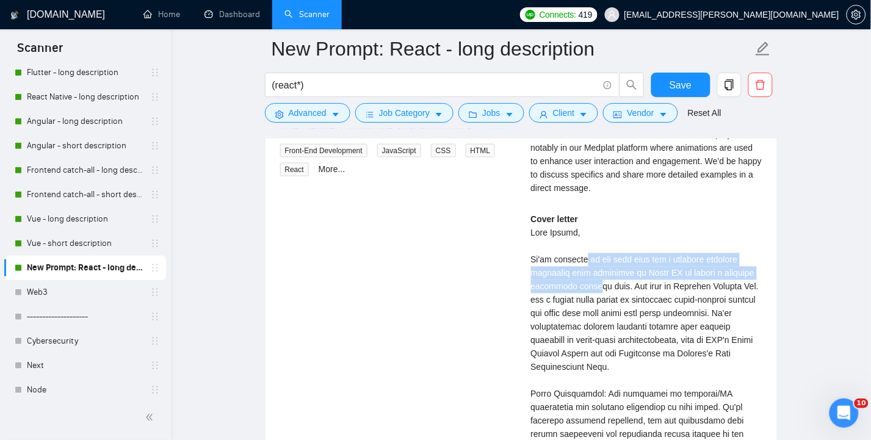
drag, startPoint x: 579, startPoint y: 240, endPoint x: 590, endPoint y: 266, distance: 28.5
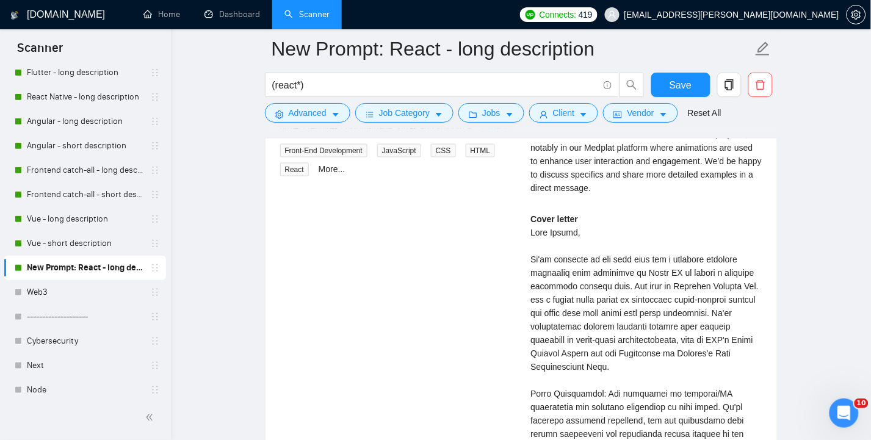
drag, startPoint x: 621, startPoint y: 283, endPoint x: 639, endPoint y: 284, distance: 17.7
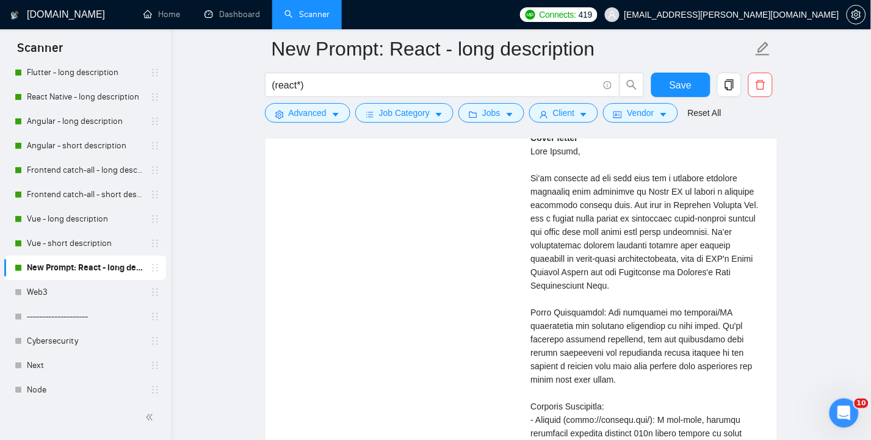
scroll to position [2773, 0]
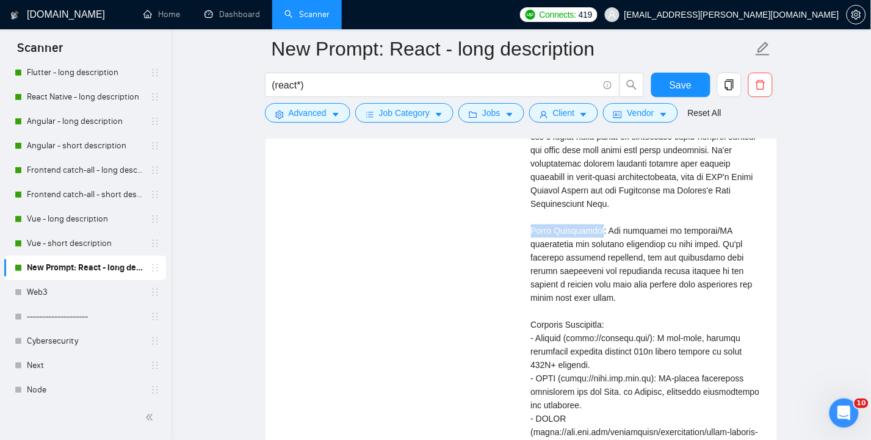
drag, startPoint x: 532, startPoint y: 209, endPoint x: 595, endPoint y: 215, distance: 63.1
click at [595, 215] on div "Cover letter" at bounding box center [646, 312] width 231 height 524
drag, startPoint x: 629, startPoint y: 266, endPoint x: 667, endPoint y: 263, distance: 38.0
click at [655, 263] on div "Cover letter" at bounding box center [646, 312] width 231 height 524
click at [668, 261] on div "Cover letter" at bounding box center [646, 312] width 231 height 524
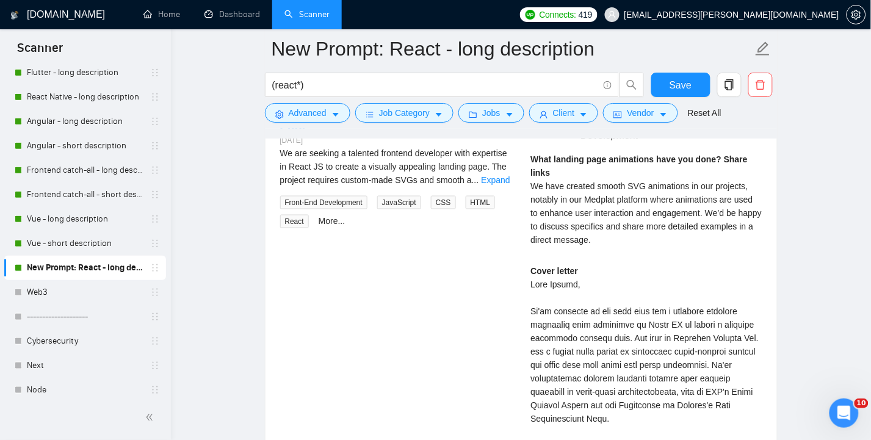
scroll to position [2529, 0]
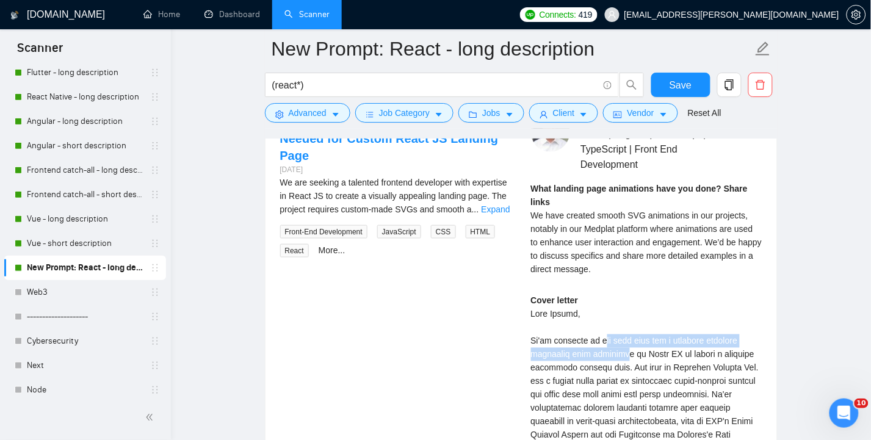
drag, startPoint x: 595, startPoint y: 327, endPoint x: 620, endPoint y: 332, distance: 26.2
click at [633, 211] on span "We have created smooth SVG animations in our projects, notably in our Medplat p…" at bounding box center [646, 242] width 231 height 63
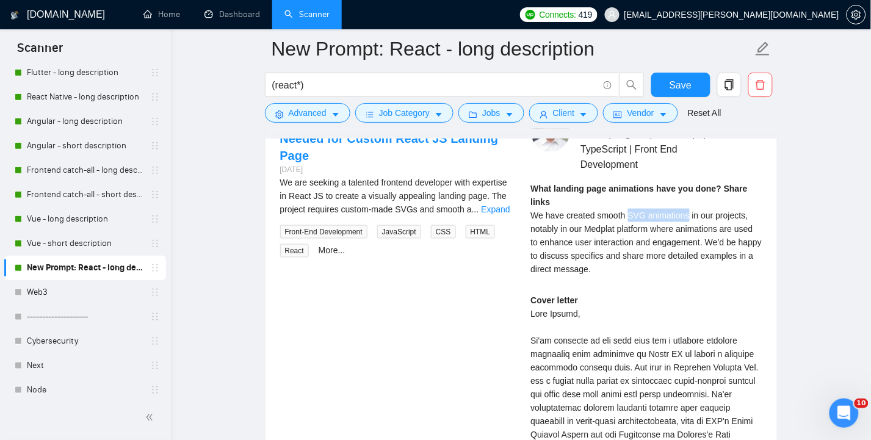
click at [675, 211] on span "We have created smooth SVG animations in our projects, notably in our Medplat p…" at bounding box center [646, 242] width 231 height 63
copy span "SVG animations"
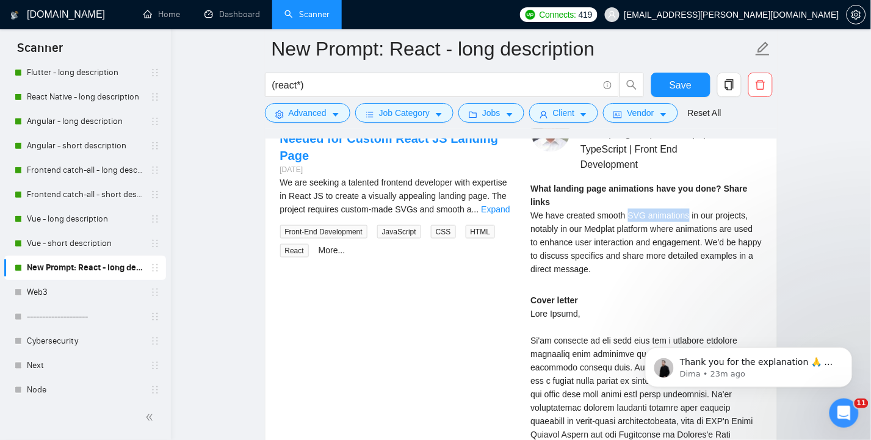
scroll to position [0, 0]
click at [810, 368] on p "Dima • 23m ago" at bounding box center [759, 373] width 158 height 11
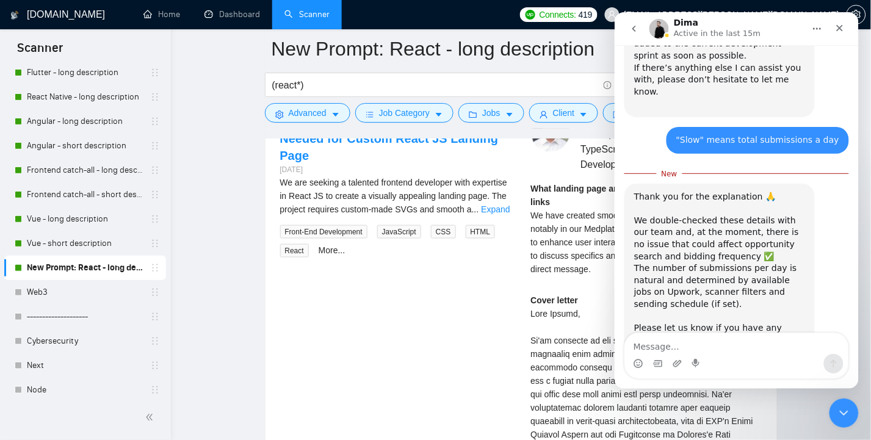
scroll to position [1370, 0]
click at [841, 25] on icon "Close" at bounding box center [840, 28] width 10 height 10
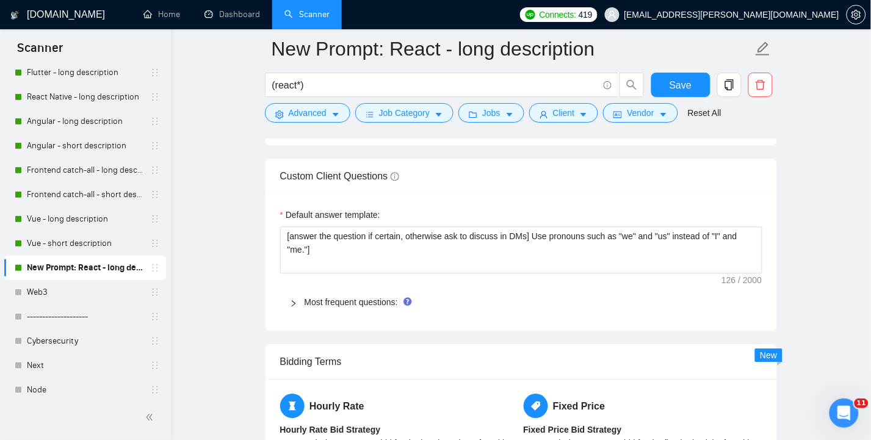
scroll to position [1796, 0]
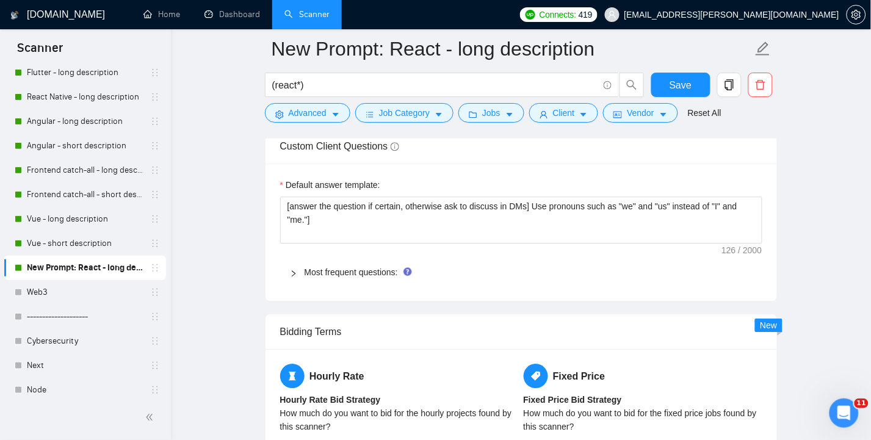
click at [358, 267] on link "Most frequent questions:" at bounding box center [351, 272] width 93 height 10
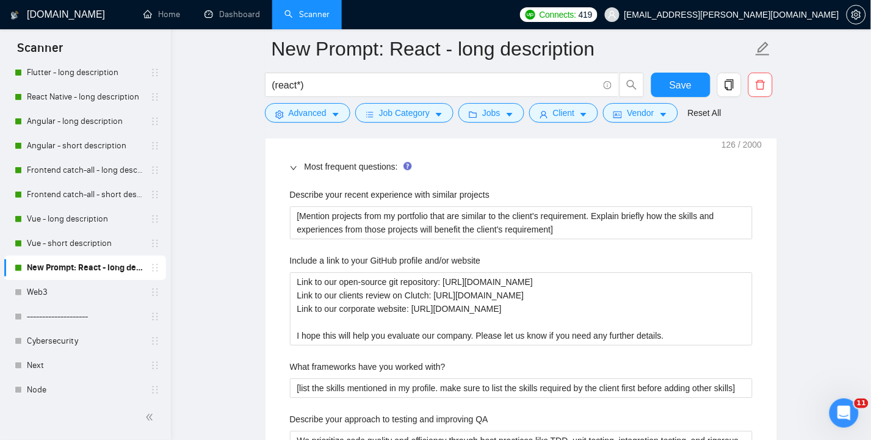
scroll to position [1877, 0]
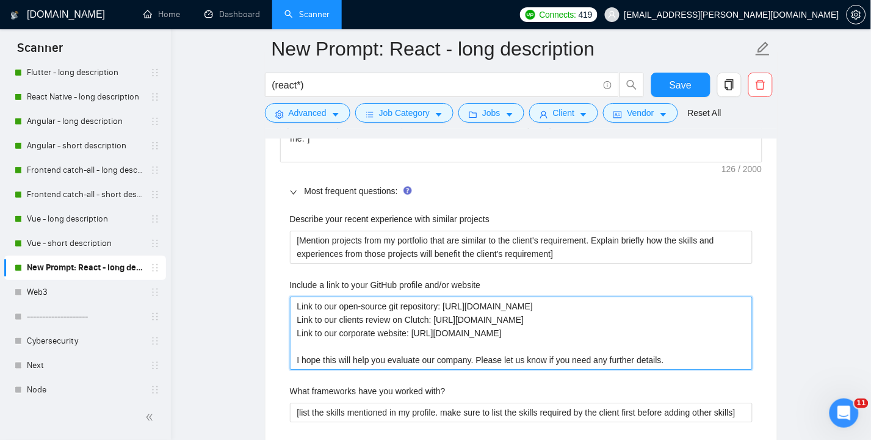
click at [593, 297] on website "Link to our open-source git repository: [URL][DOMAIN_NAME] Link to our clients …" at bounding box center [521, 333] width 463 height 73
drag, startPoint x: 587, startPoint y: 282, endPoint x: 444, endPoint y: 282, distance: 142.3
click at [444, 297] on website "Link to our open-source git repository: [URL][DOMAIN_NAME] Link to our clients …" at bounding box center [521, 333] width 463 height 73
click at [593, 297] on website "Link to our open-source git repository: [URL][DOMAIN_NAME] Link to our clients …" at bounding box center [521, 333] width 463 height 73
drag, startPoint x: 593, startPoint y: 285, endPoint x: 293, endPoint y: 286, distance: 299.8
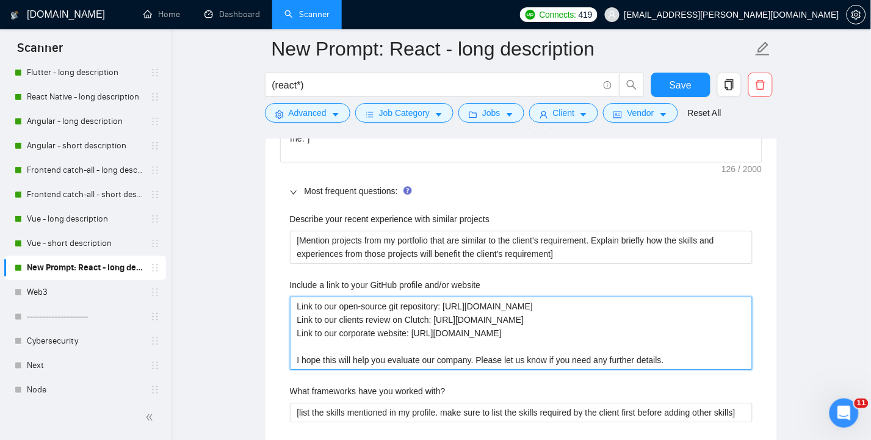
click at [293, 297] on website "Link to our open-source git repository: [URL][DOMAIN_NAME] Link to our clients …" at bounding box center [521, 333] width 463 height 73
type website "Link to our clients review on Clutch: https://clutch.co/profile/argusoft#review…"
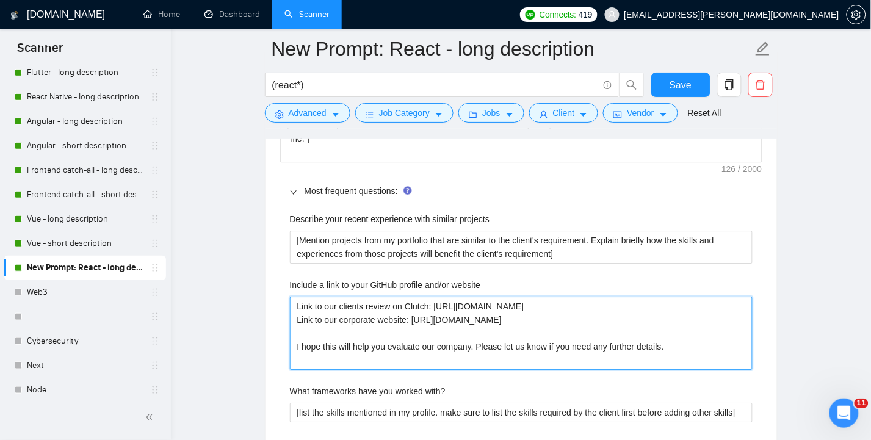
type website "Link to our clients review on Clutch: https://clutch.co/profile/argusoft#review…"
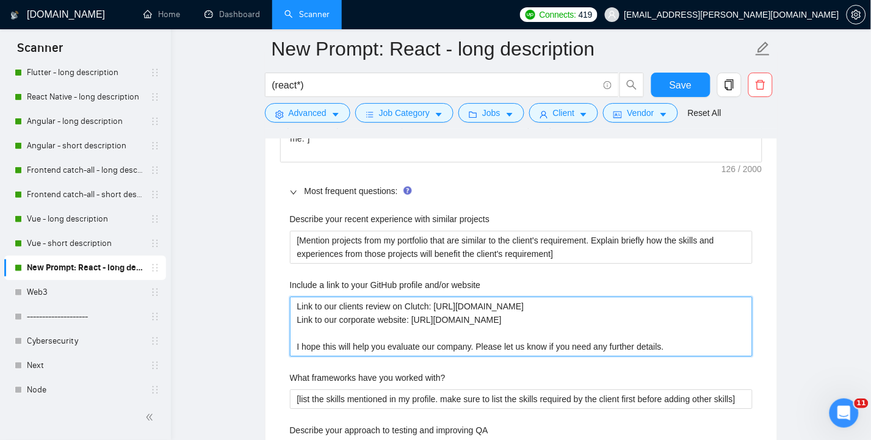
type website "Link to our clients review on Clutch: https://clutch.co/profile/argusoft#review…"
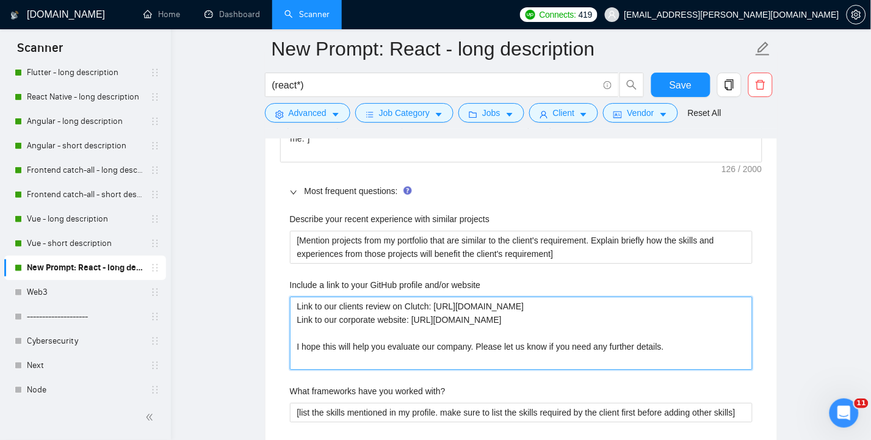
type website "Link to our clients review on Clutch: https://clutch.co/profile/argusoft#review…"
paste website "Link to our corporate website: https://www.argusoft.com"
type website "Link to our corporate website: https://www.argusoft.com Link to our clients rev…"
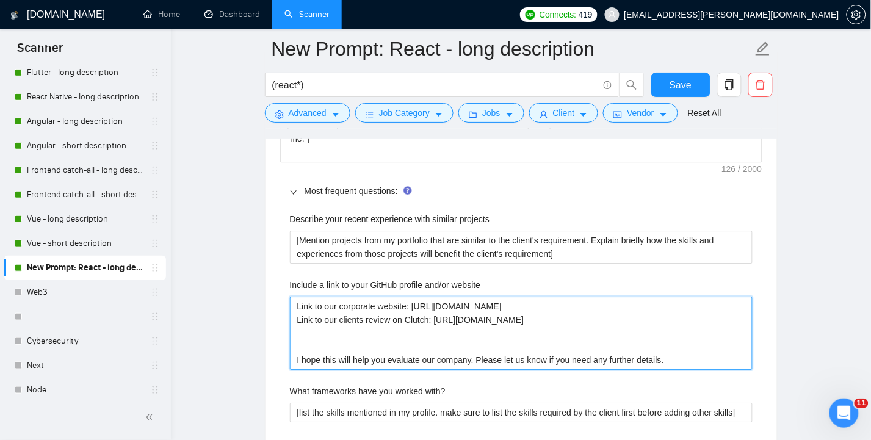
type website "Link to our corporate website: https://www.argusoft.com Link to our clients rev…"
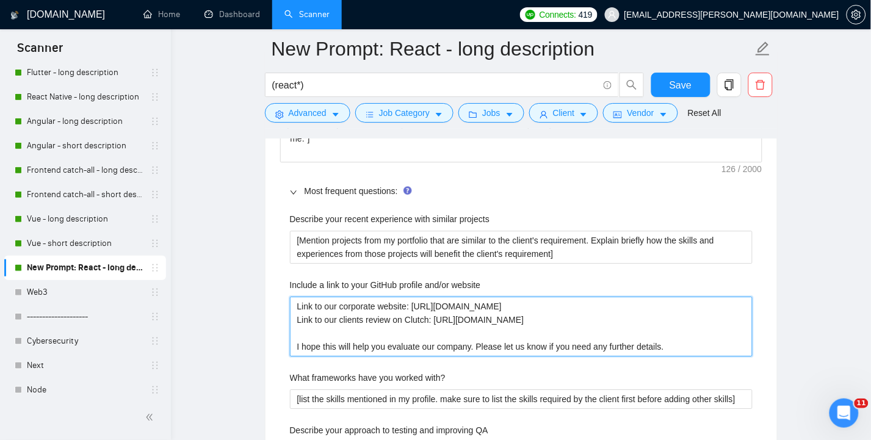
click at [682, 322] on website "Link to our corporate website: https://www.argusoft.com Link to our clients rev…" at bounding box center [521, 327] width 463 height 60
type website "Link to our corporate website: https://www.argusoft.com Link to our clients rev…"
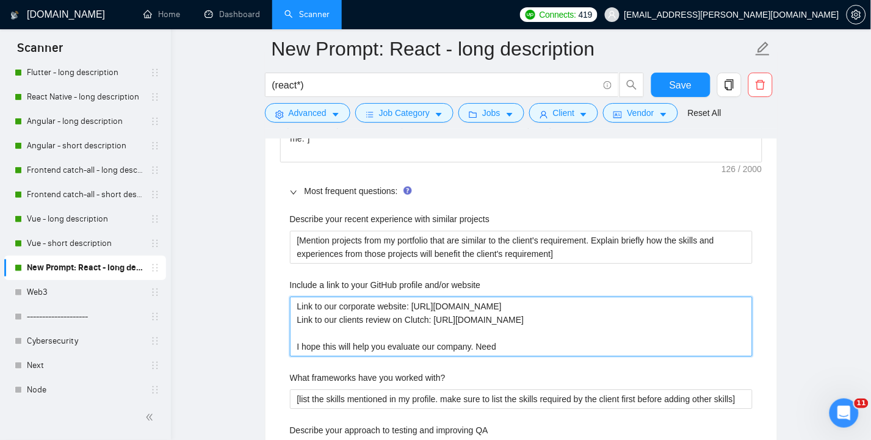
type website "Link to our corporate website: https://www.argusoft.com Link to our clients rev…"
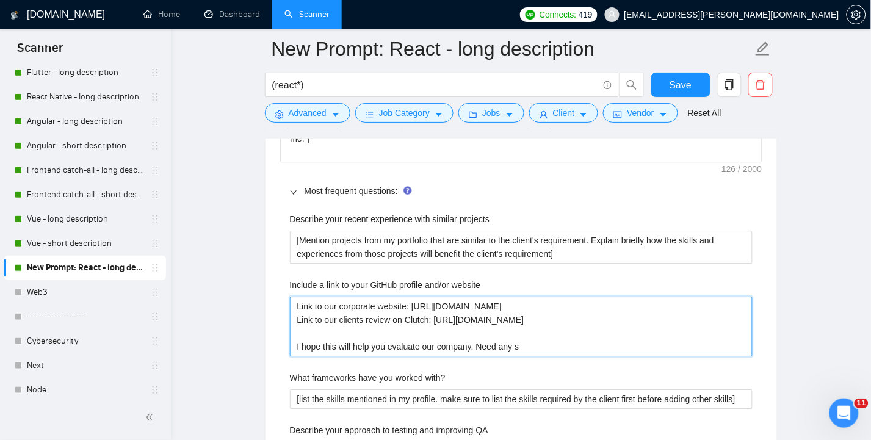
type website "Link to our corporate website: https://www.argusoft.com Link to our clients rev…"
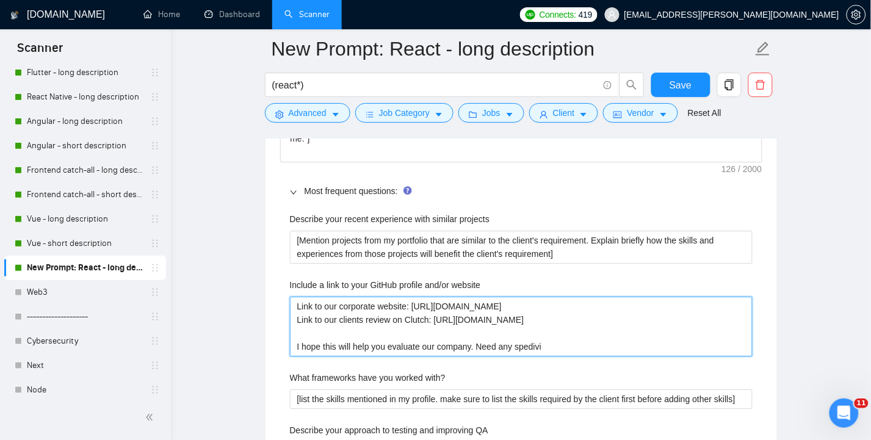
type website "Link to our corporate website: https://www.argusoft.com Link to our clients rev…"
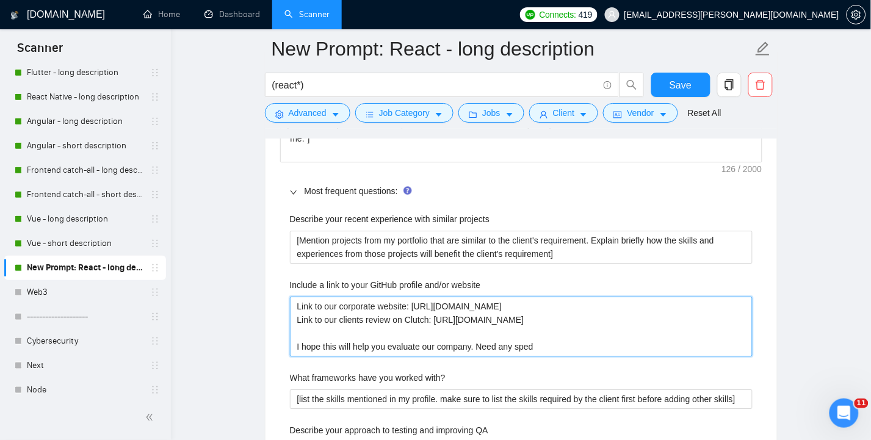
type website "Link to our corporate website: https://www.argusoft.com Link to our clients rev…"
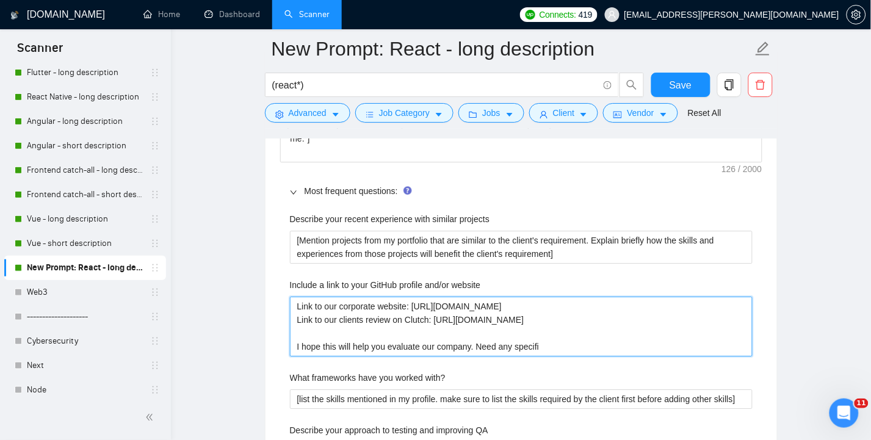
type website "Link to our corporate website: https://www.argusoft.com Link to our clients rev…"
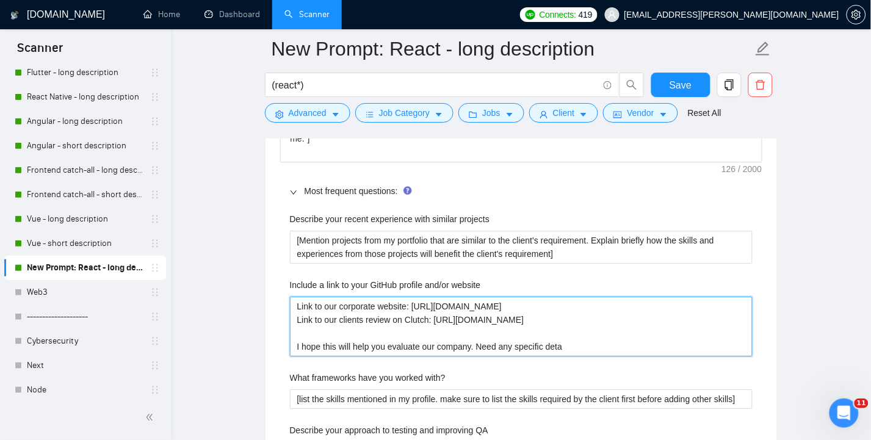
type website "Link to our corporate website: https://www.argusoft.com Link to our clients rev…"
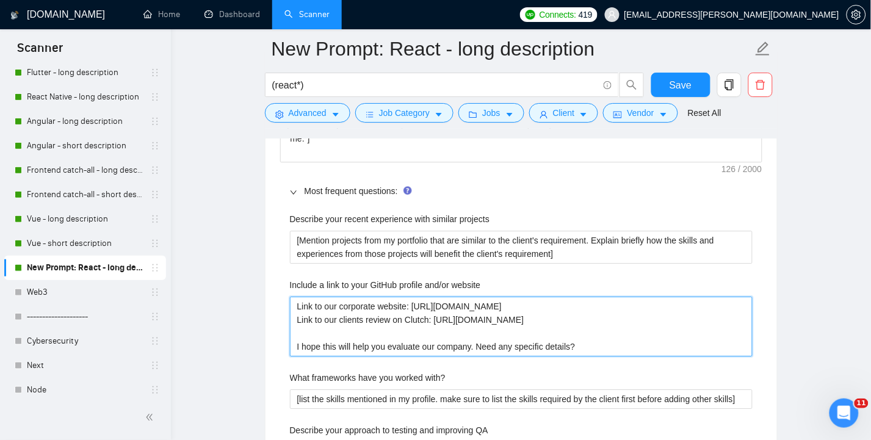
type website "Link to our corporate website: https://www.argusoft.com Link to our clients rev…"
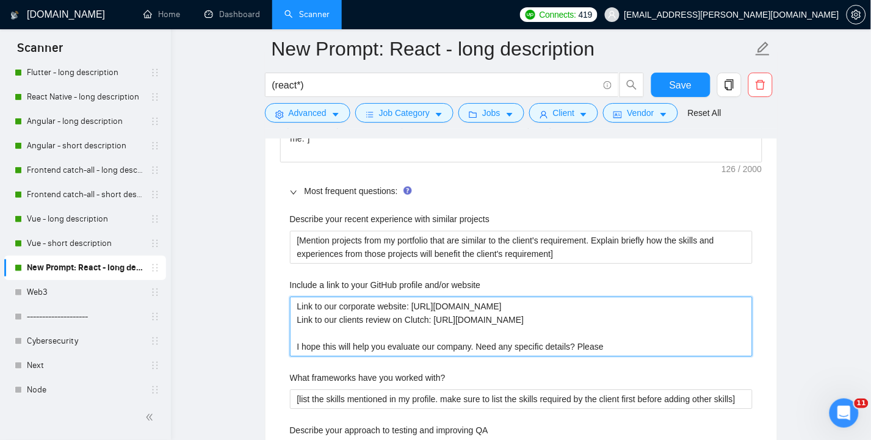
type website "Link to our corporate website: https://www.argusoft.com Link to our clients rev…"
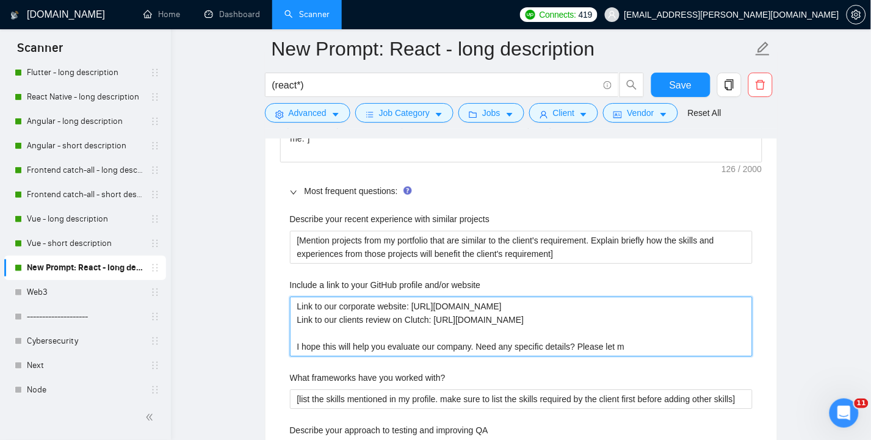
type website "Link to our corporate website: https://www.argusoft.com Link to our clients rev…"
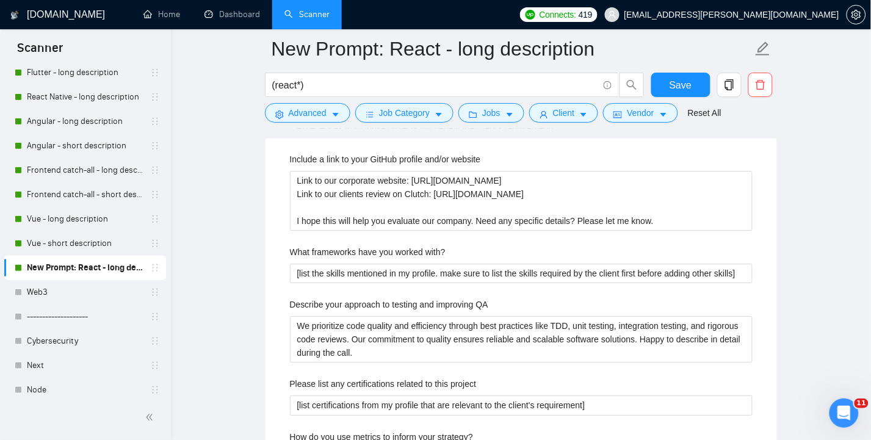
scroll to position [2040, 0]
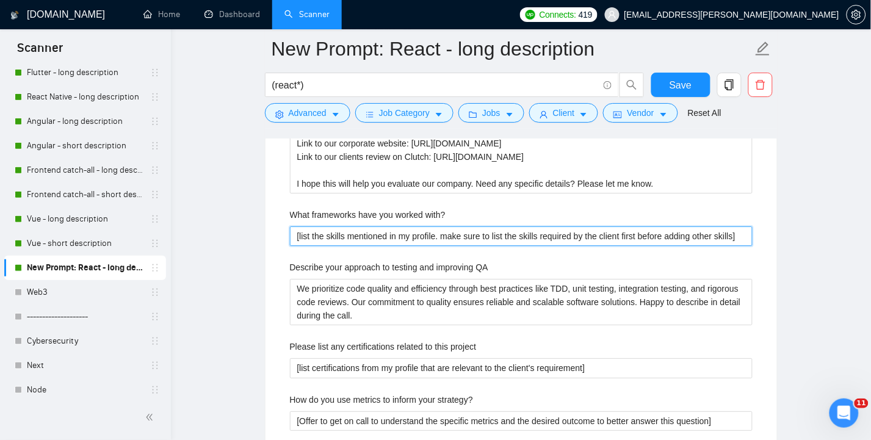
click at [567, 227] on with\? "[list the skills mentioned in my profile. make sure to list the skills required…" at bounding box center [521, 237] width 463 height 20
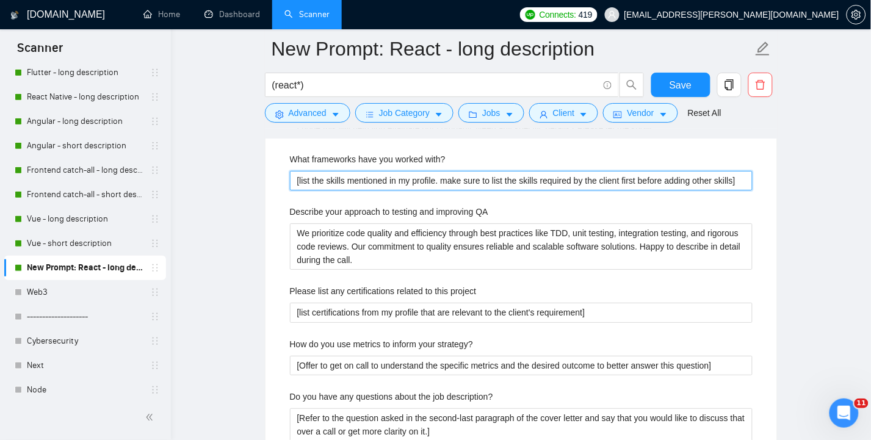
scroll to position [2122, 0]
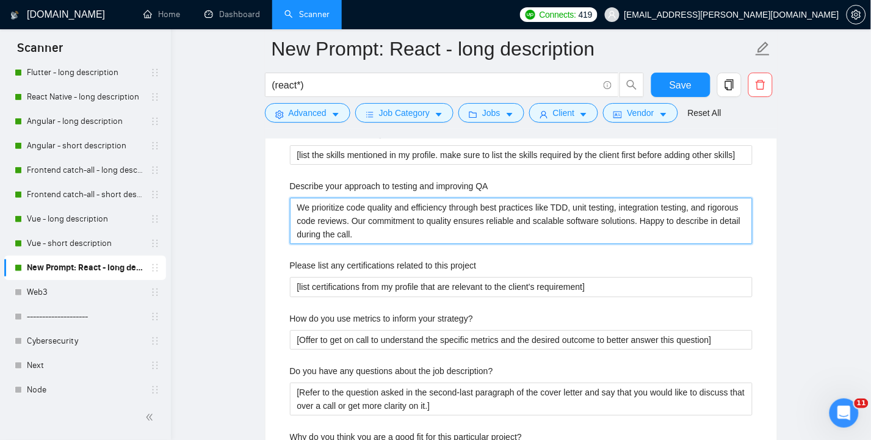
click at [405, 209] on QA "We prioritize code quality and efficiency through best practices like TDD, unit…" at bounding box center [521, 221] width 463 height 46
drag, startPoint x: 360, startPoint y: 211, endPoint x: 293, endPoint y: 185, distance: 72.1
click at [293, 198] on QA "We prioritize code quality and efficiency through best practices like TDD, unit…" at bounding box center [521, 221] width 463 height 46
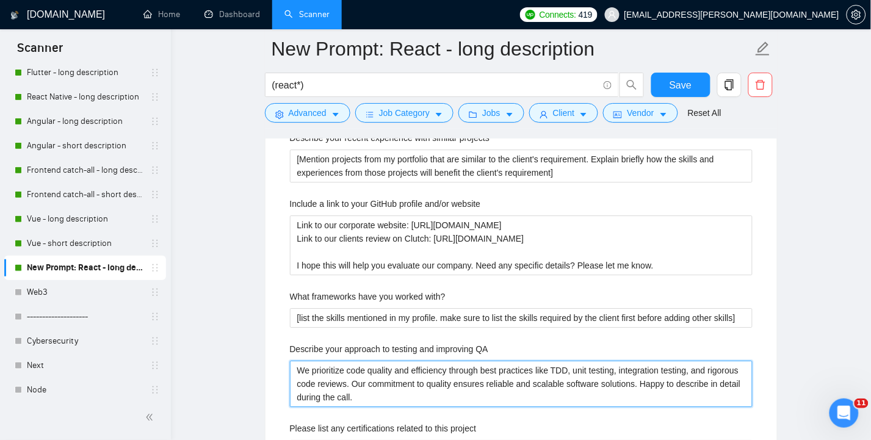
scroll to position [2040, 0]
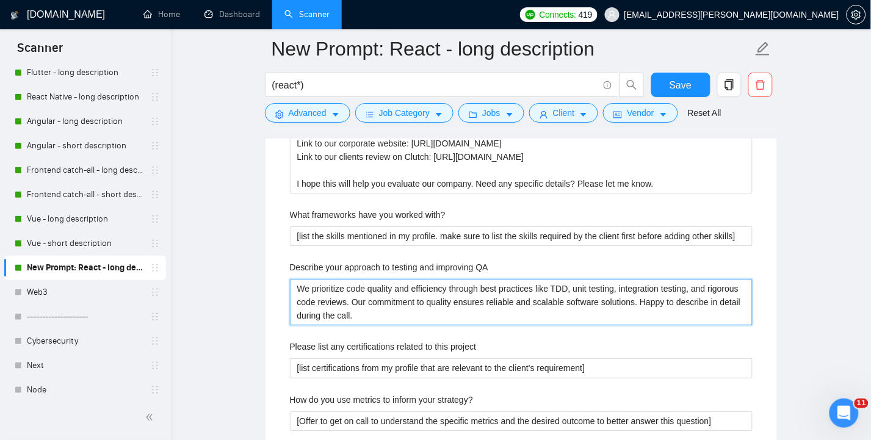
paste QA "follow strict coding standards with automated linting/build tools, adopt TDD fo…"
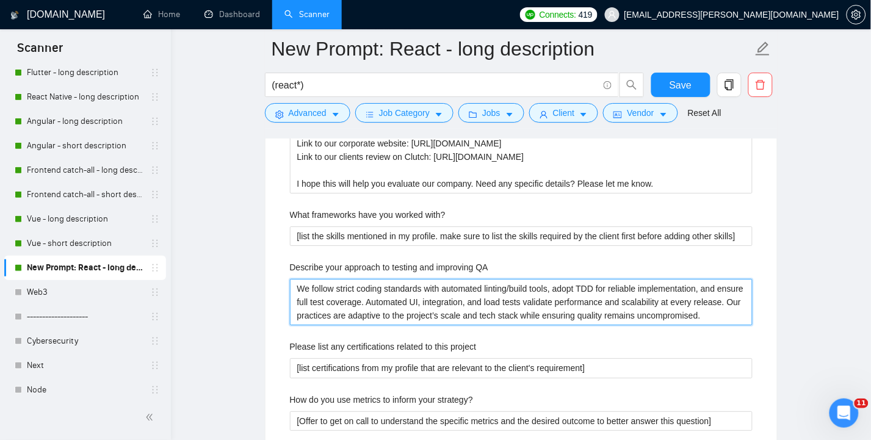
scroll to position [2122, 0]
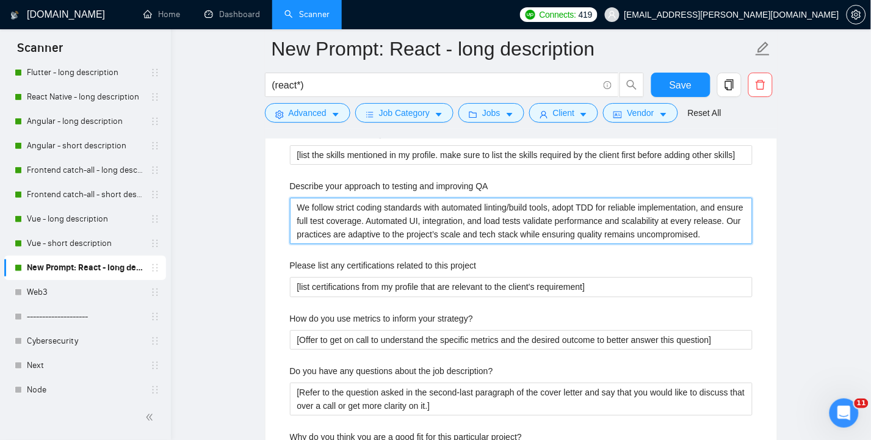
type QA "We follow strict coding standards with automated linting/build tools, adopt TDD…"
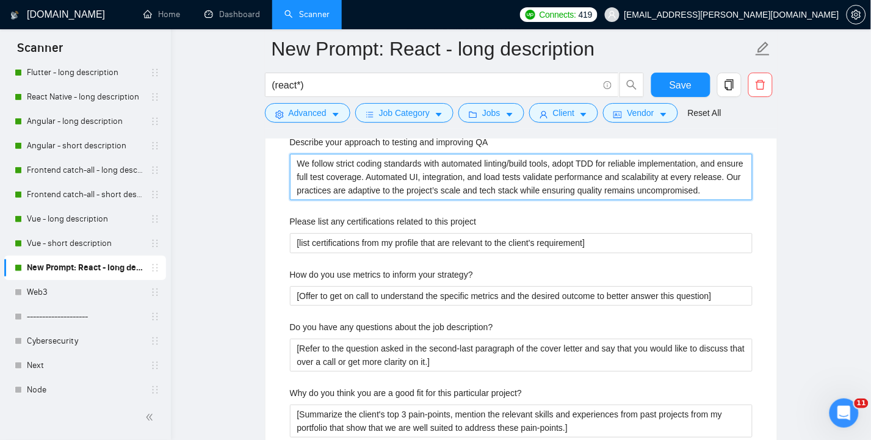
scroll to position [2203, 0]
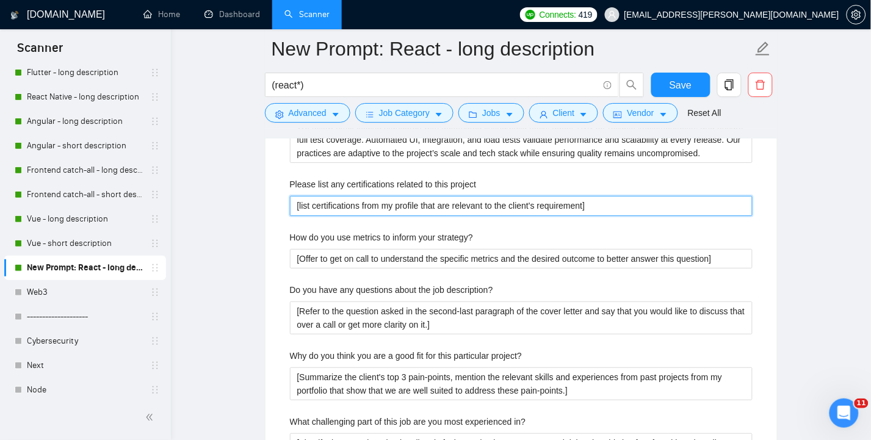
click at [618, 196] on project "[list certifications from my profile that are relevant to the client's requirem…" at bounding box center [521, 206] width 463 height 20
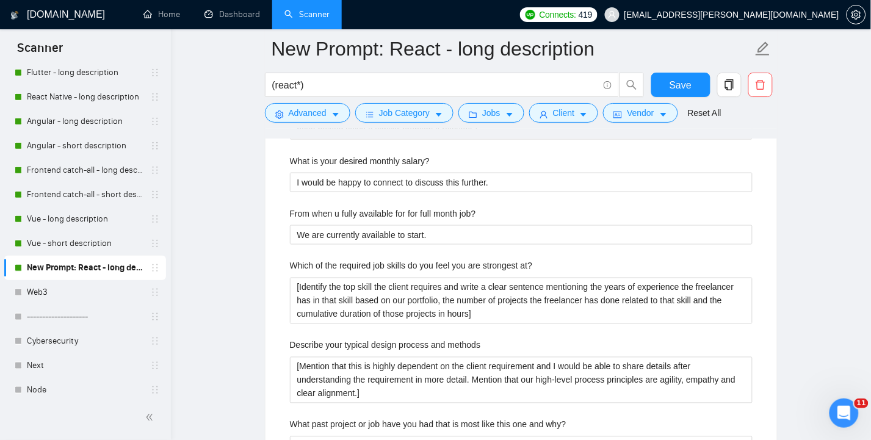
scroll to position [2529, 0]
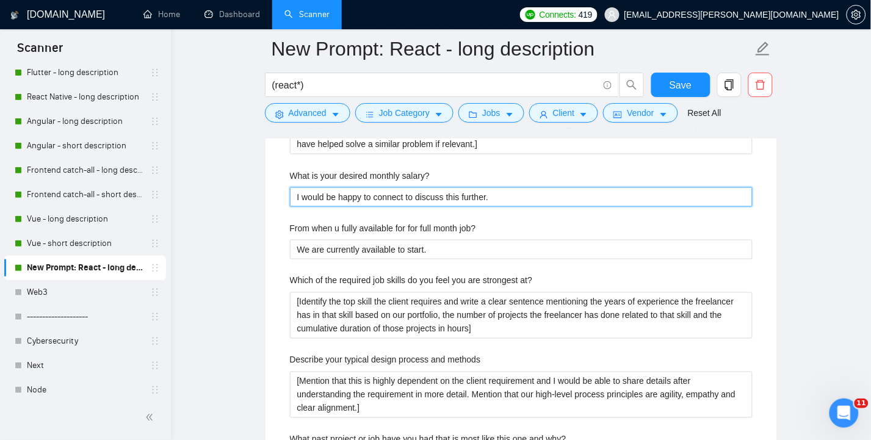
drag, startPoint x: 514, startPoint y: 175, endPoint x: 270, endPoint y: 179, distance: 243.6
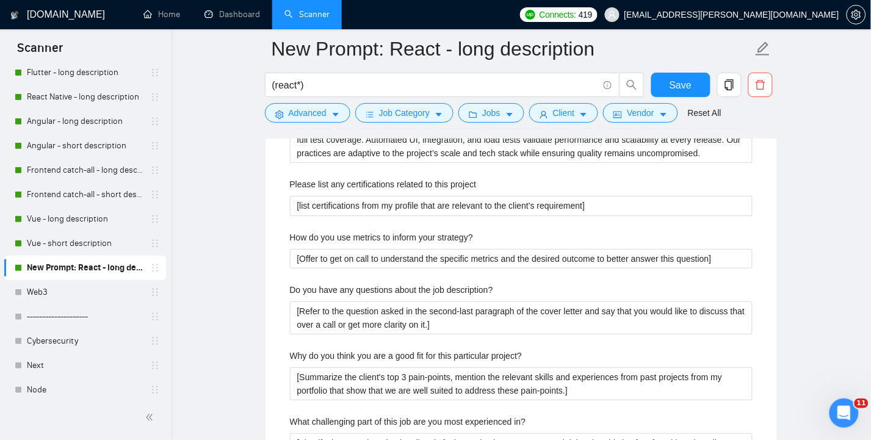
scroll to position [2122, 0]
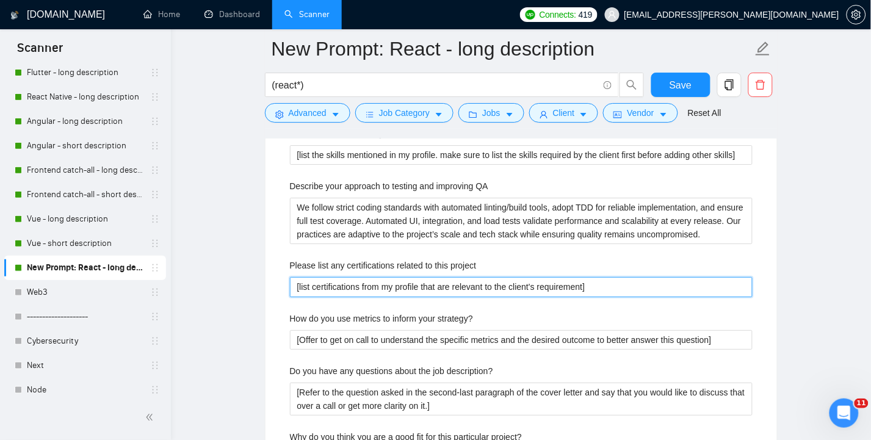
click at [608, 277] on project "[list certifications from my profile that are relevant to the client's requirem…" at bounding box center [521, 287] width 463 height 20
drag, startPoint x: 452, startPoint y: 265, endPoint x: 285, endPoint y: 265, distance: 166.7
click at [285, 265] on div "Describe your recent experience with similar projects [Mention projects from my…" at bounding box center [521, 437] width 482 height 953
click at [623, 277] on project "[list certifications from my profile that are relevant to the client's requirem…" at bounding box center [521, 287] width 463 height 20
click at [468, 277] on project "[list certifications from my profile that are relevant to the client's requirem…" at bounding box center [521, 287] width 463 height 20
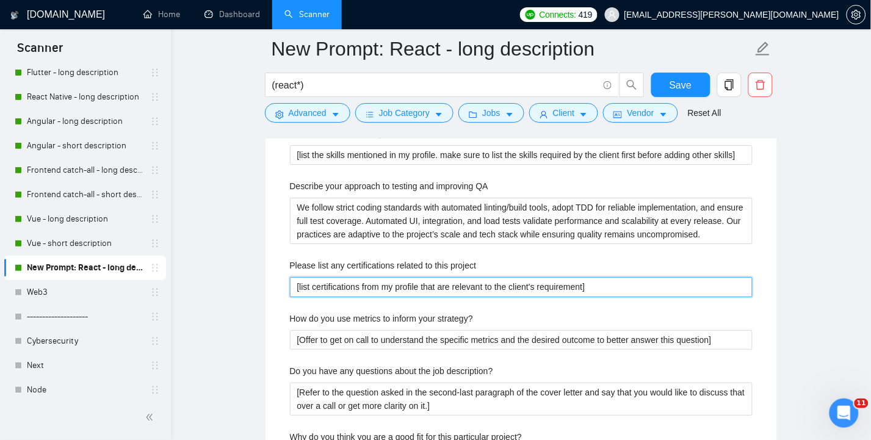
click at [468, 277] on project "[list certifications from my profile that are relevant to the client's requirem…" at bounding box center [521, 287] width 463 height 20
paste project "How about a coding test or technical interview to check the real world capabili…"
type project "How about a coding test or technical interview to check the real world capabili…"
click at [0, 0] on span "-world" at bounding box center [0, 0] width 0 height 0
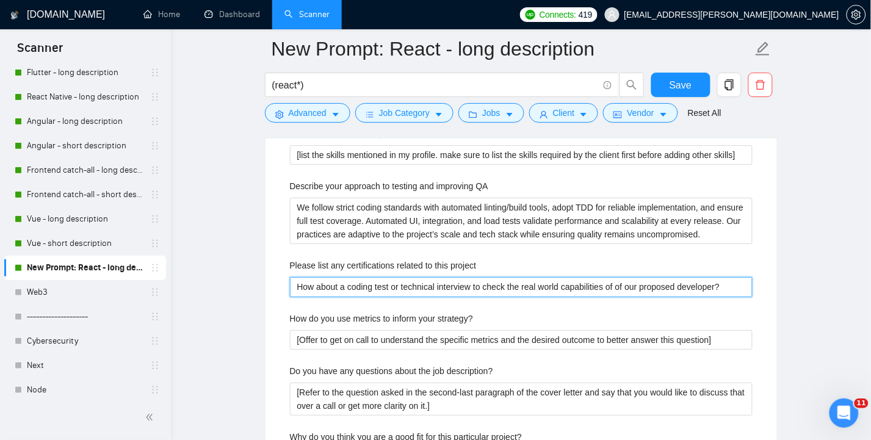
type project "How about a coding test or technical interview to check the real-world capabili…"
click at [0, 0] on div "of" at bounding box center [0, 0] width 0 height 0
click at [724, 277] on project "How about a coding test or technical interview to check the real-world capabili…" at bounding box center [521, 287] width 463 height 20
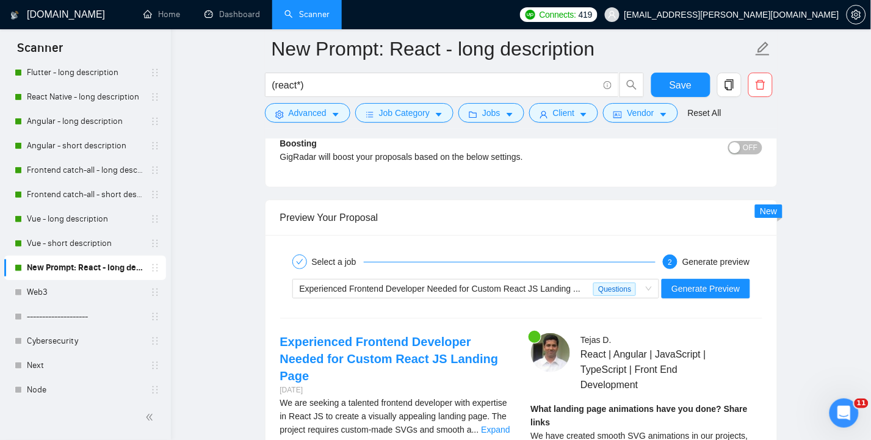
scroll to position [3343, 0]
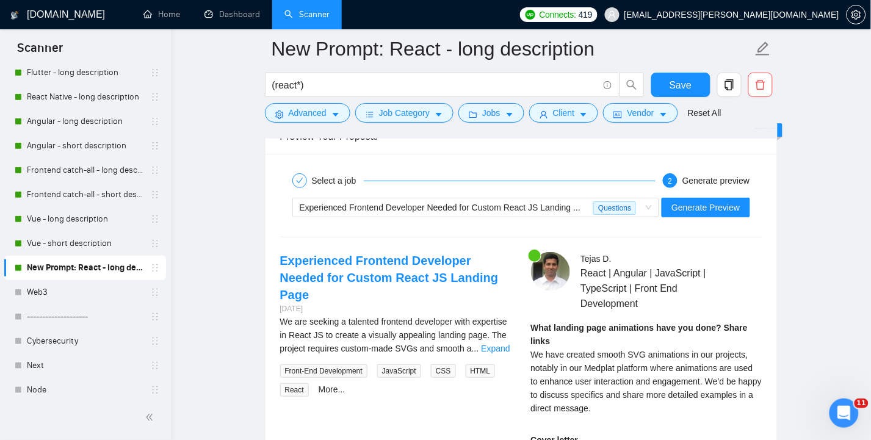
type project "How about a coding test or technical interview to check the real-world capabili…"
click at [667, 350] on span "We have created smooth SVG animations in our projects, notably in our Medplat p…" at bounding box center [646, 381] width 231 height 63
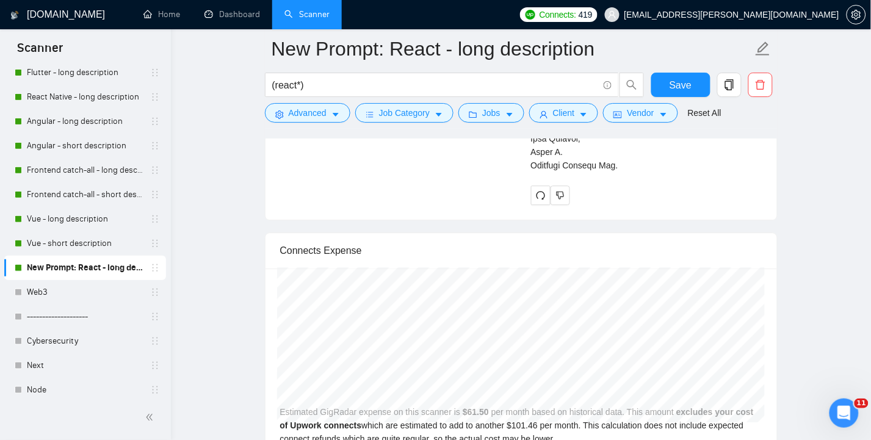
scroll to position [4156, 0]
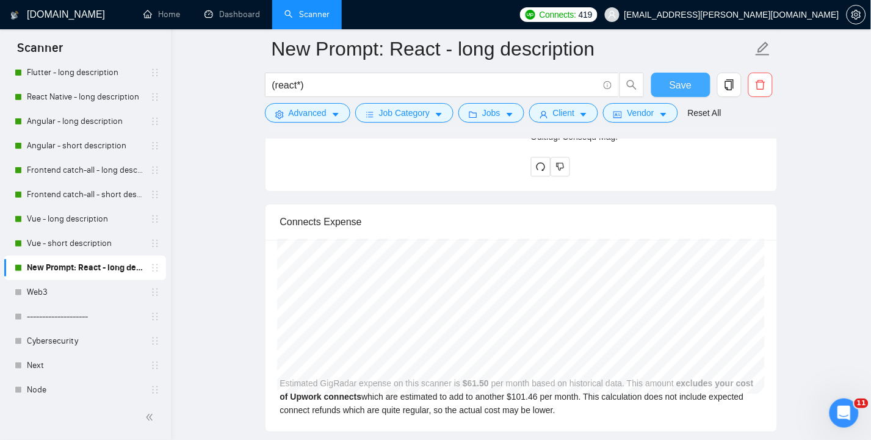
click at [682, 87] on span "Save" at bounding box center [681, 85] width 22 height 15
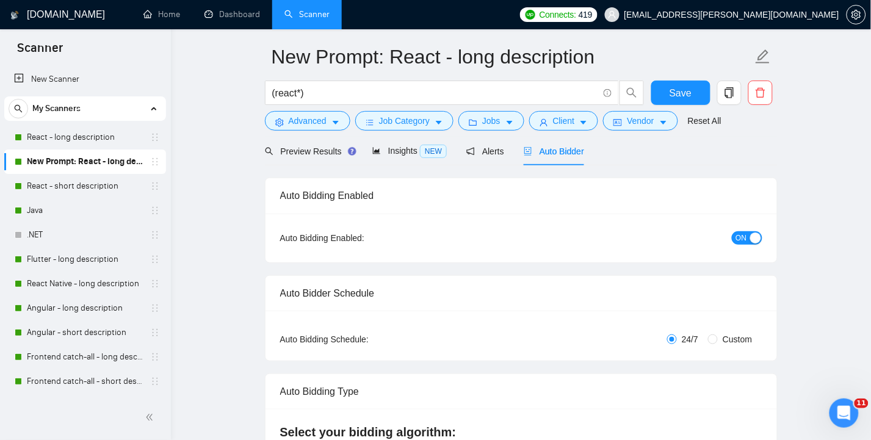
scroll to position [0, 0]
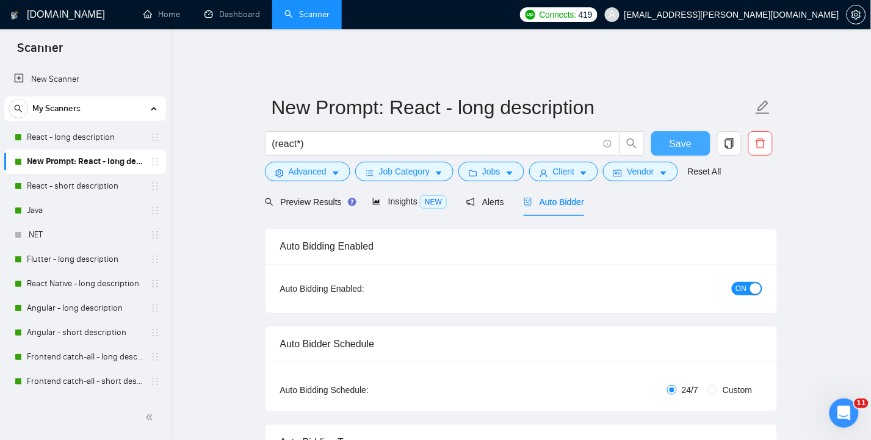
click at [688, 136] on span "Save" at bounding box center [681, 143] width 22 height 15
click at [231, 13] on link "Dashboard" at bounding box center [233, 14] width 56 height 10
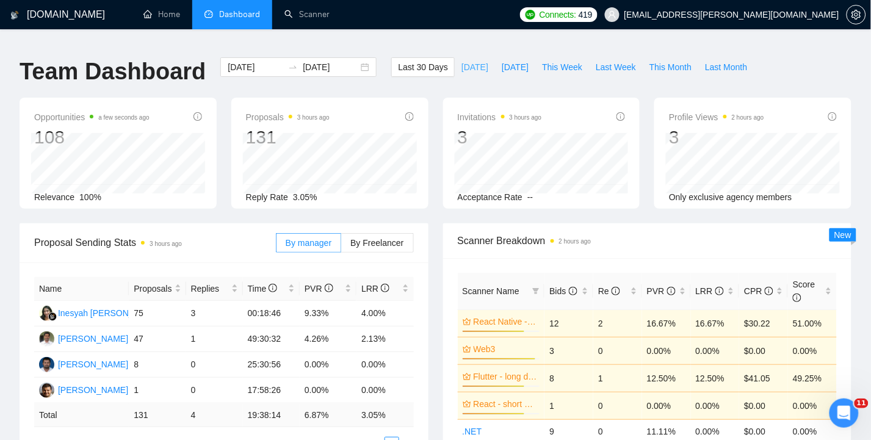
click at [468, 60] on span "Today" at bounding box center [475, 66] width 27 height 13
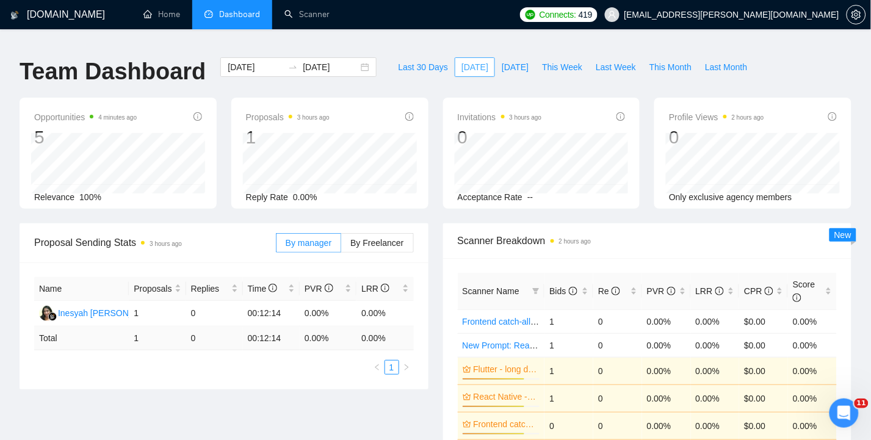
click at [471, 60] on span "Today" at bounding box center [475, 66] width 27 height 13
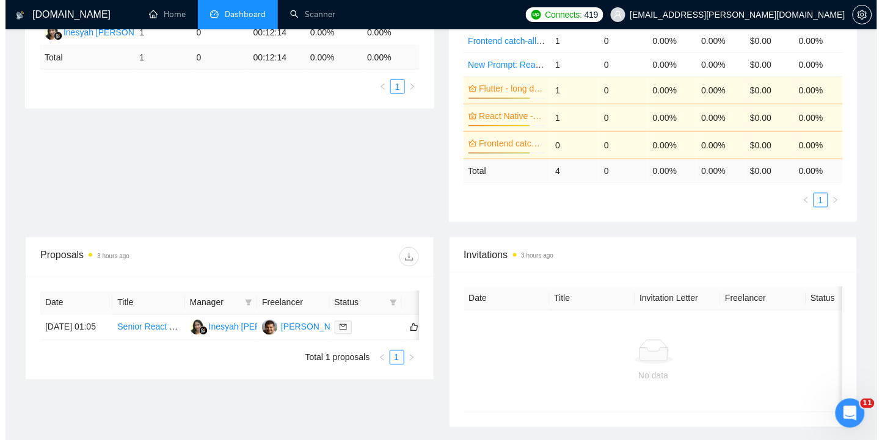
scroll to position [297, 0]
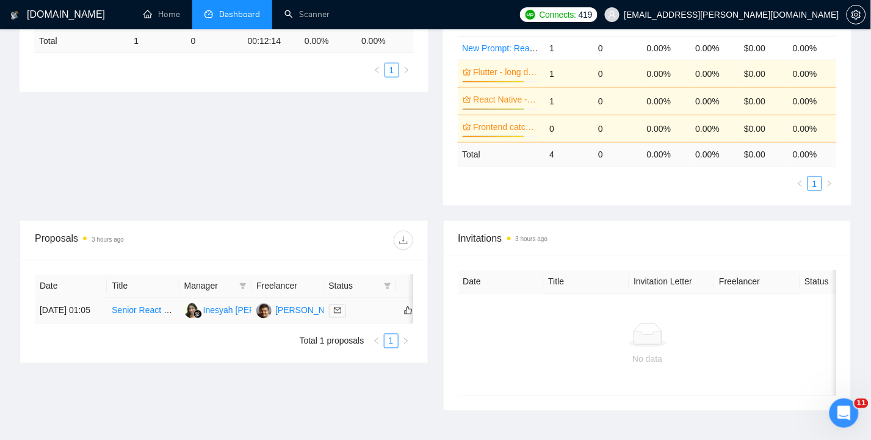
click at [63, 303] on td "04 Sep, 2025 01:05" at bounding box center [71, 312] width 72 height 26
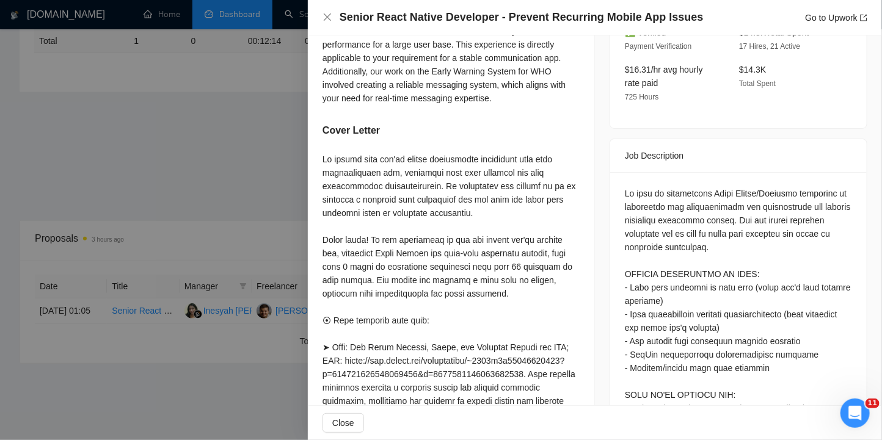
scroll to position [488, 0]
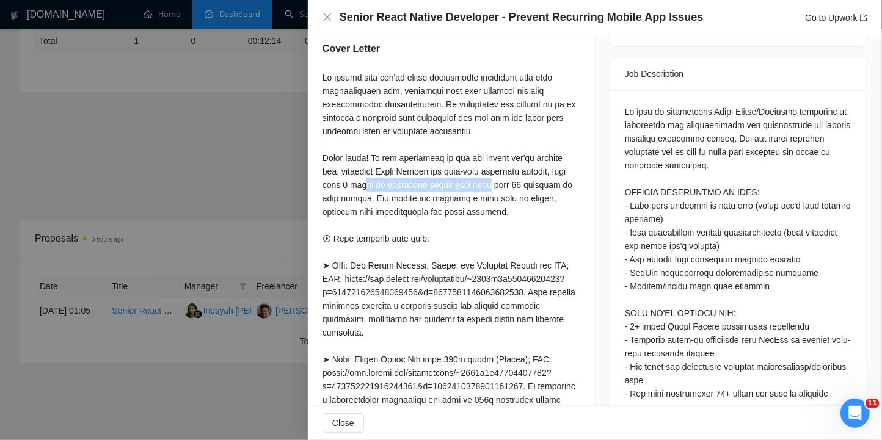
drag, startPoint x: 363, startPoint y: 184, endPoint x: 482, endPoint y: 184, distance: 119.7
click at [482, 184] on div at bounding box center [450, 326] width 257 height 510
click at [497, 184] on div at bounding box center [450, 326] width 257 height 510
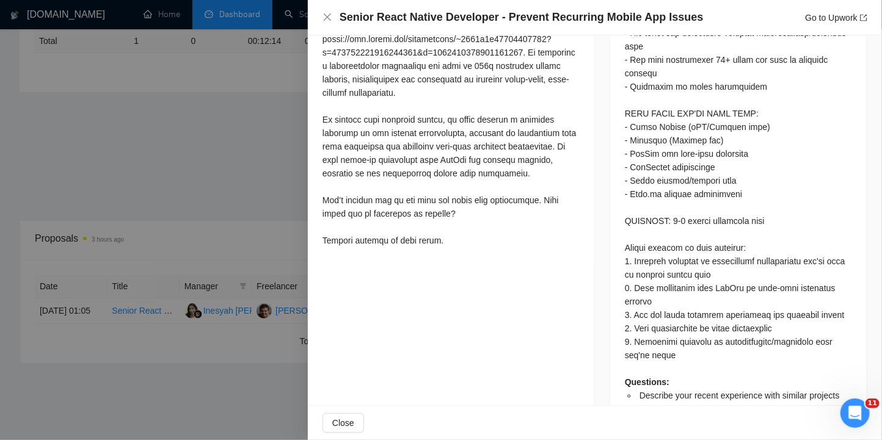
scroll to position [826, 0]
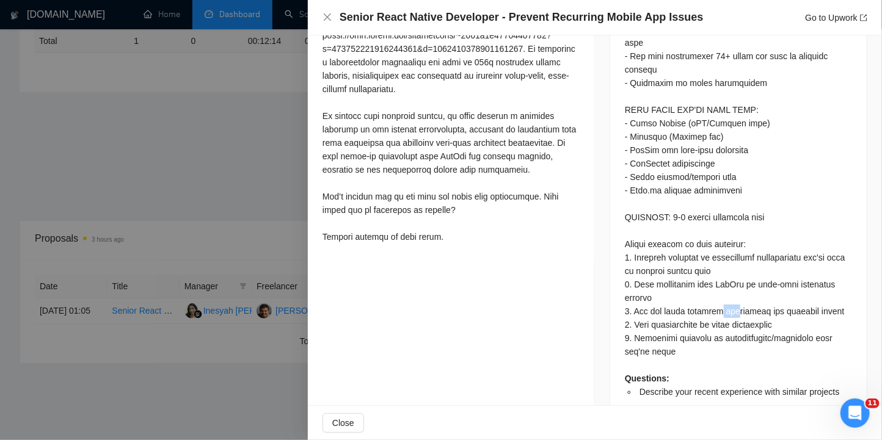
drag, startPoint x: 724, startPoint y: 277, endPoint x: 741, endPoint y: 275, distance: 16.6
click at [741, 275] on div "Questions: Describe your recent experience with similar projects" at bounding box center [738, 82] width 227 height 631
click at [748, 300] on div "Questions: Describe your recent experience with similar projects" at bounding box center [738, 82] width 227 height 631
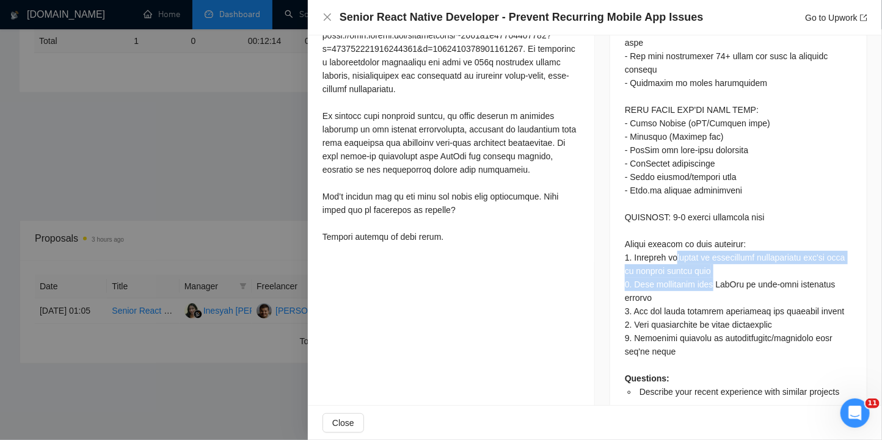
drag, startPoint x: 669, startPoint y: 220, endPoint x: 707, endPoint y: 257, distance: 53.1
click at [707, 257] on div "Questions: Describe your recent experience with similar projects" at bounding box center [738, 82] width 227 height 631
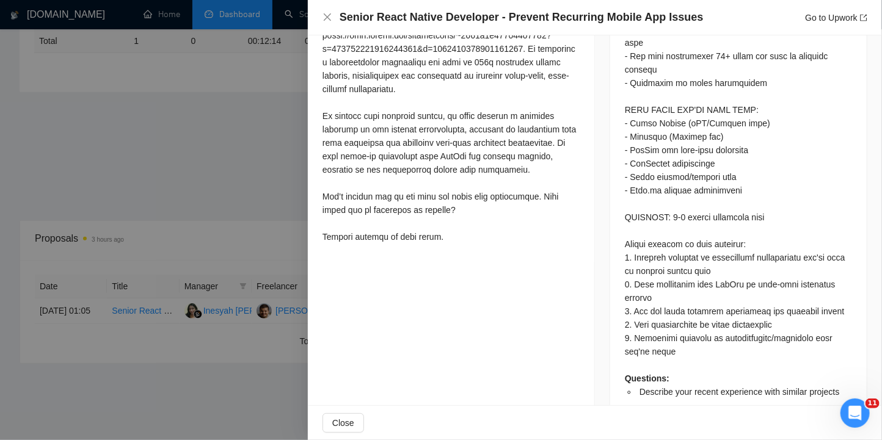
click at [731, 269] on div "Questions: Describe your recent experience with similar projects" at bounding box center [738, 82] width 227 height 631
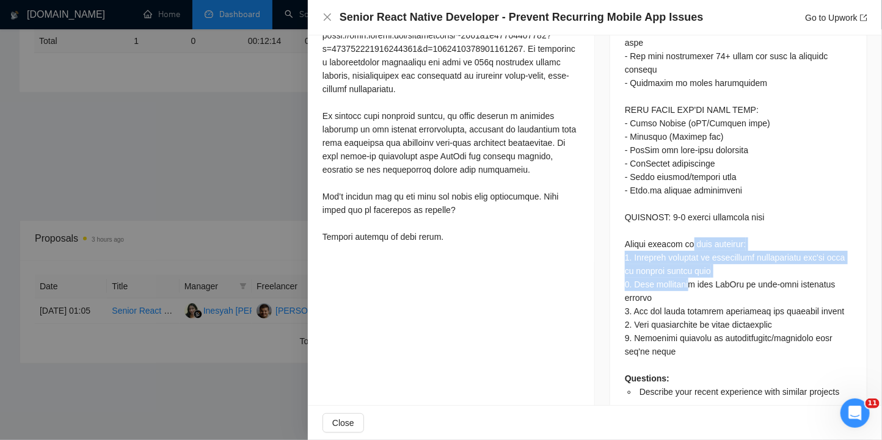
drag, startPoint x: 683, startPoint y: 216, endPoint x: 693, endPoint y: 259, distance: 45.2
click at [687, 256] on div "Questions: Describe your recent experience with similar projects" at bounding box center [738, 82] width 227 height 631
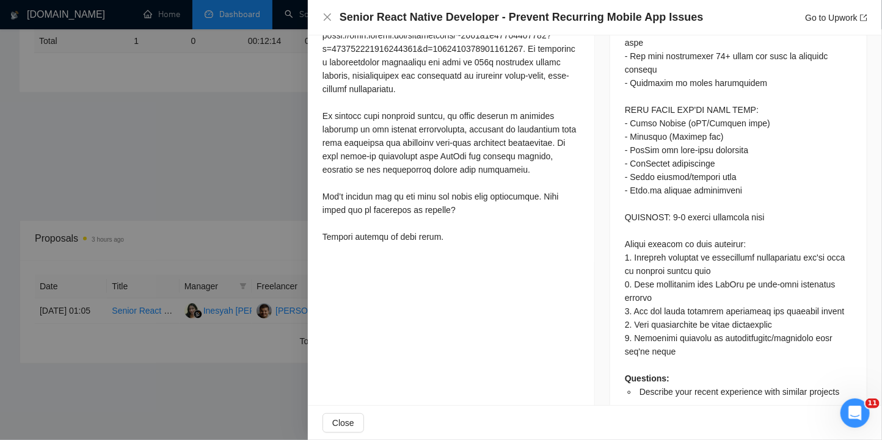
click at [711, 269] on div "Questions: Describe your recent experience with similar projects" at bounding box center [738, 82] width 227 height 631
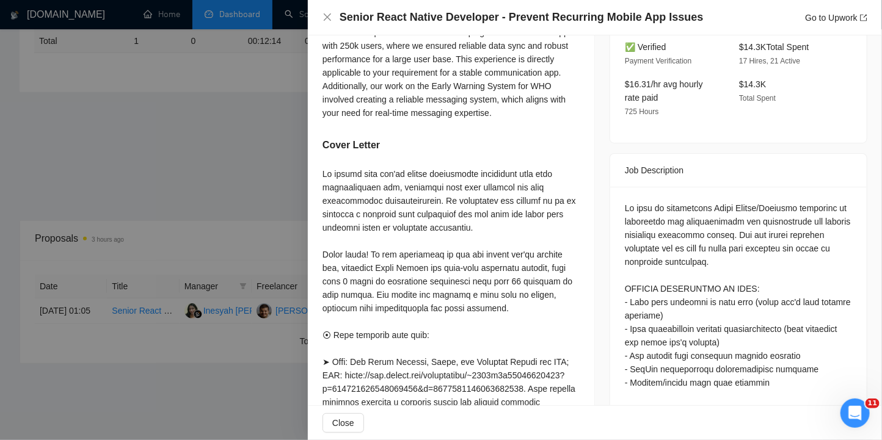
scroll to position [407, 0]
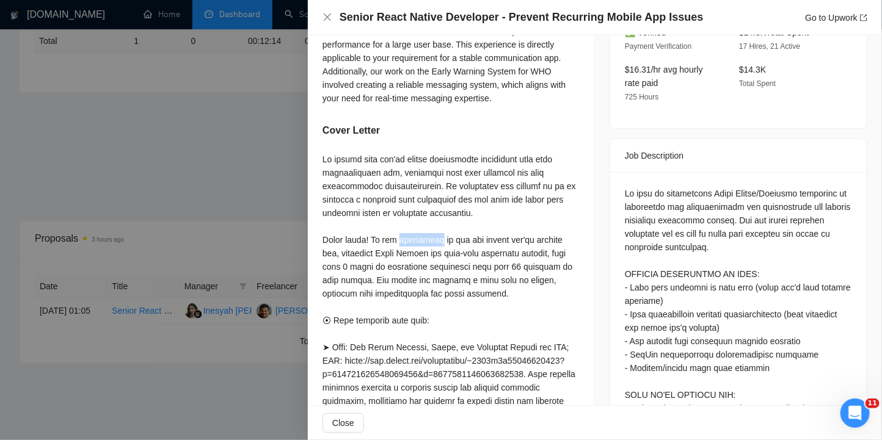
drag, startPoint x: 399, startPoint y: 241, endPoint x: 432, endPoint y: 245, distance: 33.2
click at [432, 245] on div at bounding box center [450, 408] width 257 height 510
click at [447, 267] on div at bounding box center [450, 408] width 257 height 510
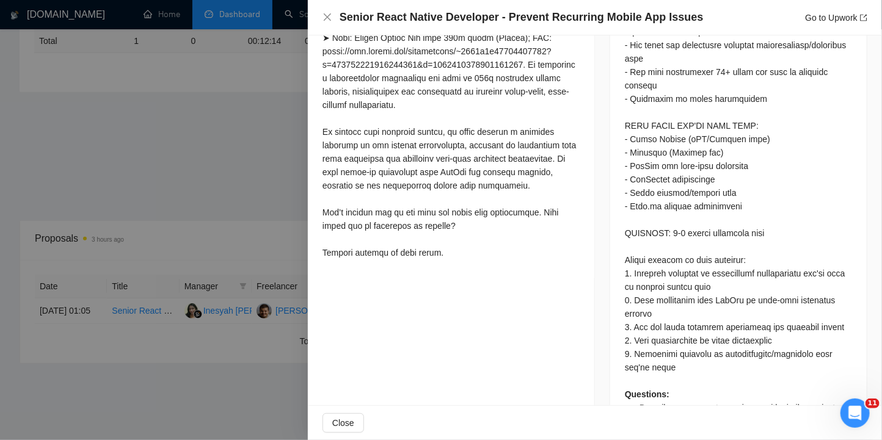
scroll to position [826, 0]
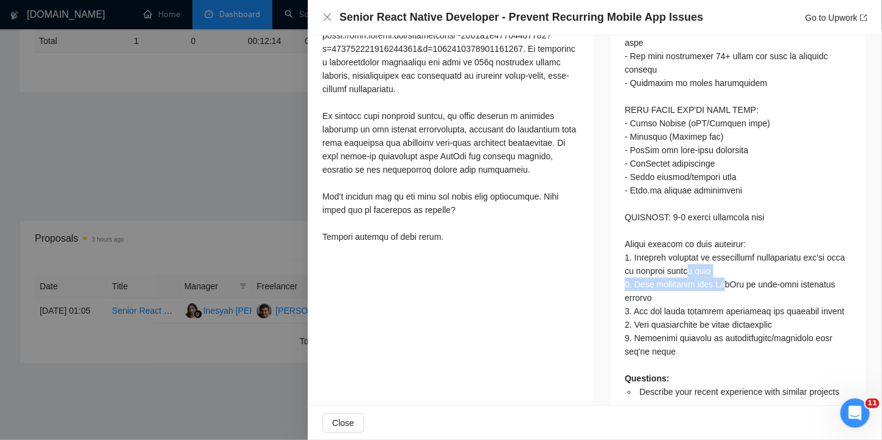
drag, startPoint x: 701, startPoint y: 241, endPoint x: 722, endPoint y: 247, distance: 22.4
click at [722, 247] on div "Questions: Describe your recent experience with similar projects" at bounding box center [738, 82] width 227 height 631
click at [725, 256] on div "Questions: Describe your recent experience with similar projects" at bounding box center [738, 82] width 227 height 631
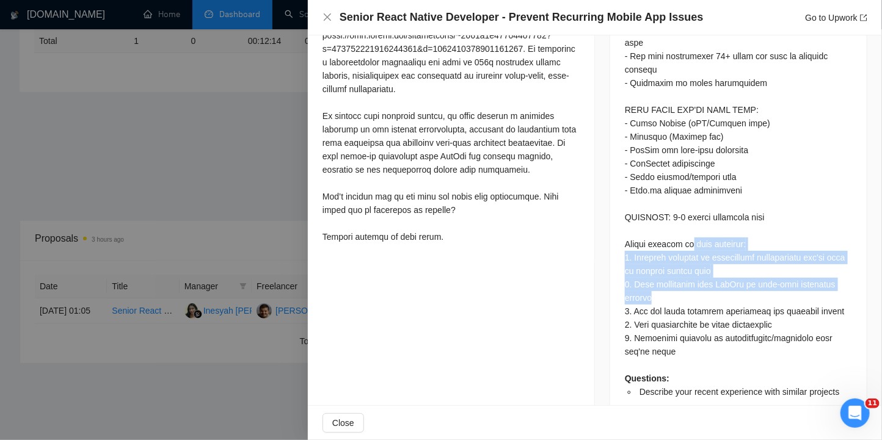
drag, startPoint x: 686, startPoint y: 224, endPoint x: 700, endPoint y: 263, distance: 41.5
click at [700, 263] on div "Questions: Describe your recent experience with similar projects" at bounding box center [738, 82] width 227 height 631
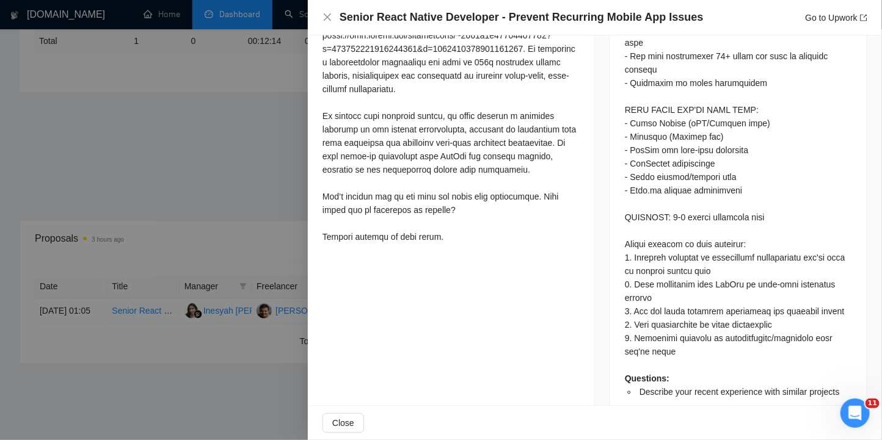
click at [710, 284] on div "Questions: Describe your recent experience with similar projects" at bounding box center [738, 82] width 227 height 631
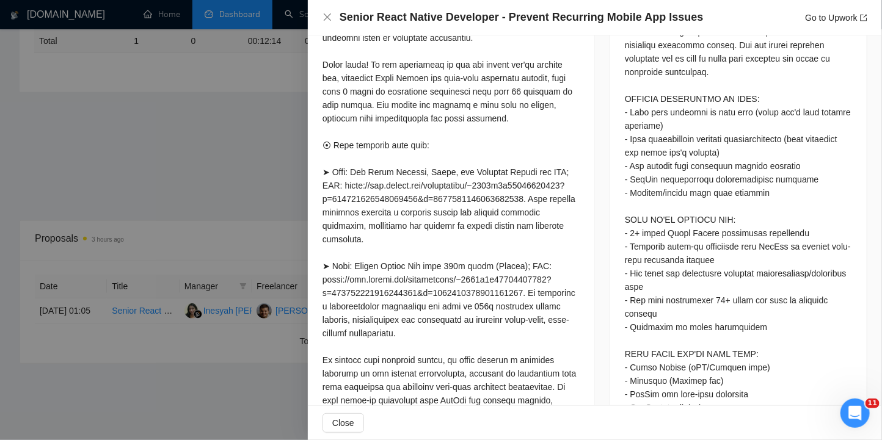
scroll to position [663, 0]
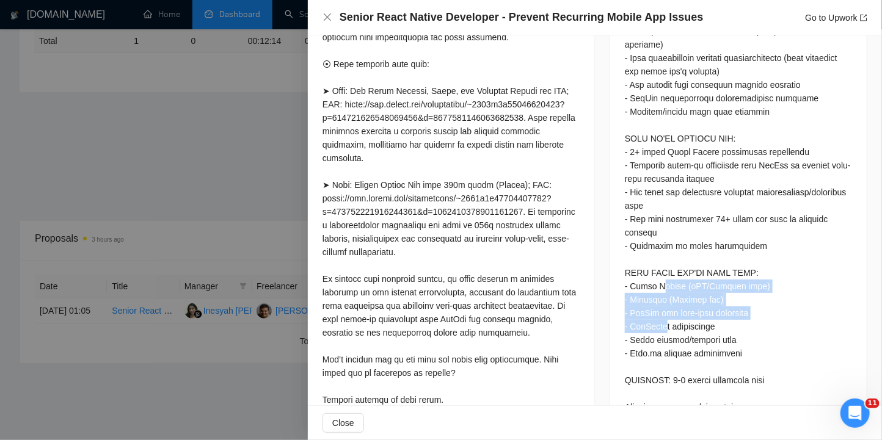
drag, startPoint x: 656, startPoint y: 254, endPoint x: 673, endPoint y: 301, distance: 49.8
click at [666, 292] on div "Questions: Describe your recent experience with similar projects" at bounding box center [738, 245] width 227 height 631
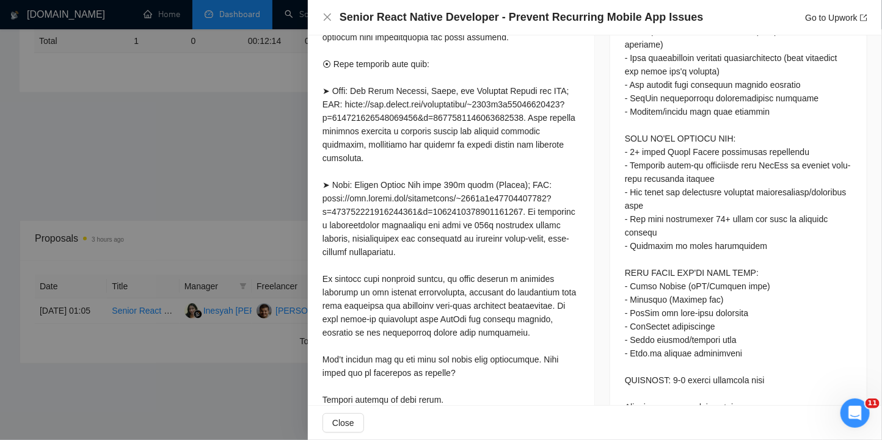
click at [675, 302] on div "Questions: Describe your recent experience with similar projects" at bounding box center [738, 245] width 227 height 631
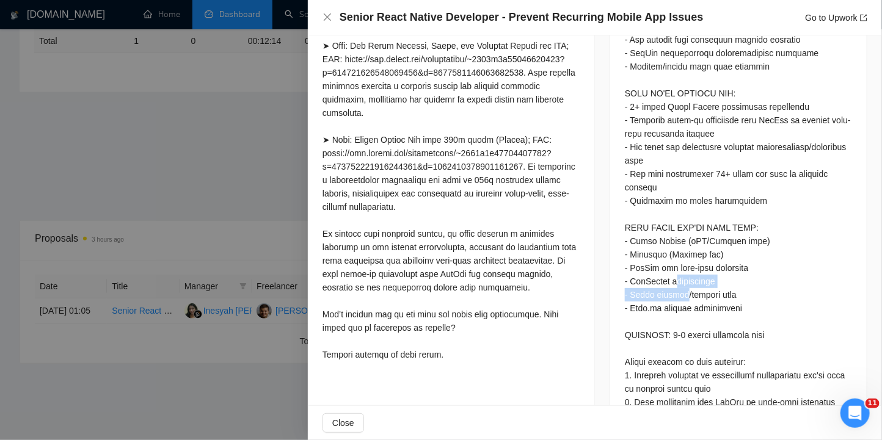
scroll to position [745, 0]
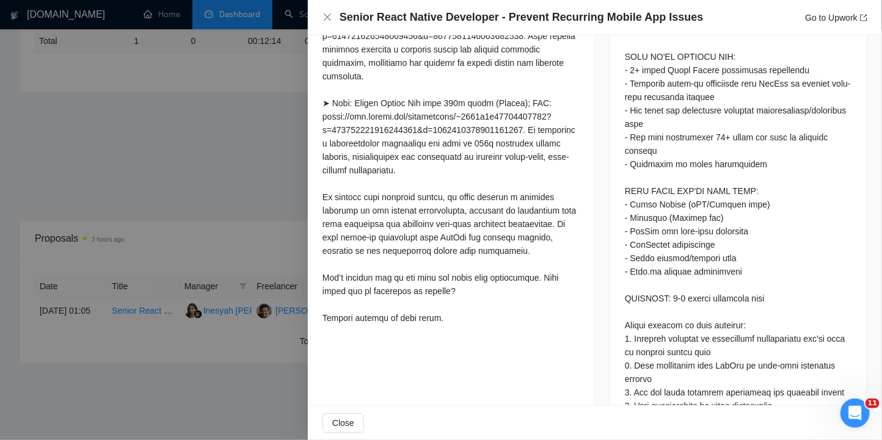
click at [708, 313] on div "Questions: Describe your recent experience with similar projects" at bounding box center [738, 164] width 227 height 631
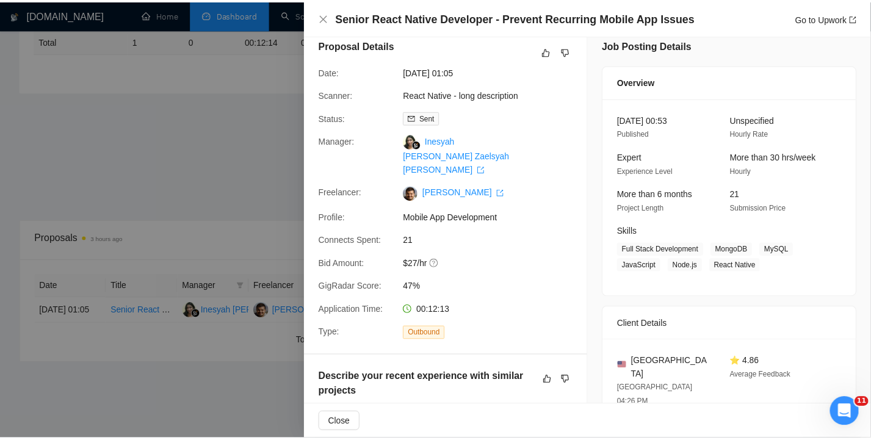
scroll to position [0, 0]
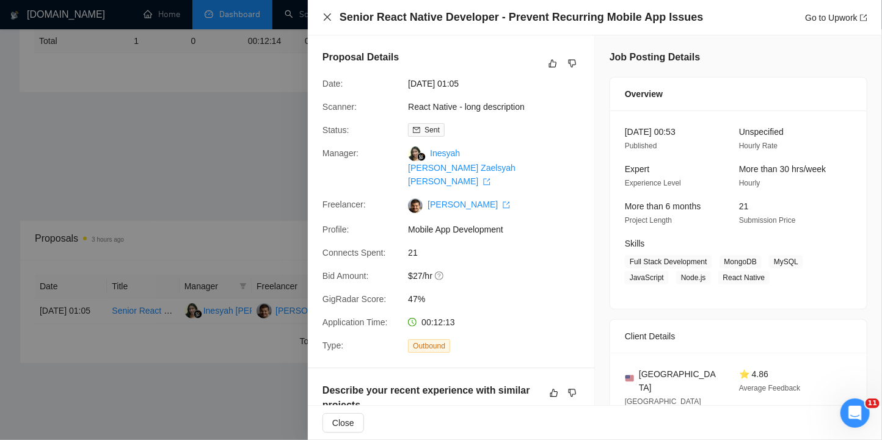
click at [322, 14] on icon "close" at bounding box center [327, 17] width 10 height 10
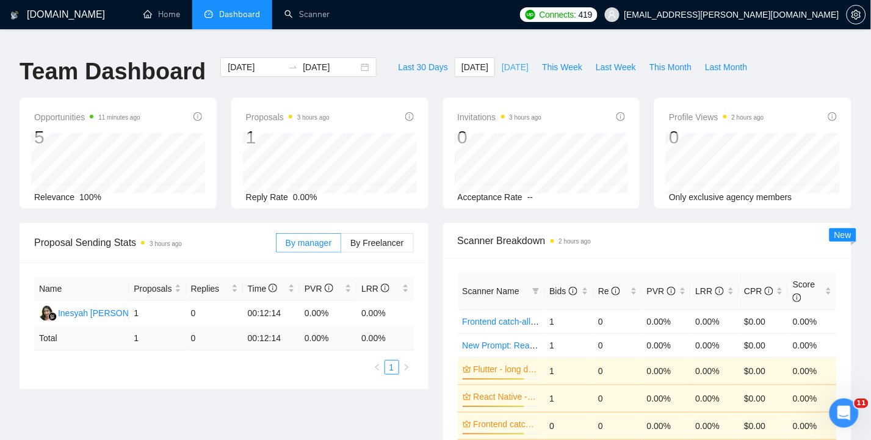
click at [513, 60] on span "Yesterday" at bounding box center [515, 66] width 27 height 13
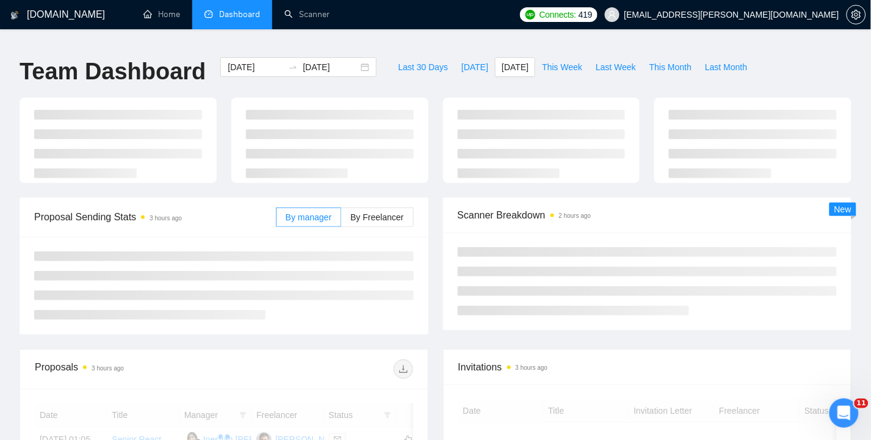
type input "2025-09-03"
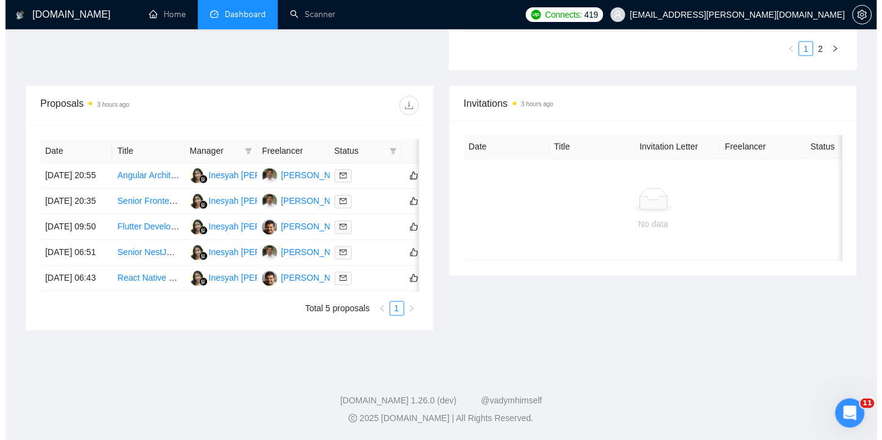
scroll to position [407, 0]
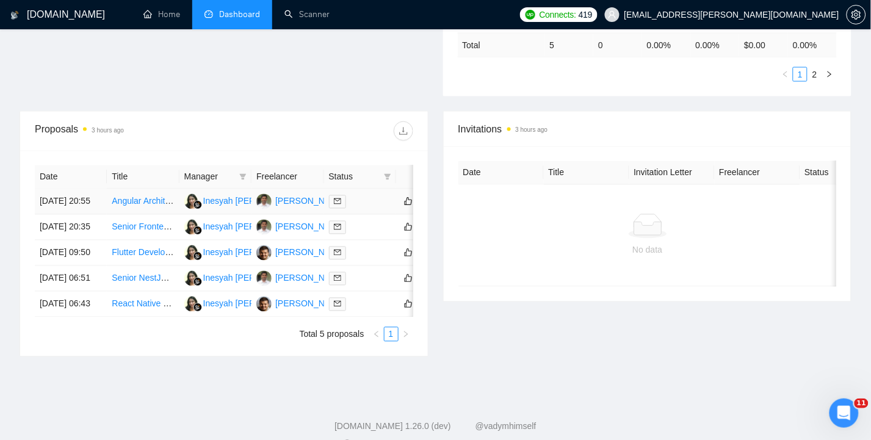
click at [46, 189] on td "03 Sep, 2025 20:55" at bounding box center [71, 202] width 72 height 26
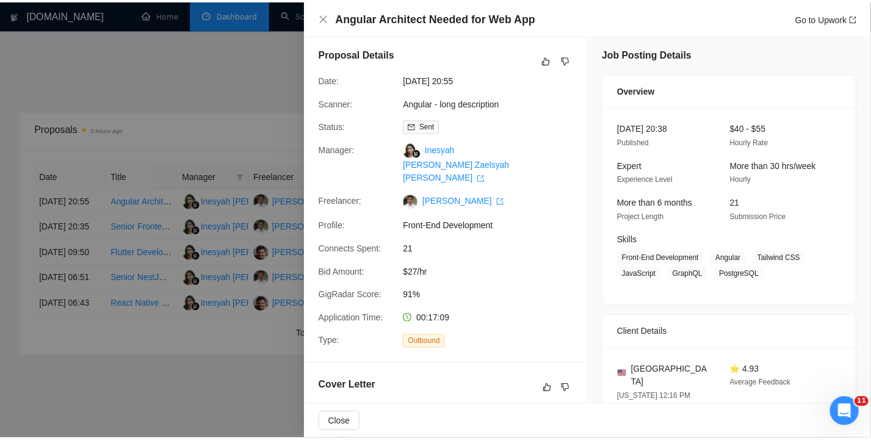
scroll to position [0, 0]
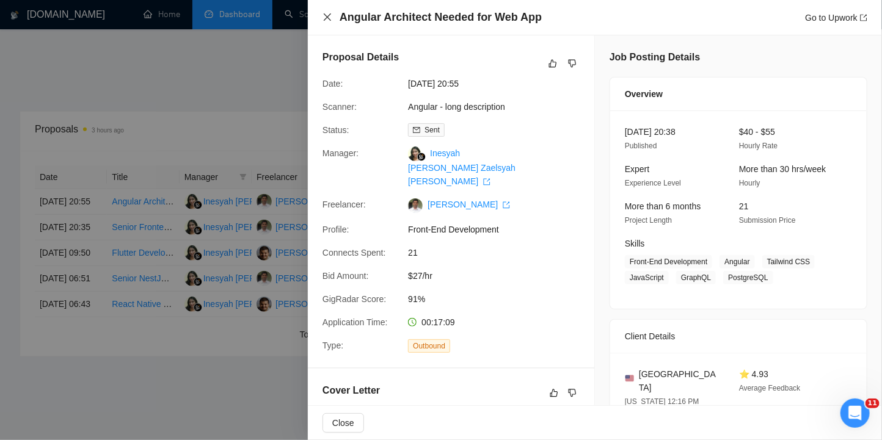
click at [322, 15] on icon "close" at bounding box center [327, 17] width 10 height 10
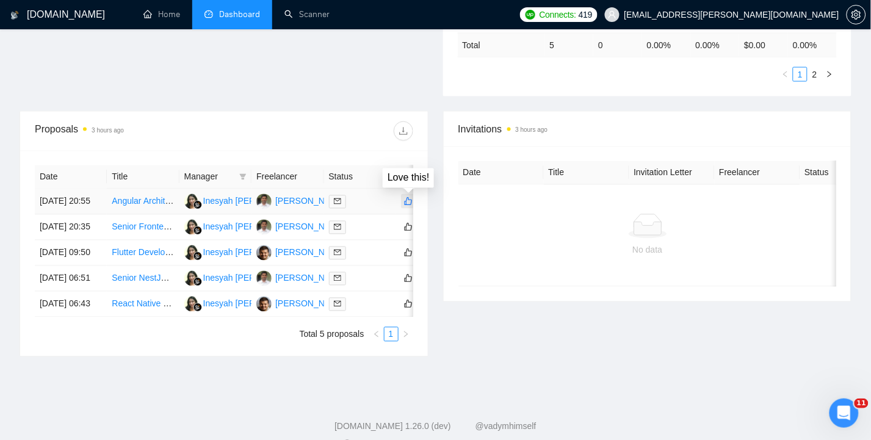
click at [405, 198] on icon "like" at bounding box center [409, 202] width 8 height 8
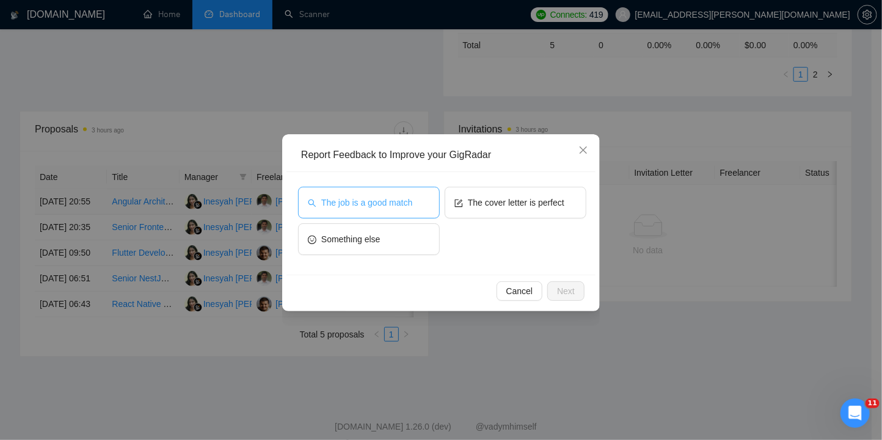
click at [343, 203] on span "The job is a good match" at bounding box center [366, 202] width 91 height 13
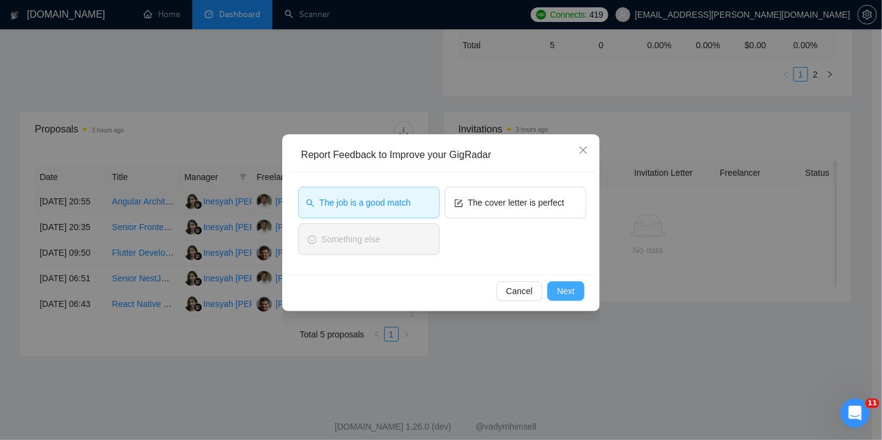
click at [565, 294] on span "Next" at bounding box center [566, 291] width 18 height 13
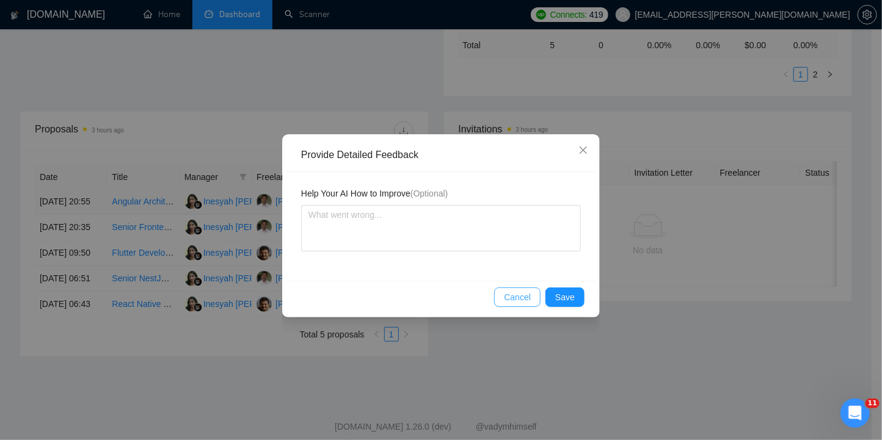
click at [504, 300] on span "Cancel" at bounding box center [517, 297] width 27 height 13
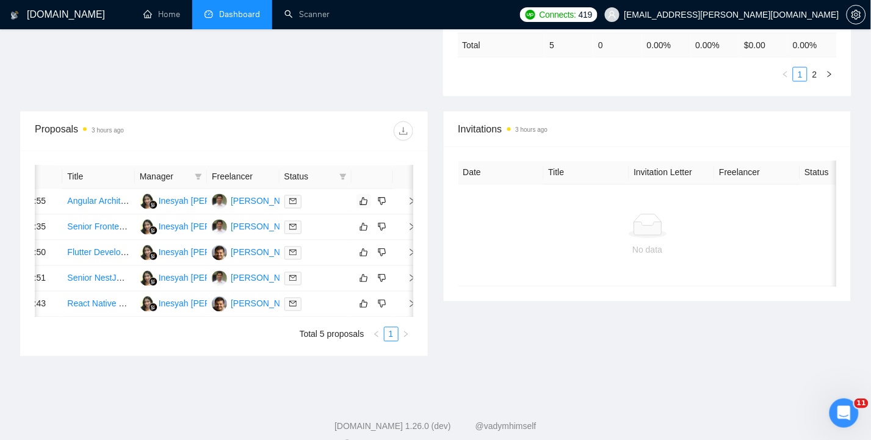
scroll to position [0, 49]
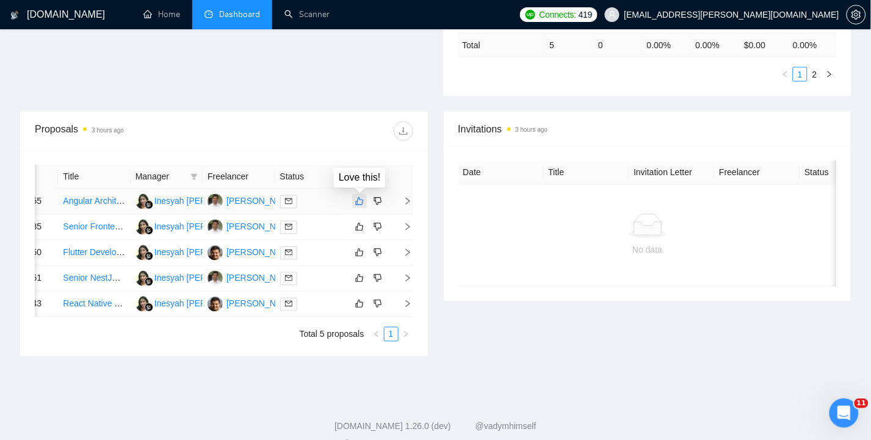
click at [359, 200] on icon "like" at bounding box center [359, 202] width 9 height 10
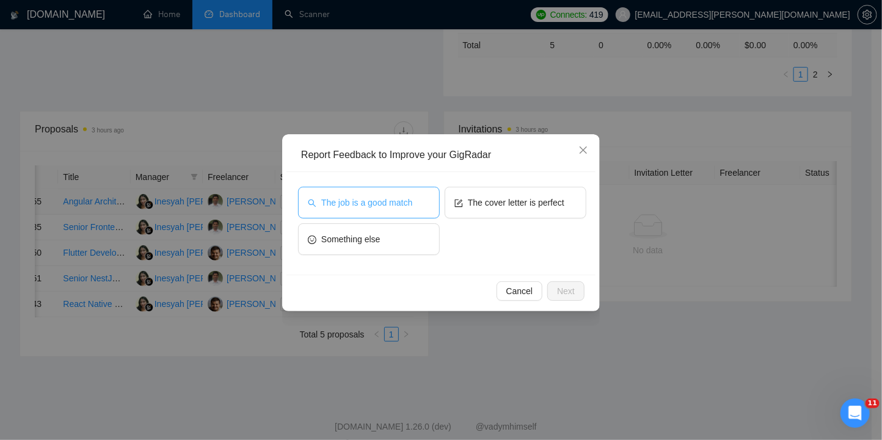
click at [389, 203] on span "The job is a good match" at bounding box center [366, 202] width 91 height 13
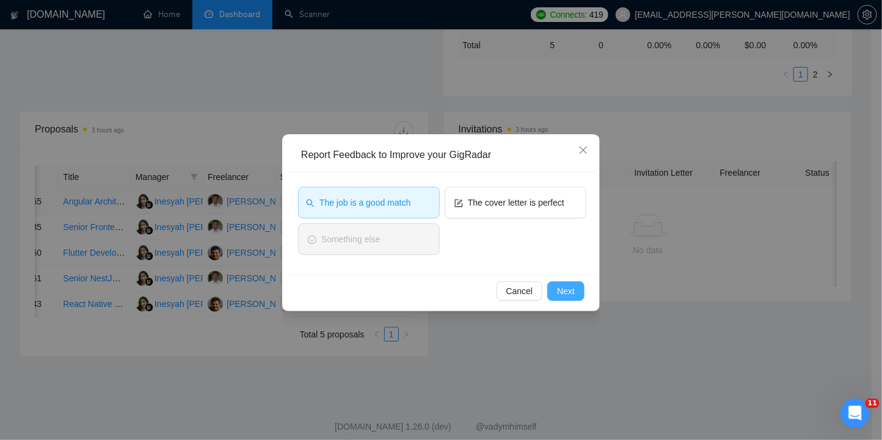
click at [570, 291] on span "Next" at bounding box center [566, 291] width 18 height 13
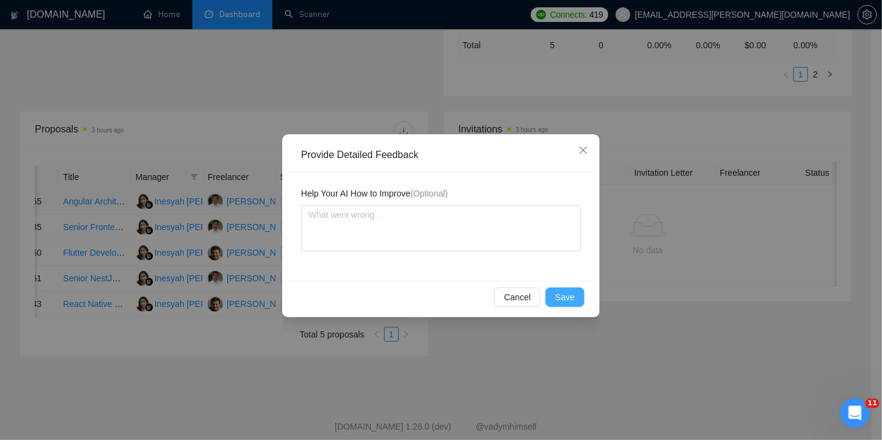
click at [566, 296] on span "Save" at bounding box center [565, 297] width 20 height 13
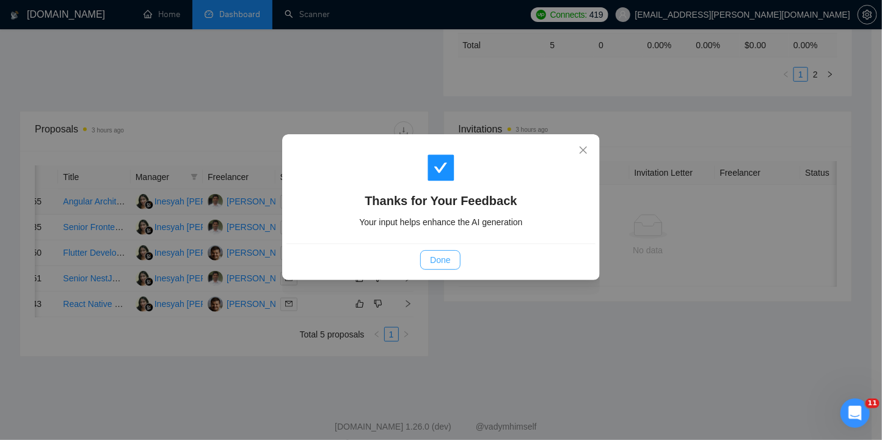
click at [444, 261] on span "Done" at bounding box center [440, 259] width 20 height 13
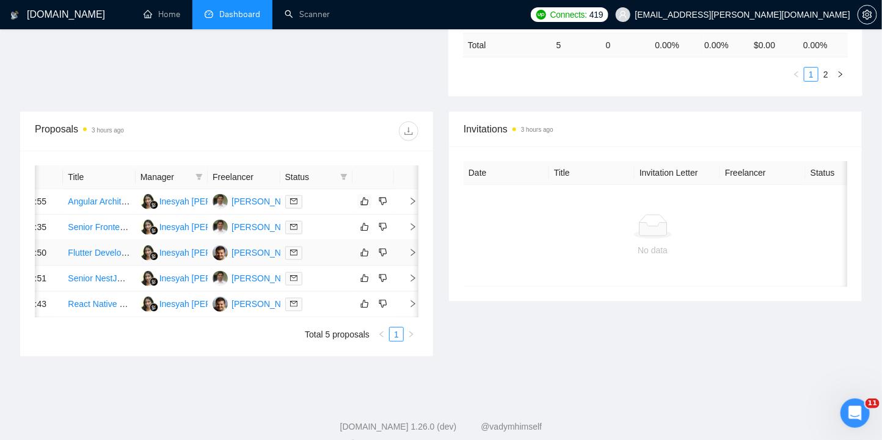
scroll to position [0, 44]
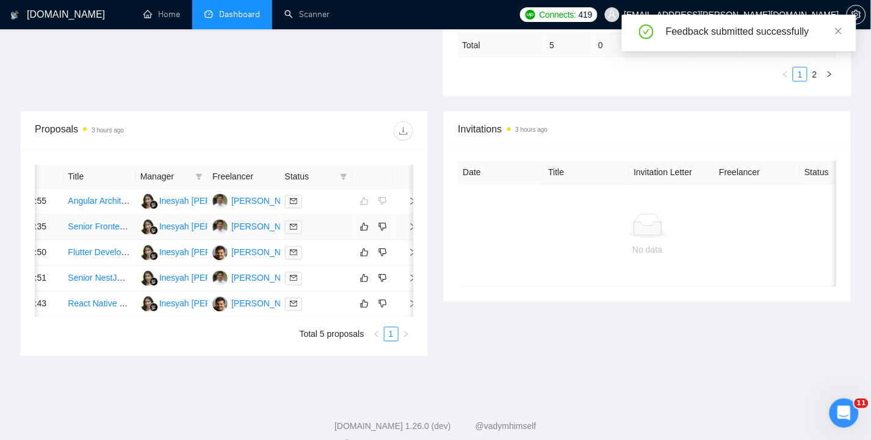
click at [38, 227] on td "03 Sep, 2025 20:35" at bounding box center [27, 228] width 72 height 26
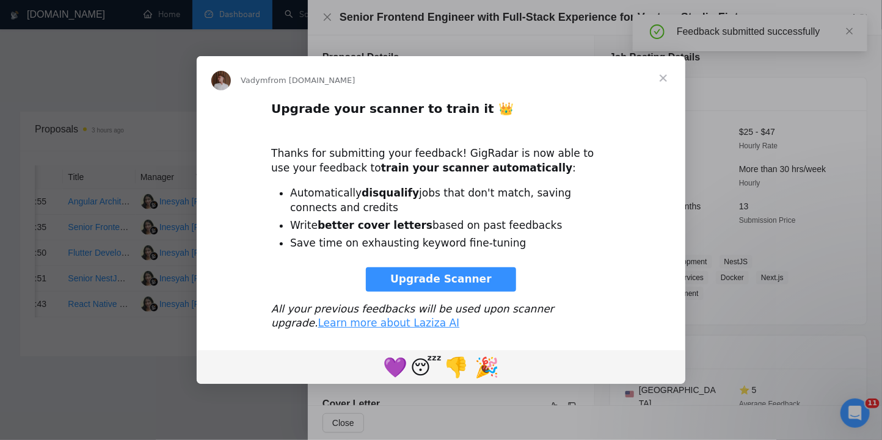
scroll to position [0, 0]
click at [662, 74] on span "Close" at bounding box center [663, 78] width 44 height 44
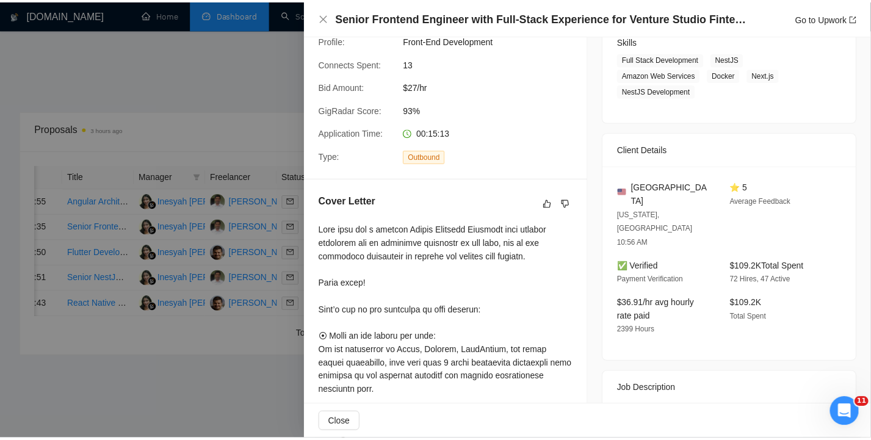
scroll to position [201, 0]
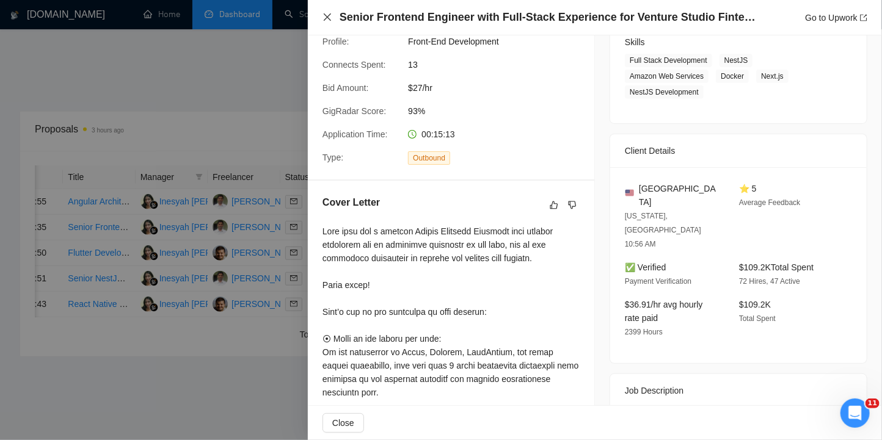
click at [326, 15] on icon "close" at bounding box center [327, 16] width 7 height 7
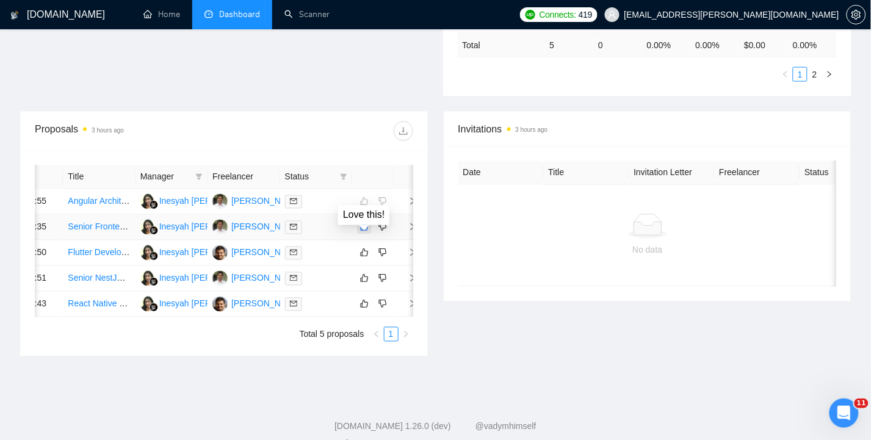
click at [360, 232] on icon "like" at bounding box center [364, 227] width 9 height 10
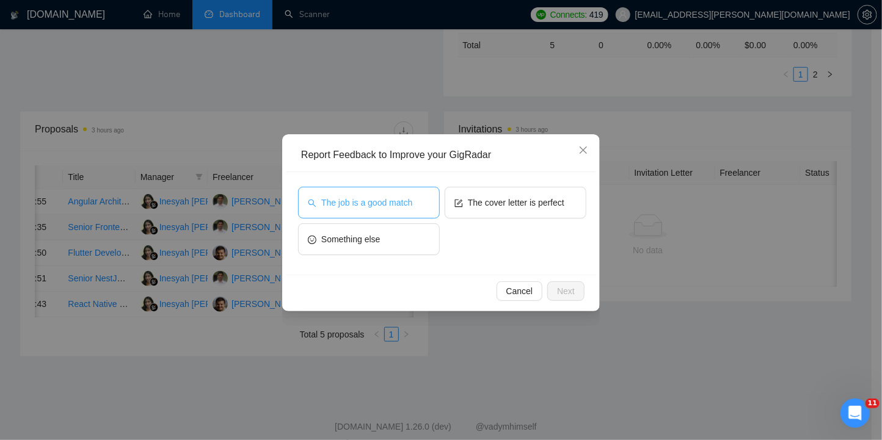
click at [363, 198] on span "The job is a good match" at bounding box center [366, 202] width 91 height 13
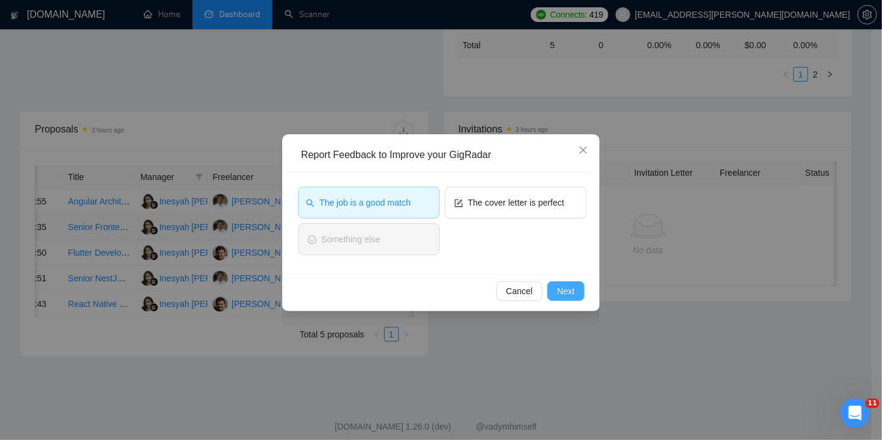
click at [576, 297] on button "Next" at bounding box center [565, 291] width 37 height 20
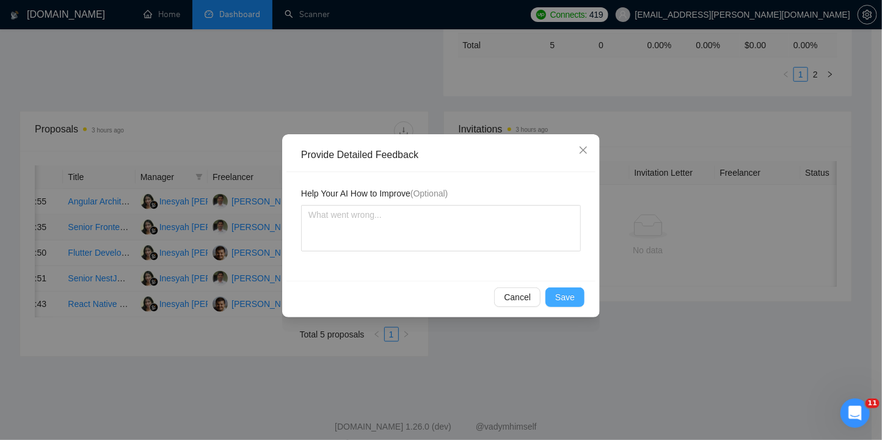
click at [565, 295] on span "Save" at bounding box center [565, 297] width 20 height 13
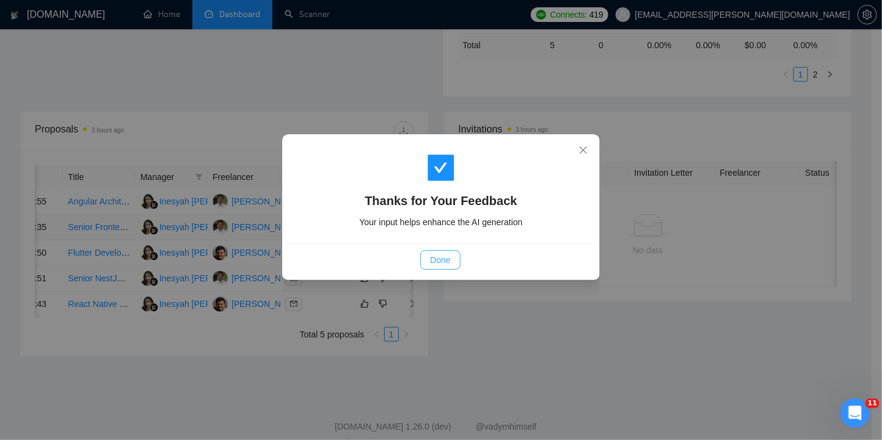
click at [444, 259] on span "Done" at bounding box center [440, 259] width 20 height 13
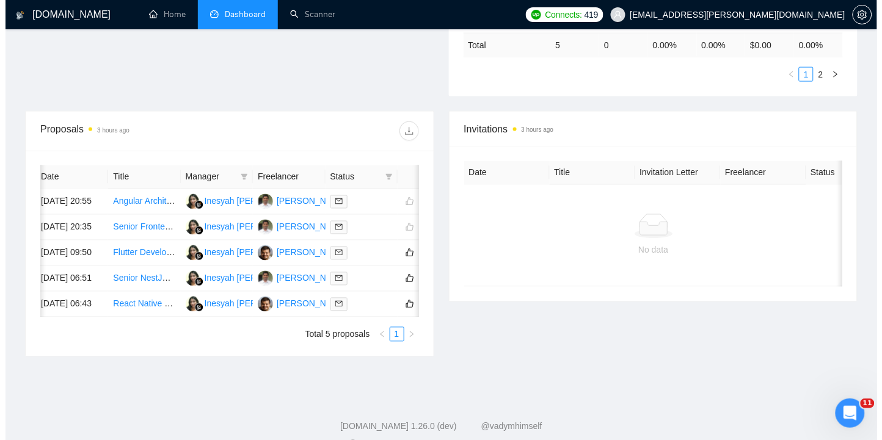
scroll to position [0, 0]
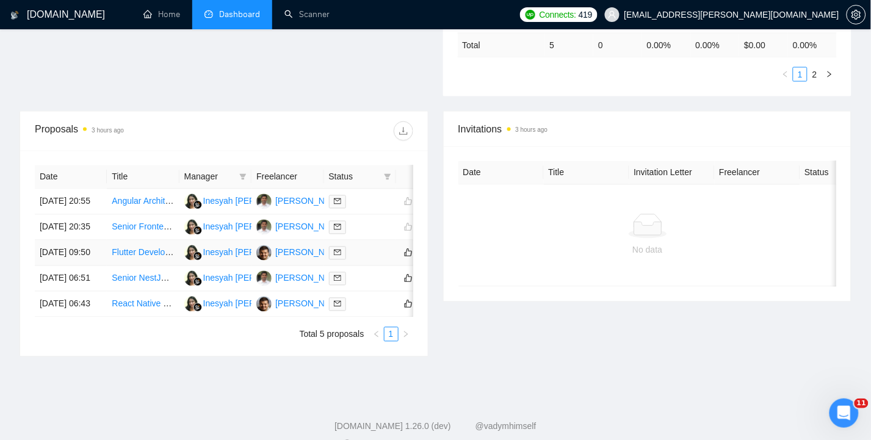
click at [51, 263] on td "03 Sep, 2025 09:50" at bounding box center [71, 254] width 72 height 26
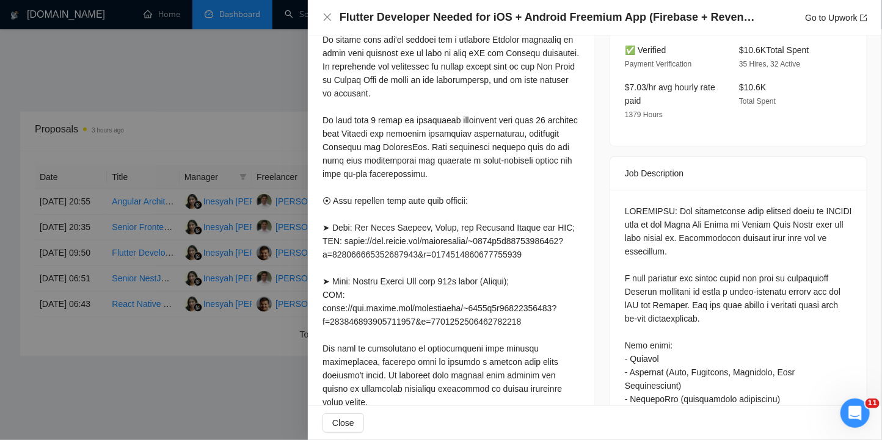
scroll to position [162, 0]
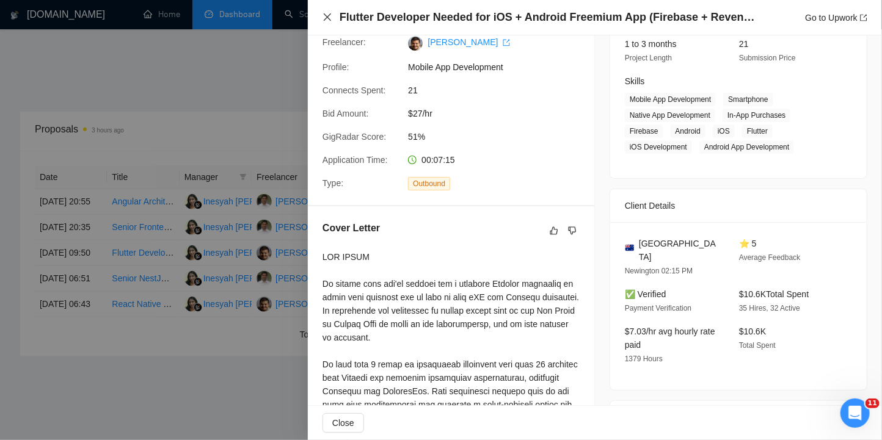
click at [326, 15] on icon "close" at bounding box center [327, 17] width 10 height 10
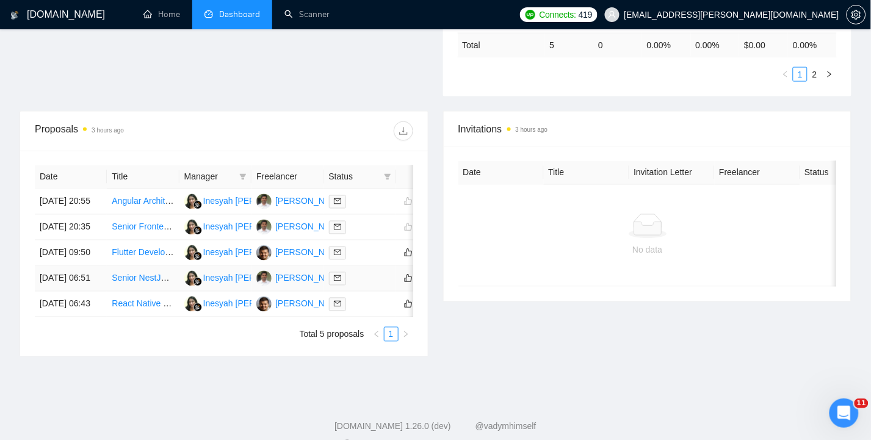
click at [56, 292] on td "03 Sep, 2025 06:51" at bounding box center [71, 279] width 72 height 26
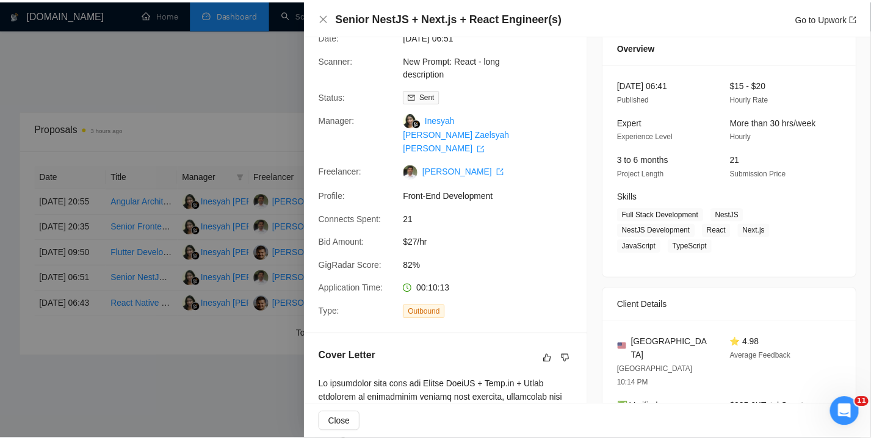
scroll to position [0, 0]
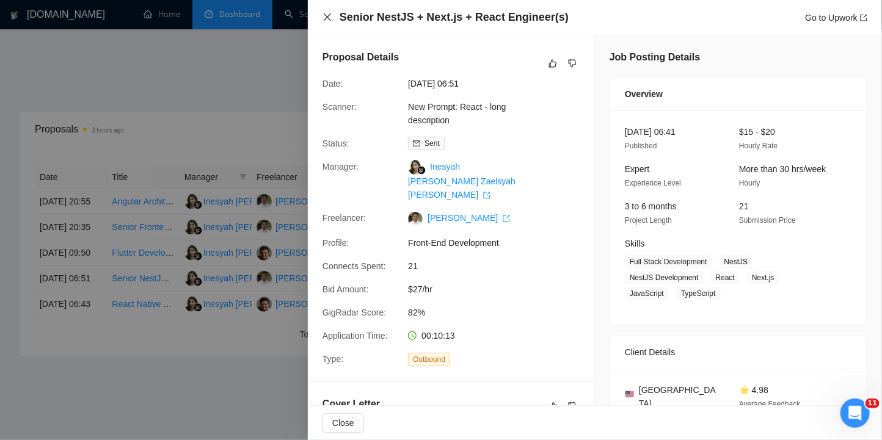
click at [326, 14] on icon "close" at bounding box center [327, 17] width 10 height 10
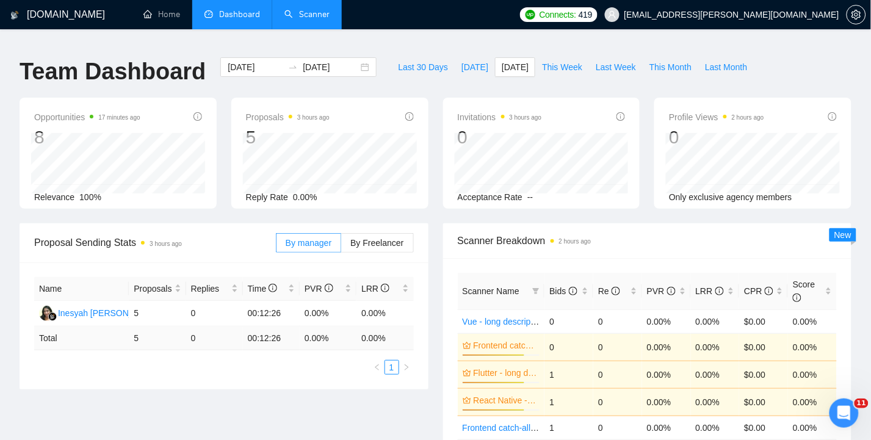
click at [315, 13] on link "Scanner" at bounding box center [307, 14] width 45 height 10
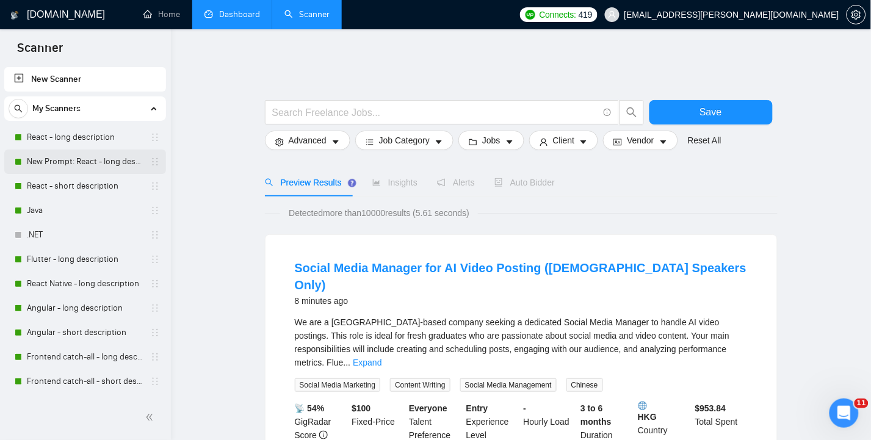
click at [71, 162] on link "New Prompt: React - long description" at bounding box center [85, 162] width 116 height 24
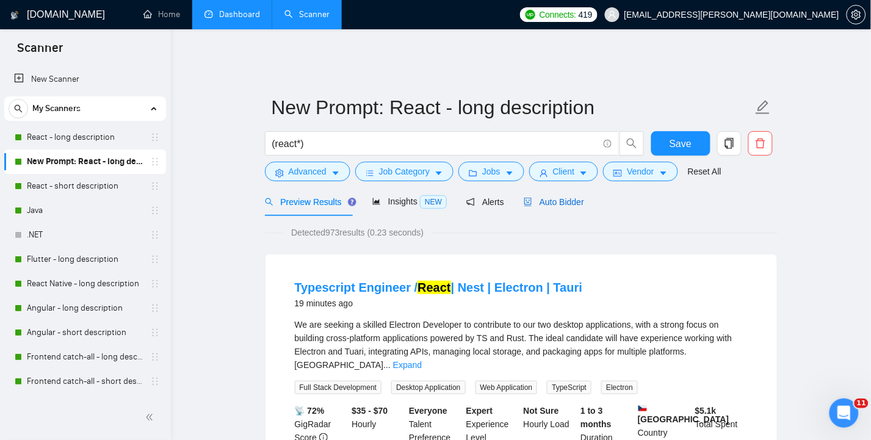
click at [576, 197] on span "Auto Bidder" at bounding box center [554, 202] width 60 height 10
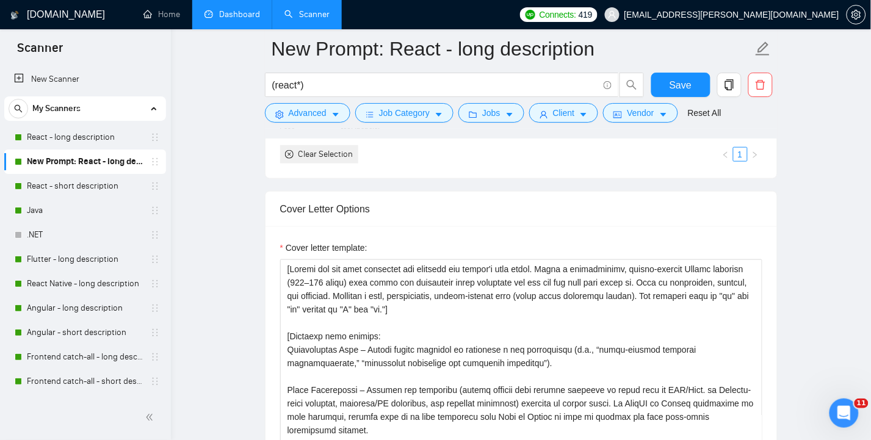
scroll to position [1383, 0]
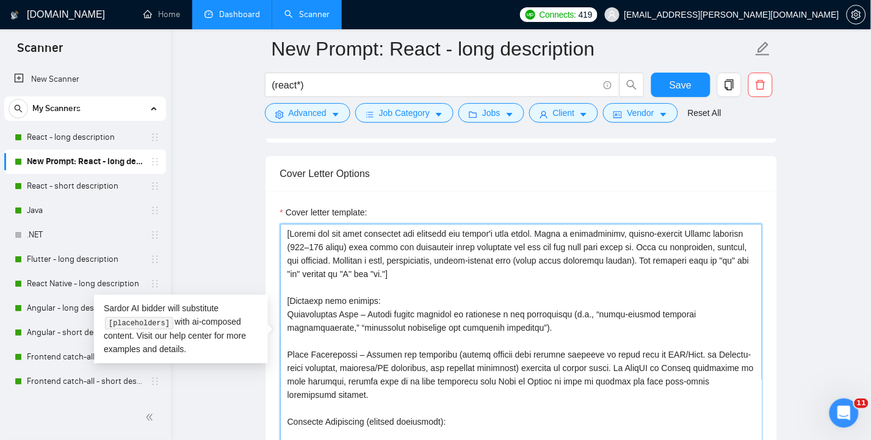
drag, startPoint x: 490, startPoint y: 252, endPoint x: 265, endPoint y: 208, distance: 228.9
click at [266, 208] on div "Cover letter template:" at bounding box center [522, 359] width 512 height 337
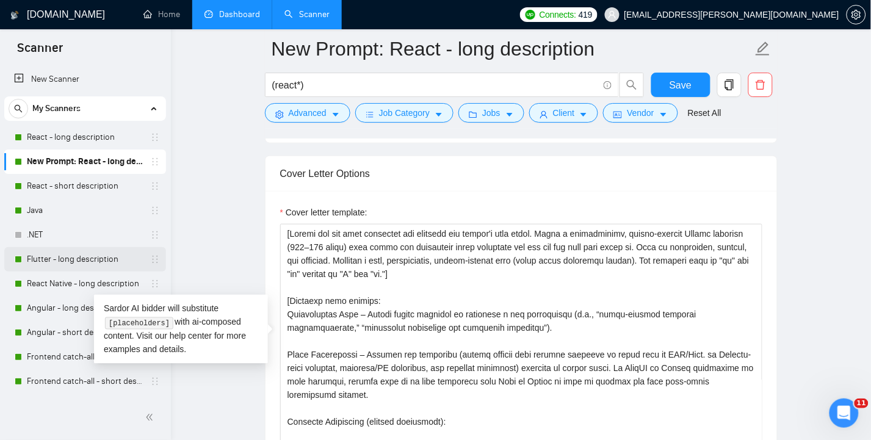
click at [90, 259] on link "Flutter - long description" at bounding box center [85, 259] width 116 height 24
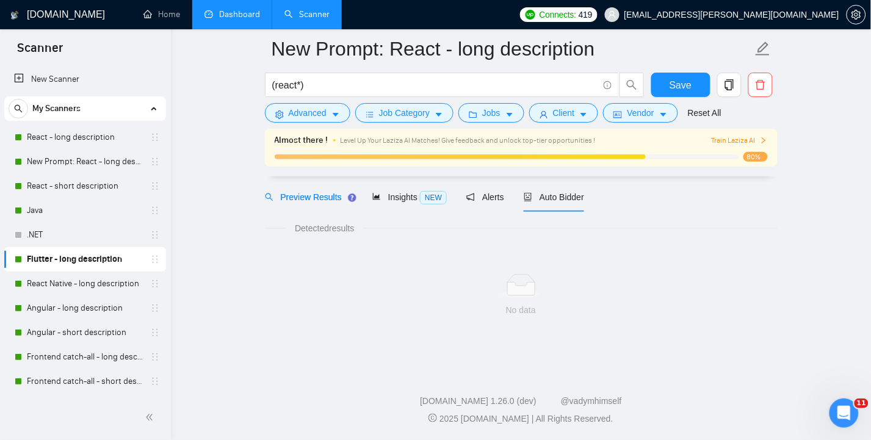
scroll to position [5, 0]
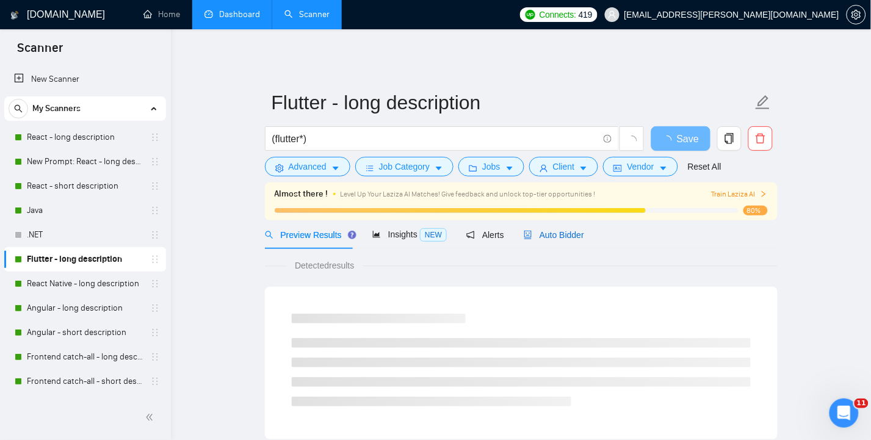
click at [563, 230] on span "Auto Bidder" at bounding box center [554, 235] width 60 height 10
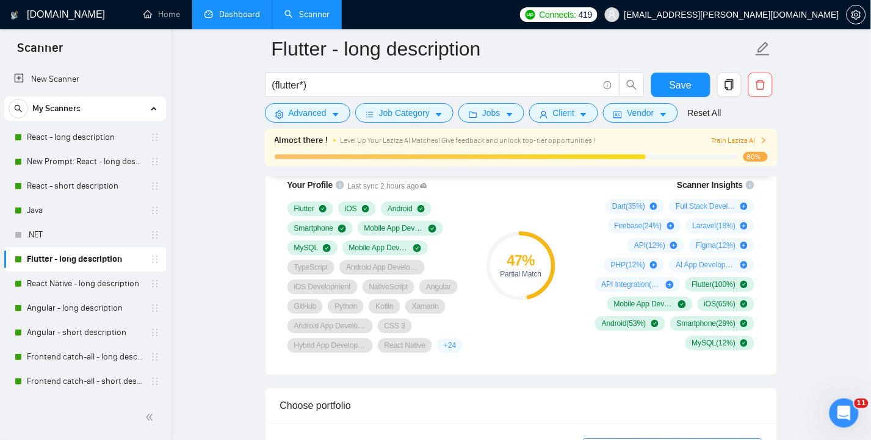
scroll to position [819, 0]
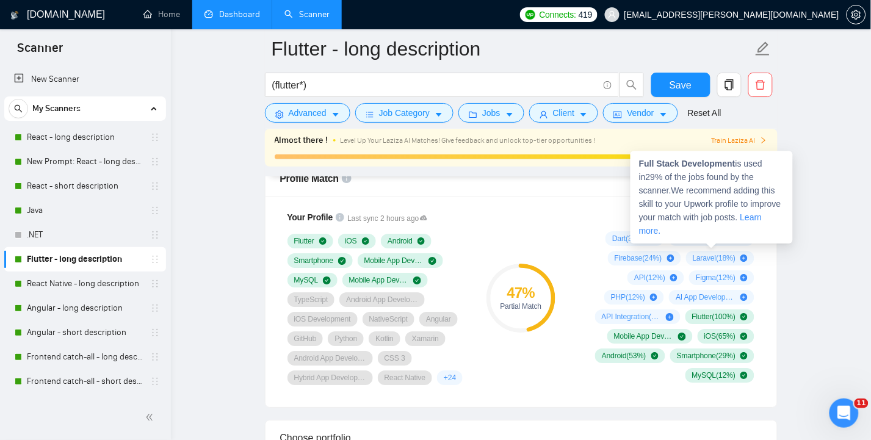
click at [745, 235] on icon "plus-circle" at bounding box center [744, 238] width 7 height 7
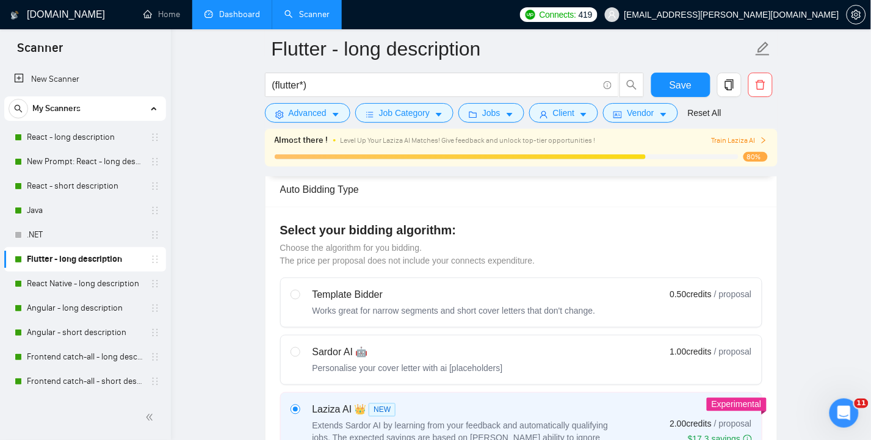
scroll to position [272, 0]
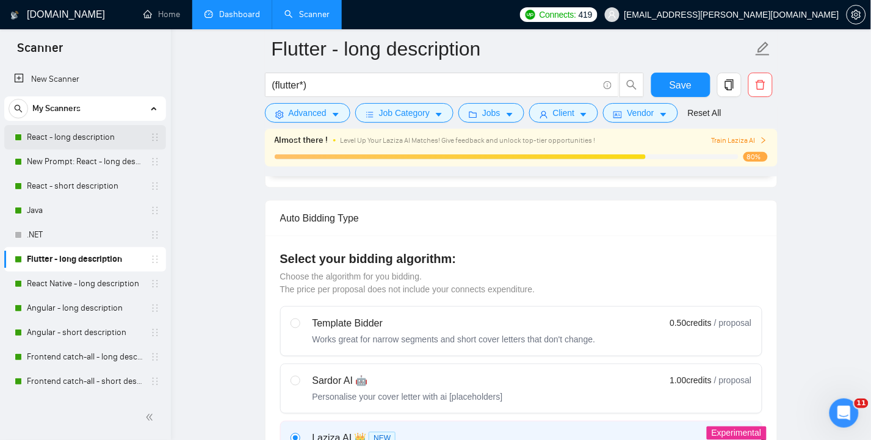
click at [74, 137] on link "React - long description" at bounding box center [85, 137] width 116 height 24
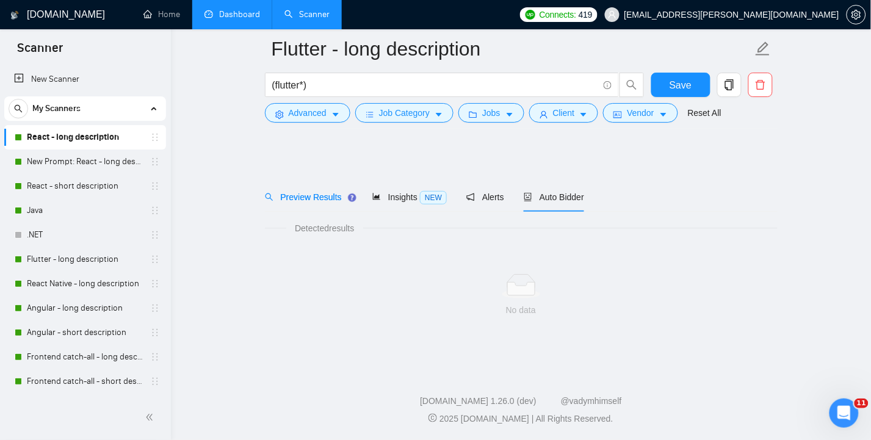
scroll to position [5, 0]
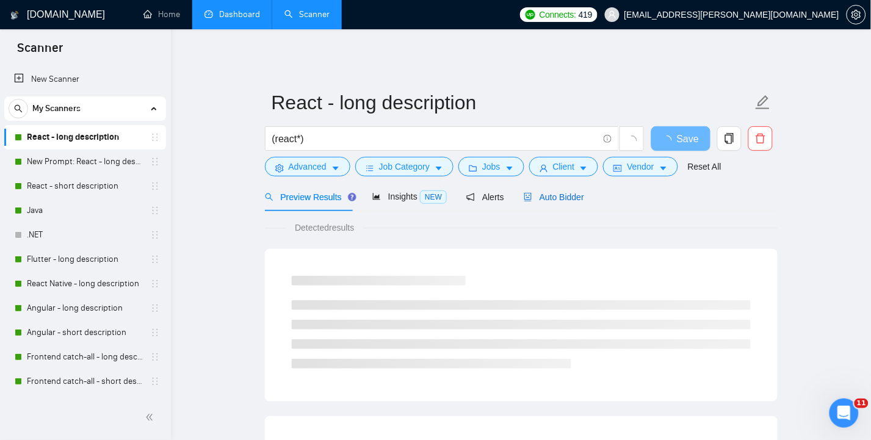
click at [574, 192] on span "Auto Bidder" at bounding box center [554, 197] width 60 height 10
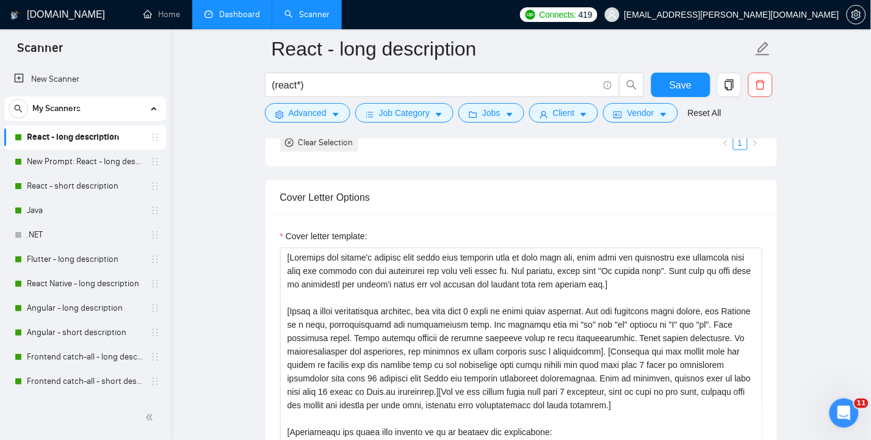
scroll to position [1389, 0]
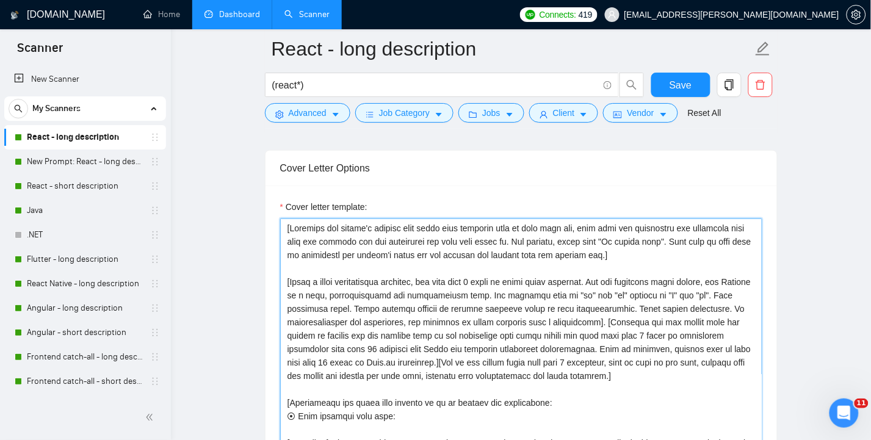
click at [413, 240] on textarea "Cover letter template:" at bounding box center [521, 356] width 482 height 275
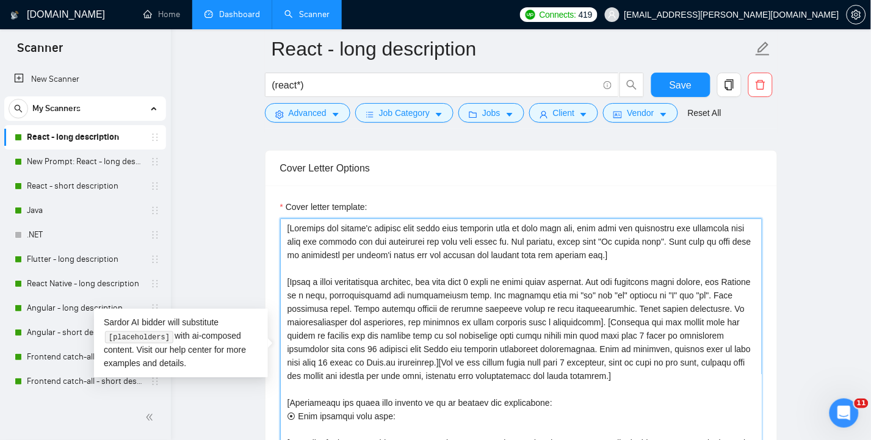
click at [480, 237] on textarea "Cover letter template:" at bounding box center [521, 356] width 482 height 275
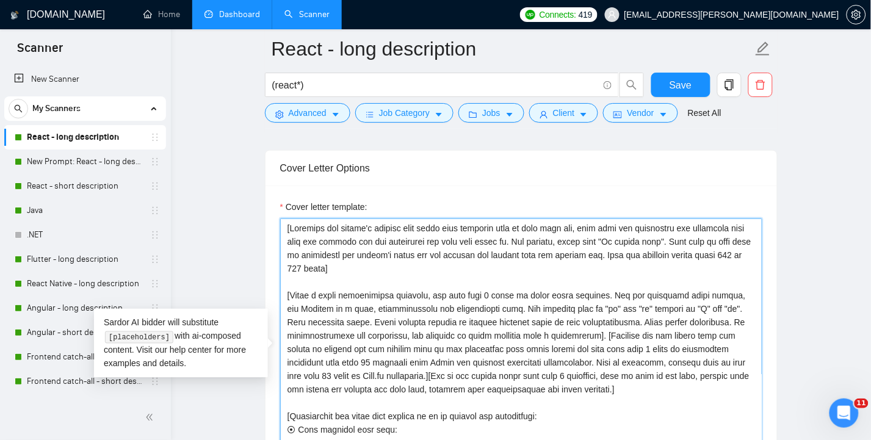
type textarea "[Identify the client's biggest pain point that provoked them to post this job, …"
click at [382, 263] on textarea "Cover letter template:" at bounding box center [521, 356] width 482 height 275
click at [391, 266] on textarea "Cover letter template:" at bounding box center [521, 356] width 482 height 275
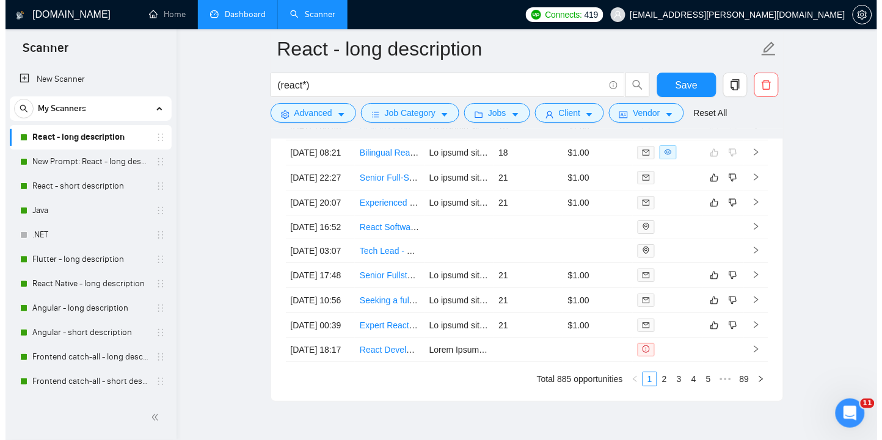
scroll to position [3098, 0]
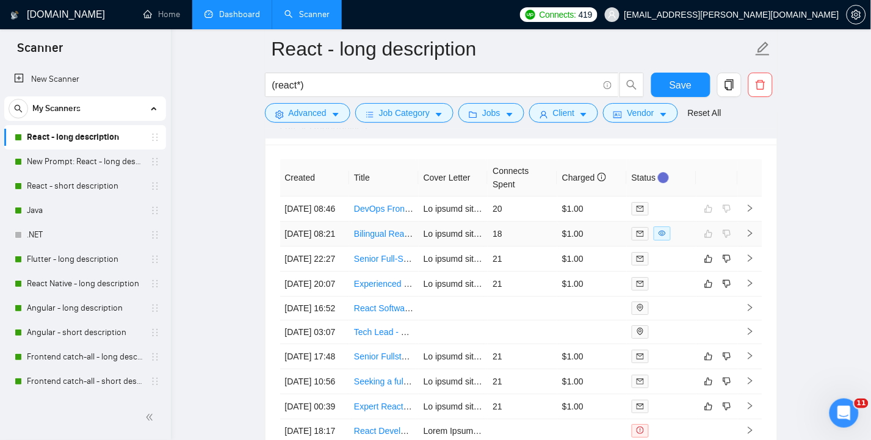
click at [314, 247] on td "13 Aug, 2025 08:21" at bounding box center [315, 234] width 70 height 25
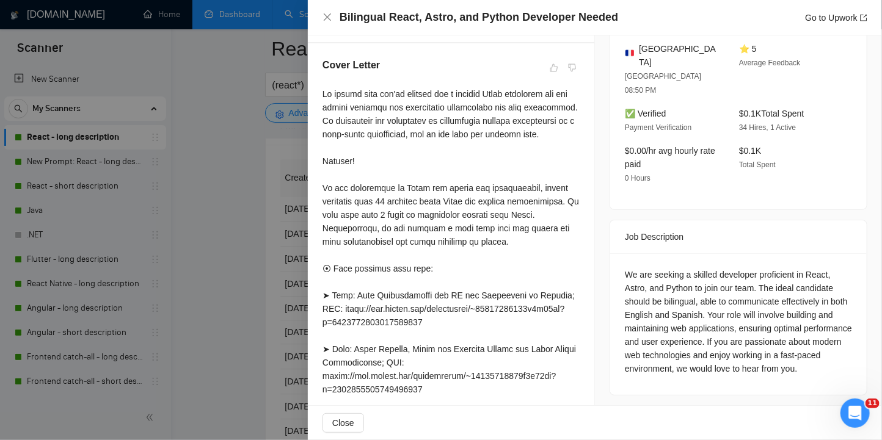
scroll to position [244, 0]
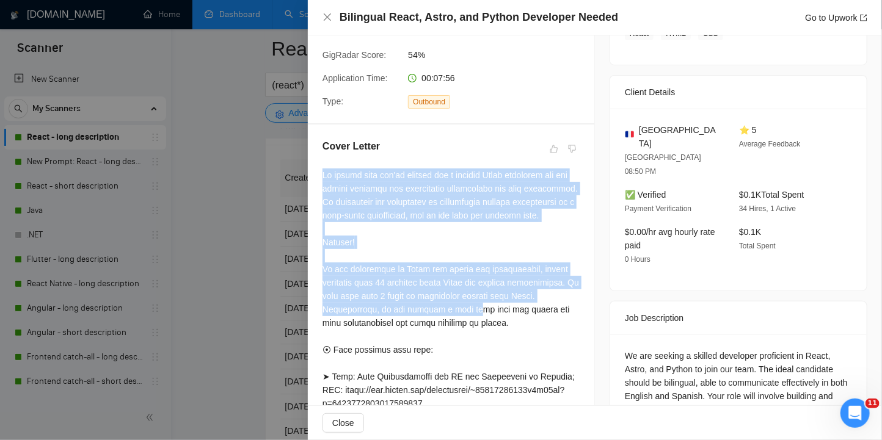
drag, startPoint x: 322, startPoint y: 163, endPoint x: 455, endPoint y: 309, distance: 197.5
click at [455, 309] on div at bounding box center [450, 384] width 257 height 430
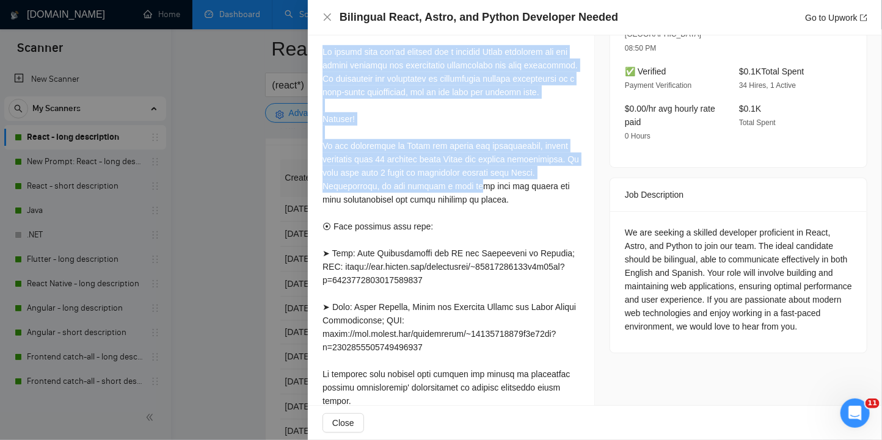
scroll to position [407, 0]
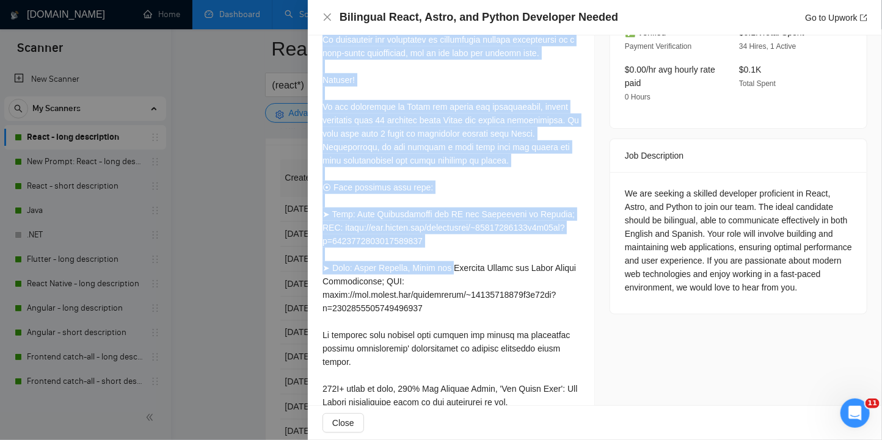
click at [455, 286] on div at bounding box center [450, 221] width 257 height 430
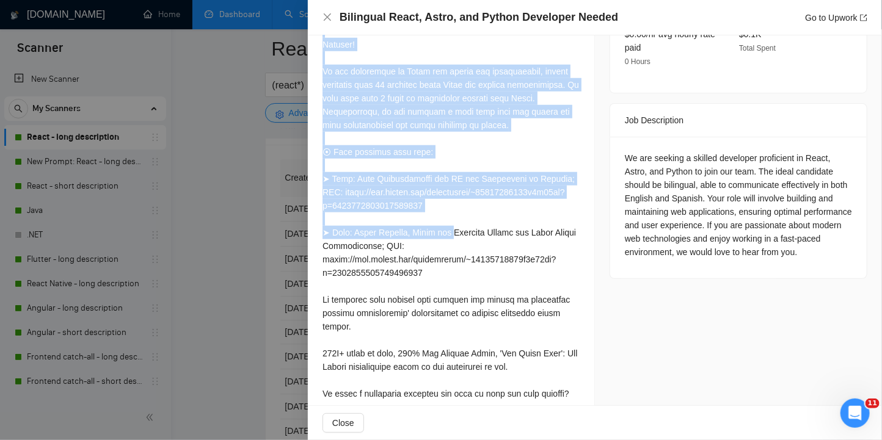
scroll to position [469, 0]
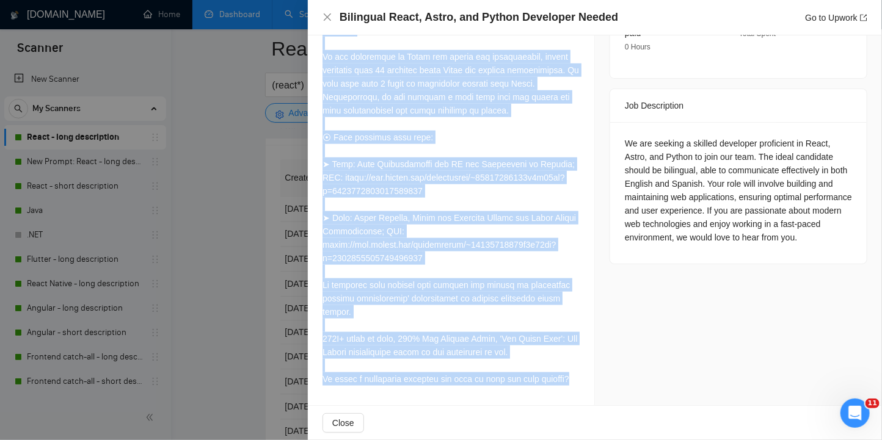
click at [568, 377] on div at bounding box center [450, 171] width 257 height 430
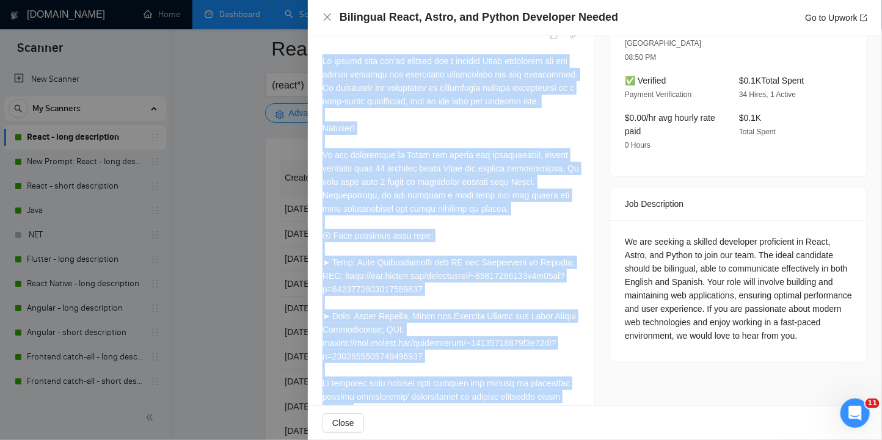
scroll to position [388, 0]
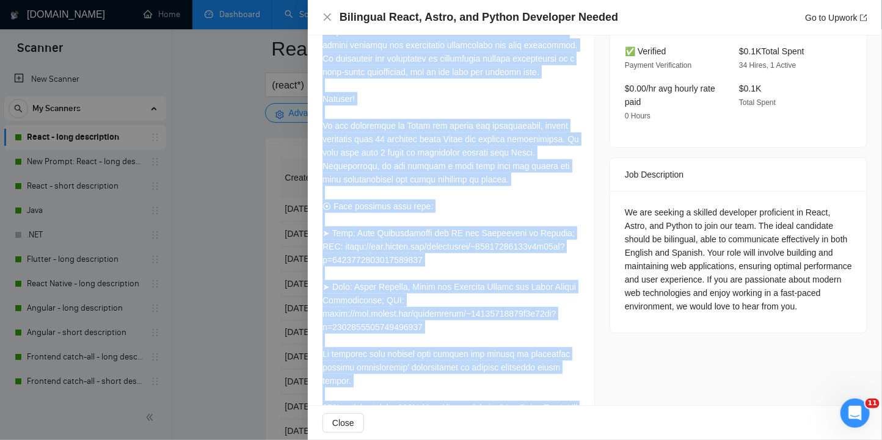
copy div "It sounds like you're looking for a skilled React developer who can ensure seam…"
click at [327, 18] on icon "close" at bounding box center [327, 17] width 10 height 10
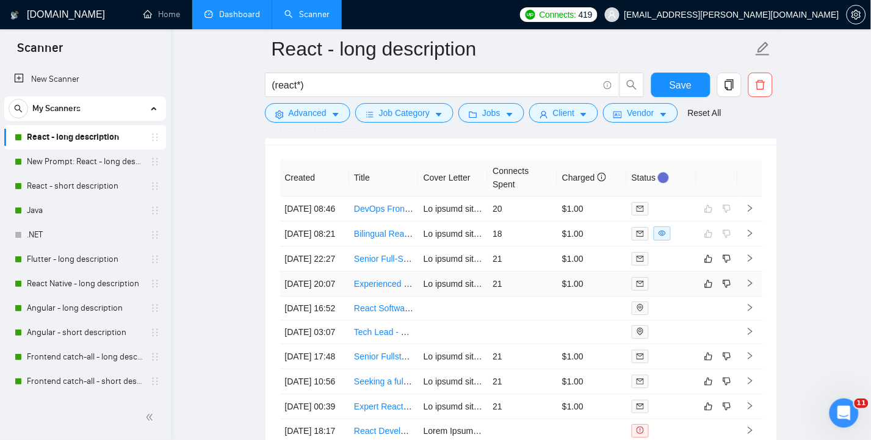
click at [289, 297] on td "12 Aug, 2025 20:07" at bounding box center [315, 284] width 70 height 25
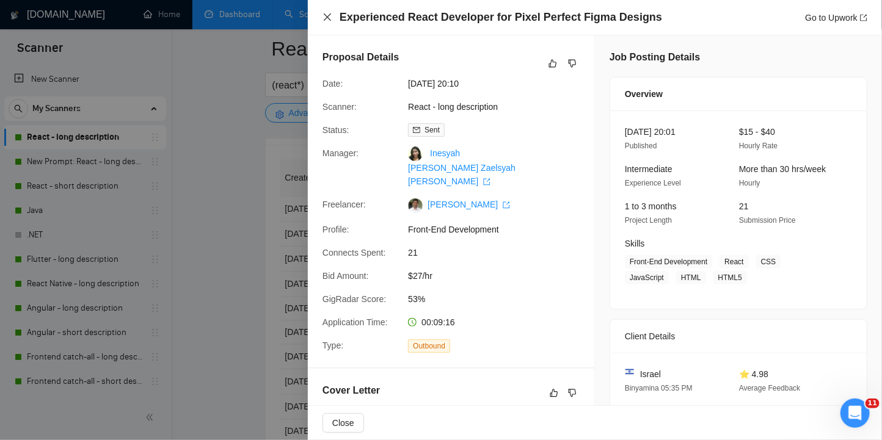
click at [325, 15] on icon "close" at bounding box center [327, 16] width 7 height 7
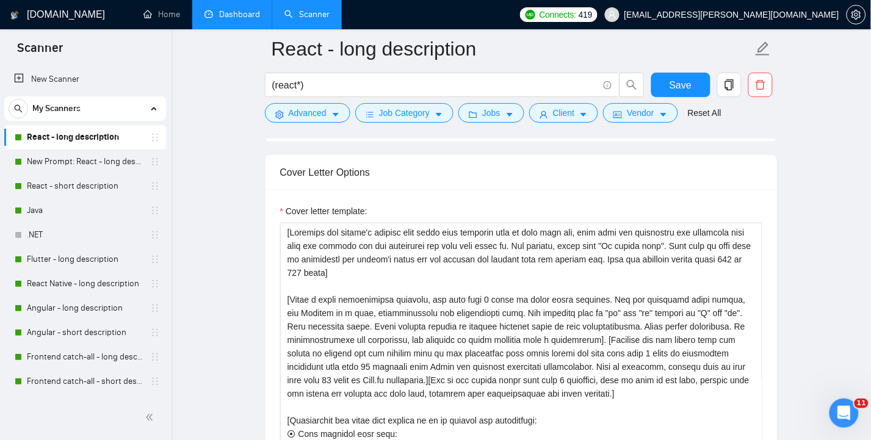
scroll to position [1389, 0]
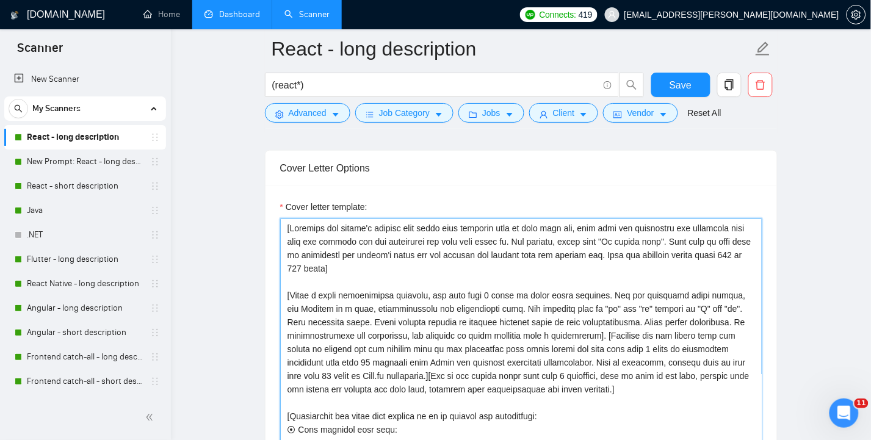
click at [424, 266] on textarea "Cover letter template:" at bounding box center [521, 356] width 482 height 275
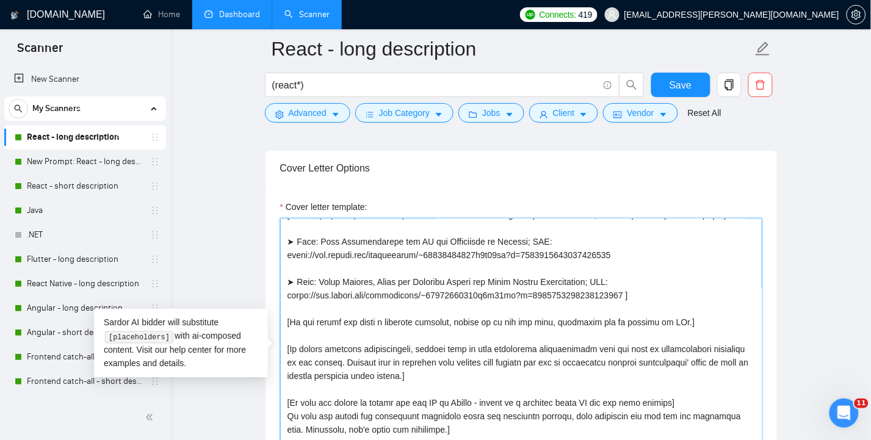
scroll to position [255, 0]
click at [681, 88] on span "Save" at bounding box center [681, 85] width 22 height 15
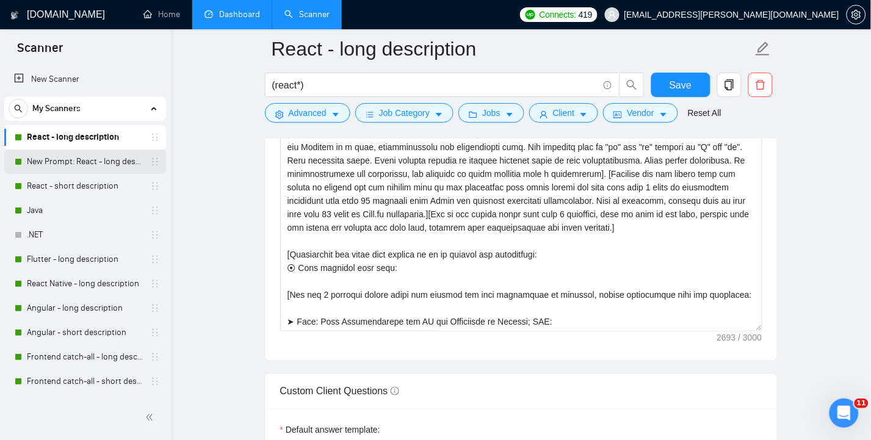
click at [68, 164] on link "New Prompt: React - long description" at bounding box center [85, 162] width 116 height 24
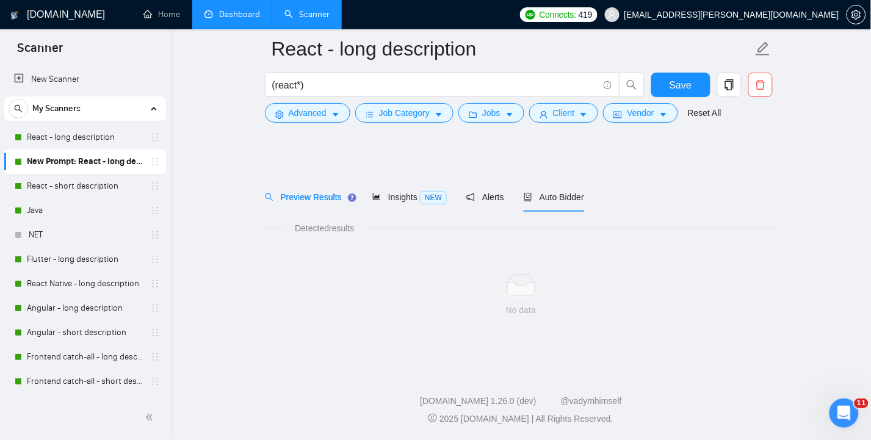
scroll to position [5, 0]
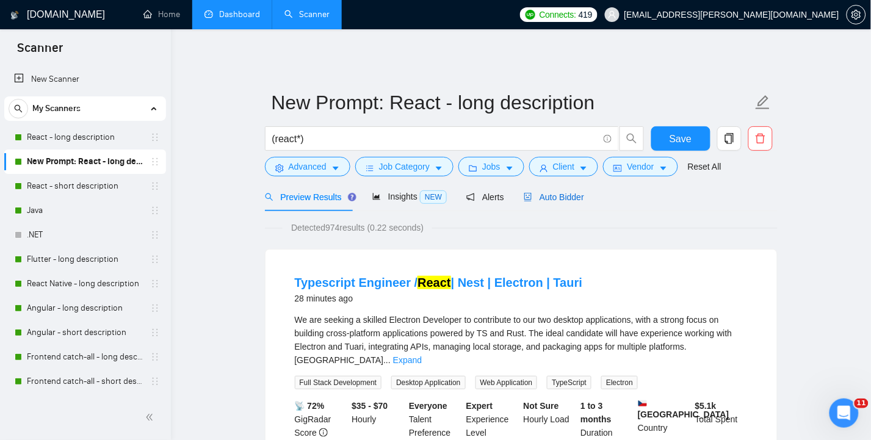
click at [562, 192] on span "Auto Bidder" at bounding box center [554, 197] width 60 height 10
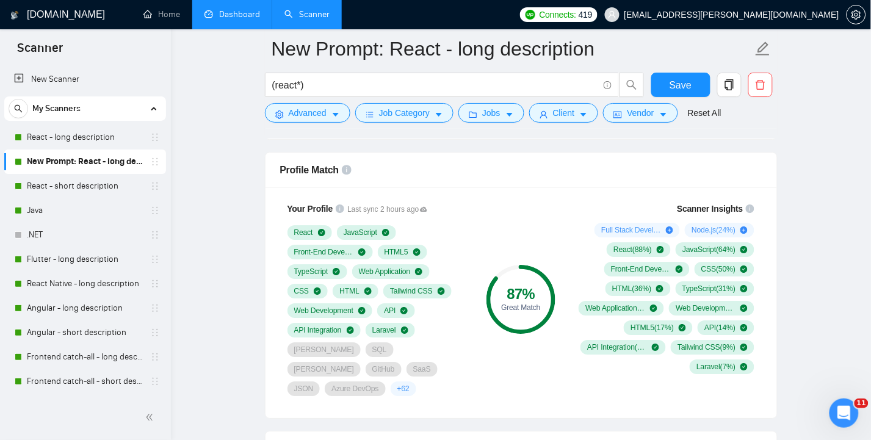
scroll to position [819, 0]
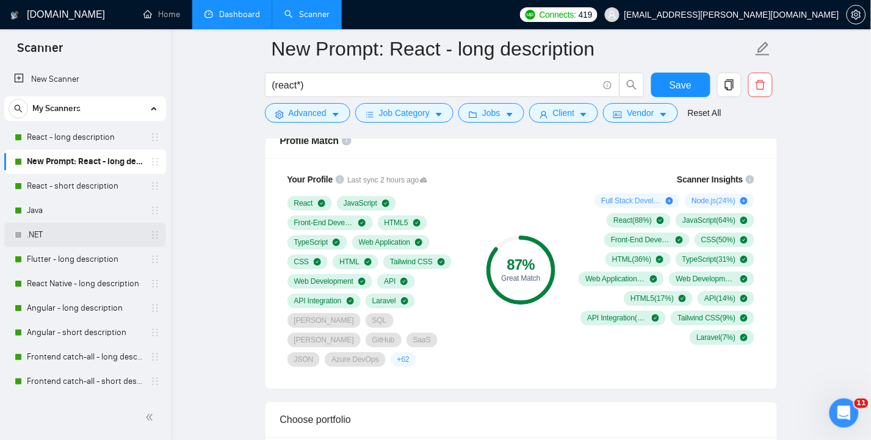
click at [79, 233] on link ".NET" at bounding box center [85, 235] width 116 height 24
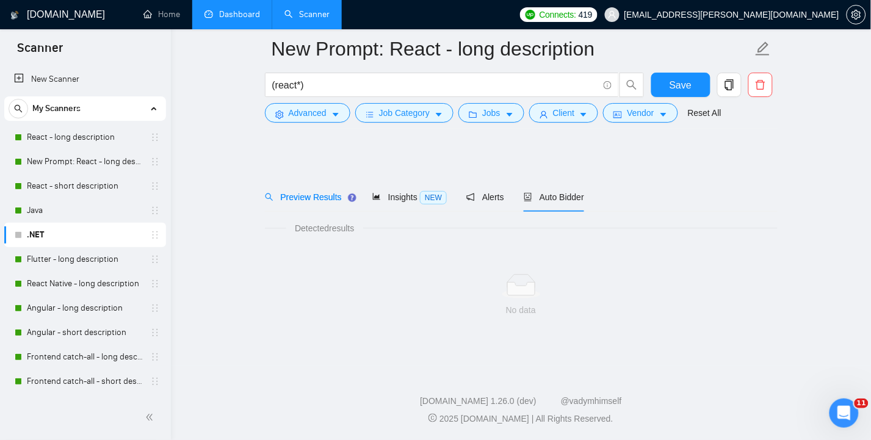
scroll to position [5, 0]
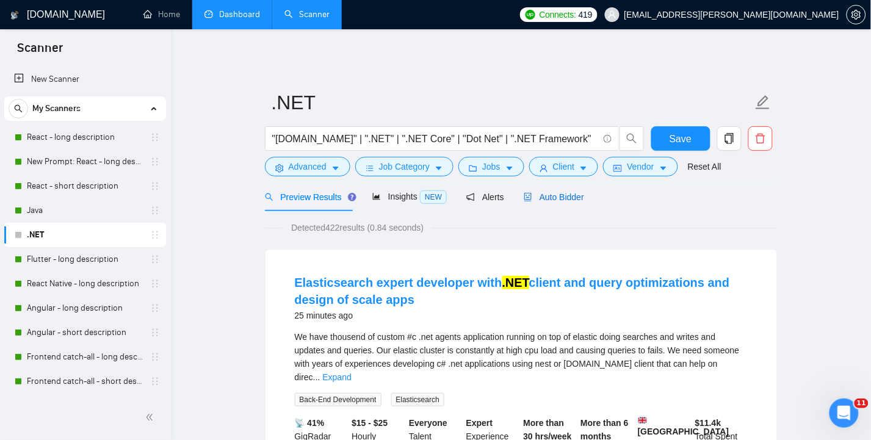
click at [564, 192] on span "Auto Bidder" at bounding box center [554, 197] width 60 height 10
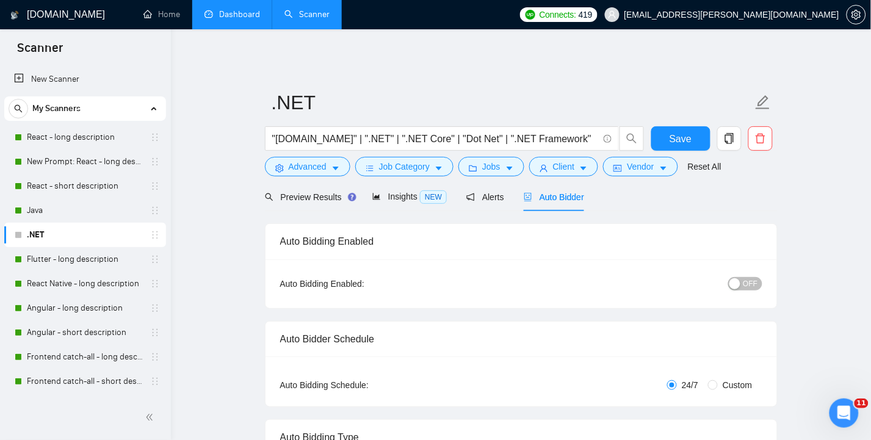
click at [757, 277] on span "OFF" at bounding box center [751, 283] width 15 height 13
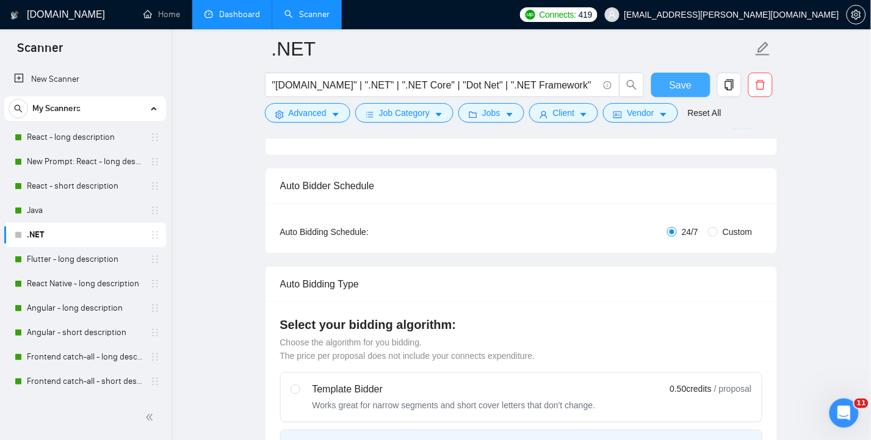
click at [690, 84] on span "Save" at bounding box center [681, 85] width 22 height 15
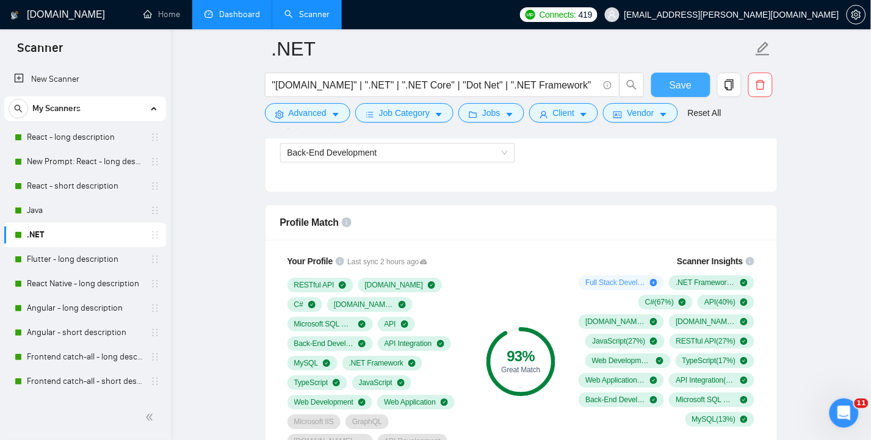
scroll to position [819, 0]
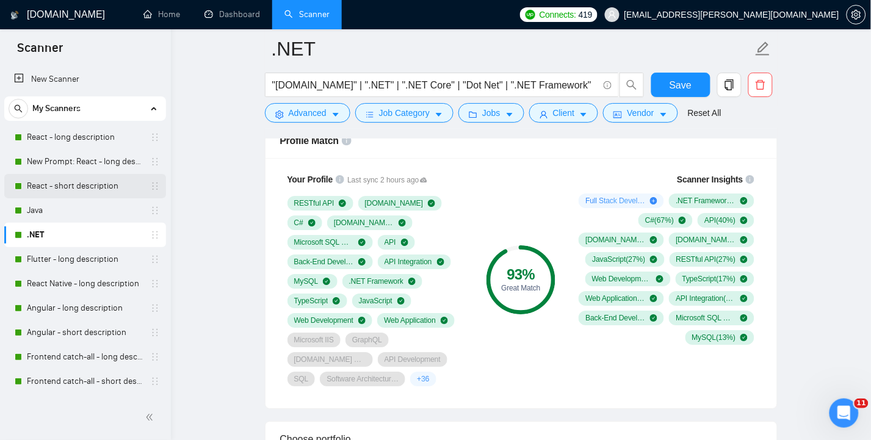
click at [75, 186] on link "React - short description" at bounding box center [85, 186] width 116 height 24
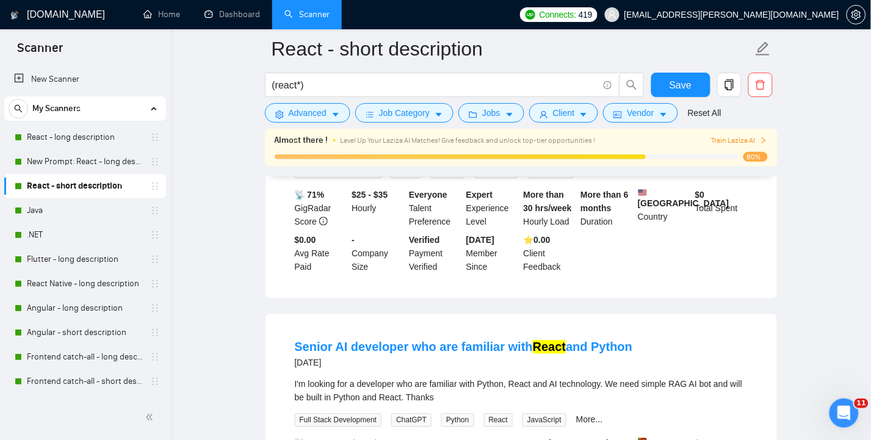
scroll to position [412, 0]
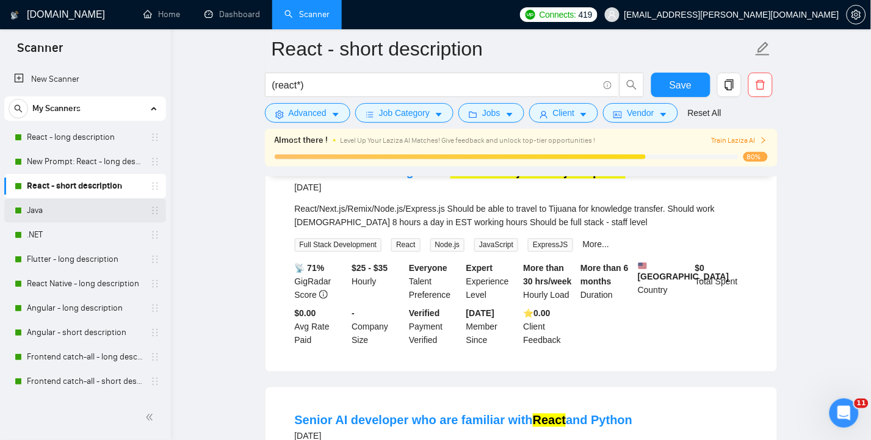
click at [35, 208] on link "Java" at bounding box center [85, 210] width 116 height 24
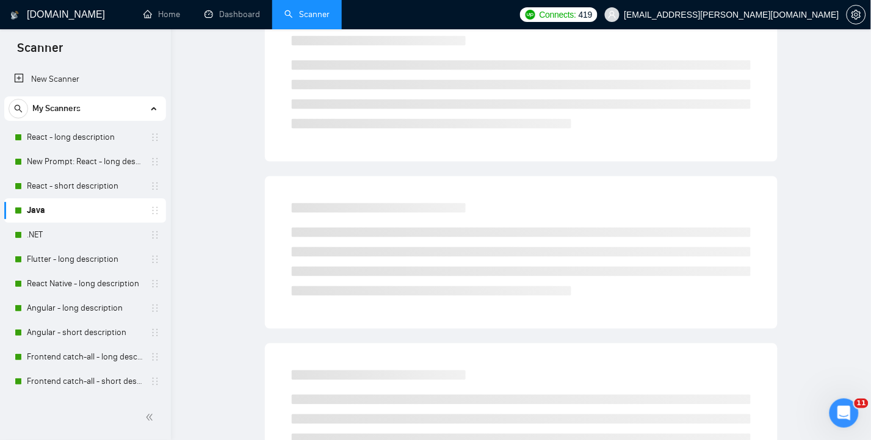
scroll to position [5, 0]
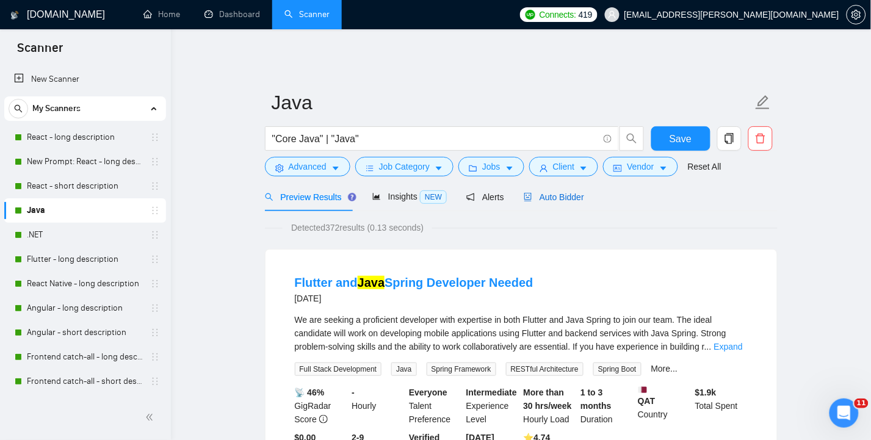
click at [560, 192] on span "Auto Bidder" at bounding box center [554, 197] width 60 height 10
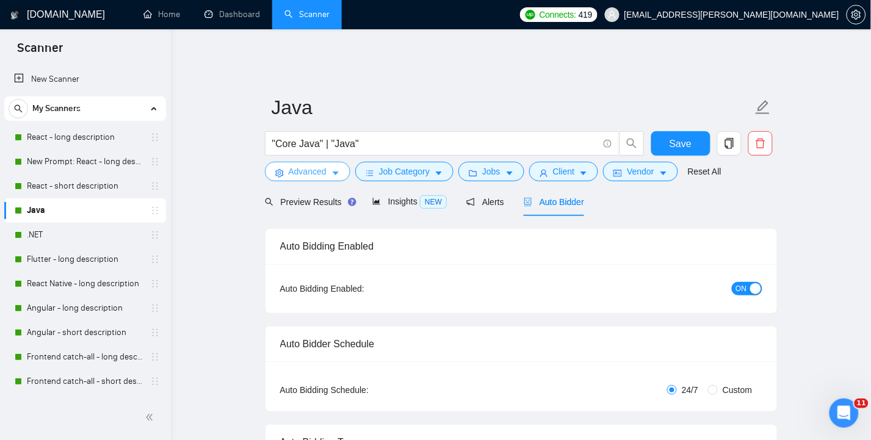
click at [337, 169] on icon "caret-down" at bounding box center [336, 173] width 9 height 9
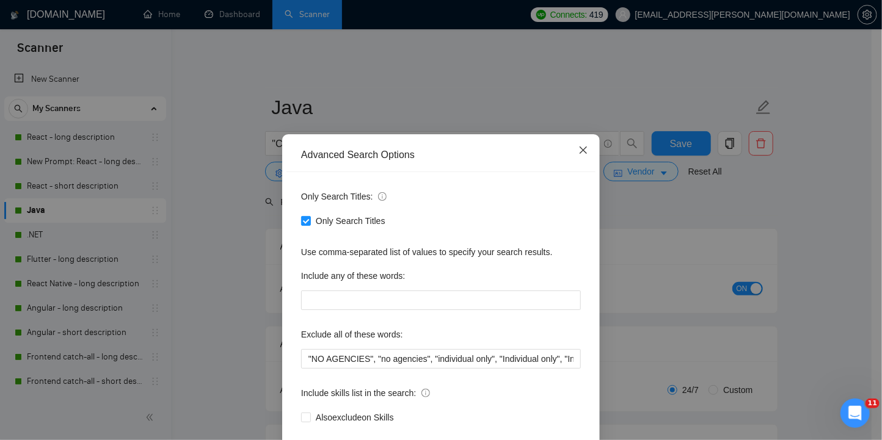
click at [578, 150] on icon "close" at bounding box center [583, 150] width 10 height 10
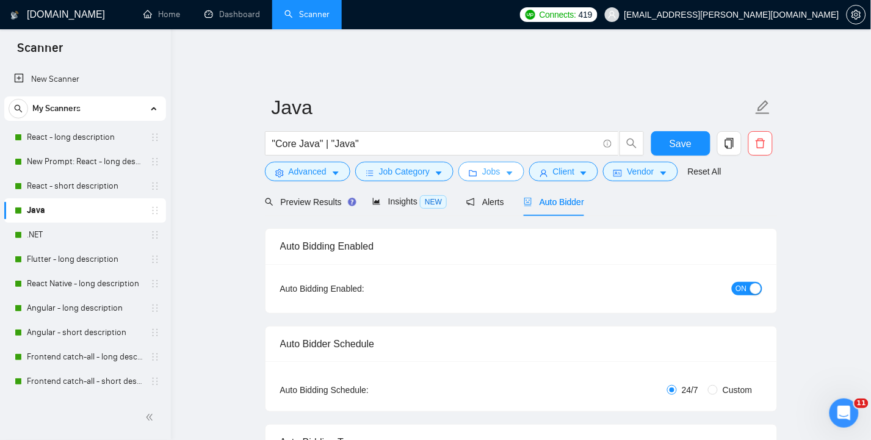
click at [495, 165] on span "Jobs" at bounding box center [491, 171] width 18 height 13
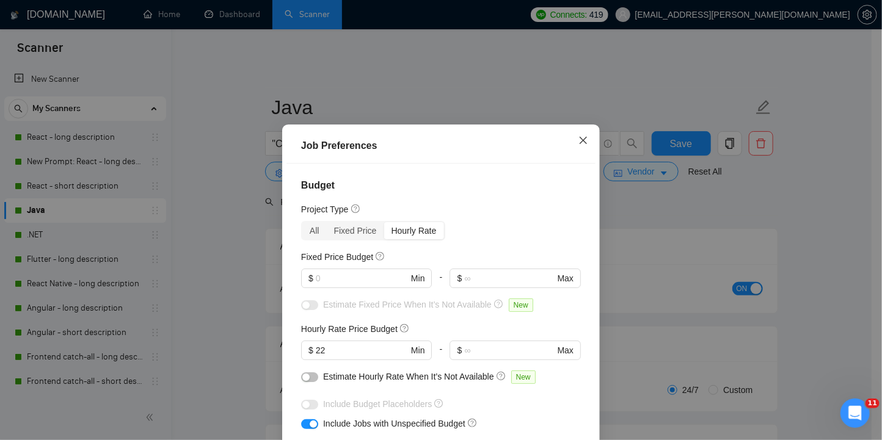
click at [579, 141] on icon "close" at bounding box center [582, 139] width 7 height 7
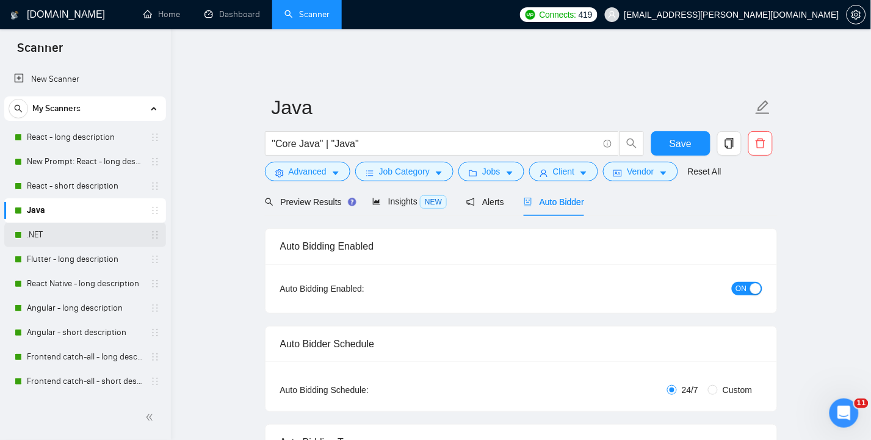
click at [34, 233] on link ".NET" at bounding box center [85, 235] width 116 height 24
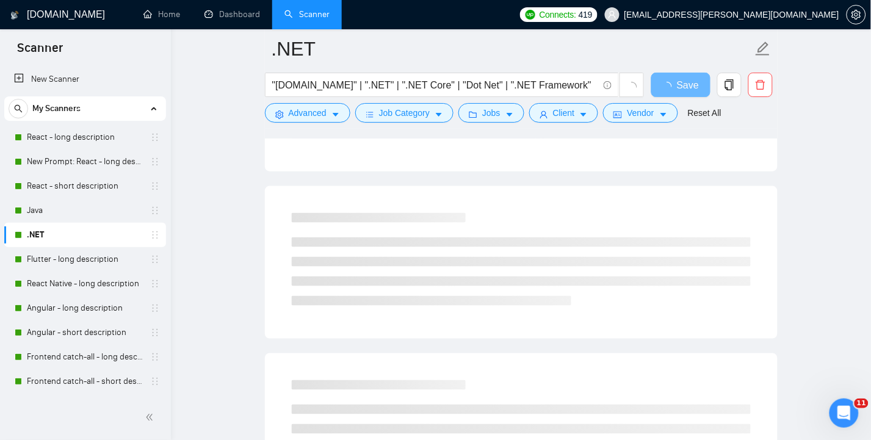
scroll to position [242, 0]
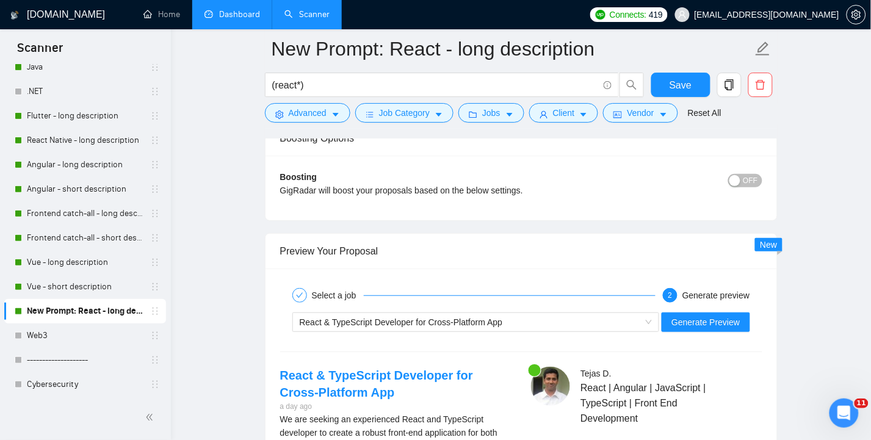
scroll to position [2116, 0]
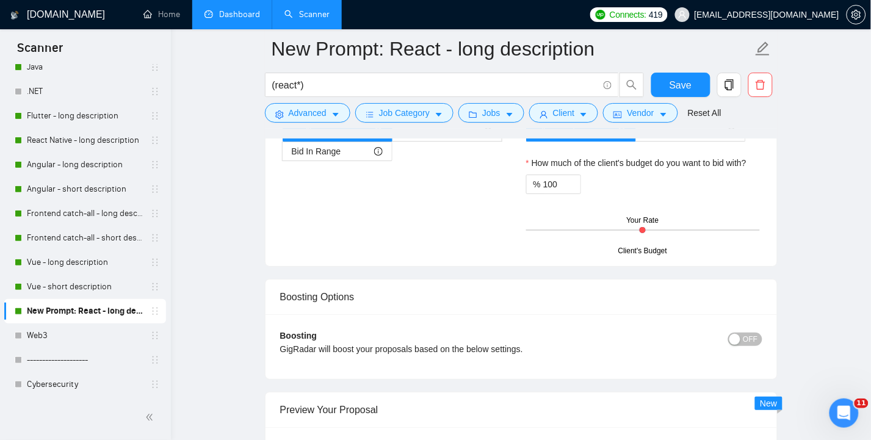
click at [237, 11] on link "Dashboard" at bounding box center [233, 14] width 56 height 10
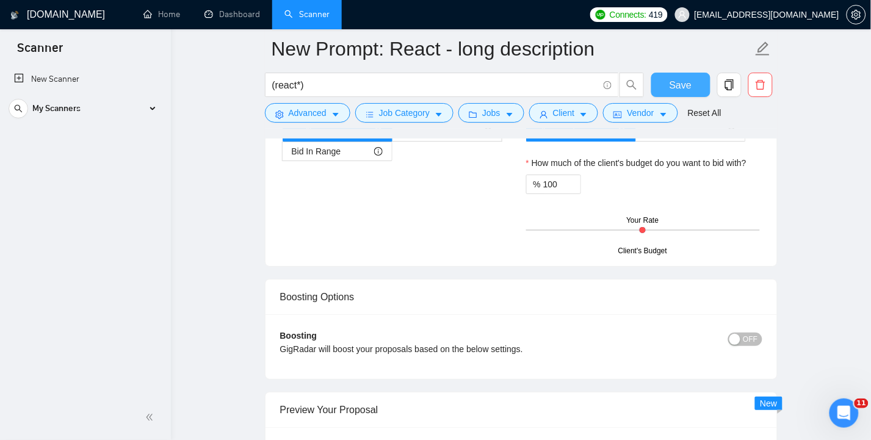
scroll to position [0, 0]
click at [686, 81] on span "Save" at bounding box center [681, 85] width 22 height 15
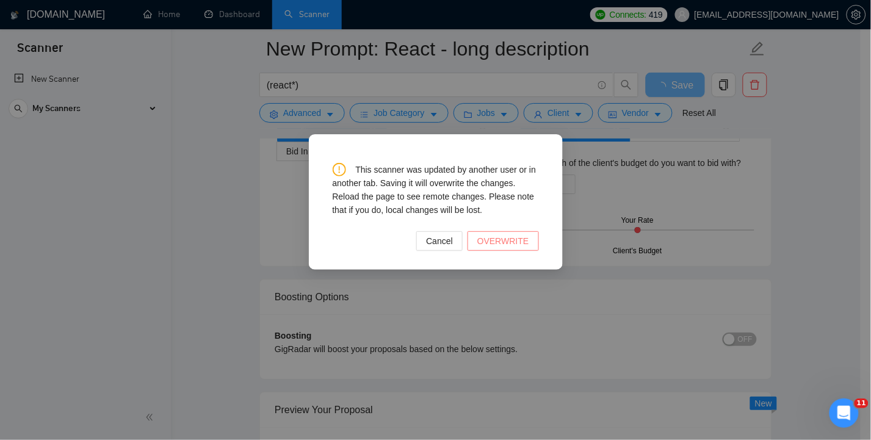
click at [503, 242] on span "OVERWRITE" at bounding box center [503, 240] width 52 height 13
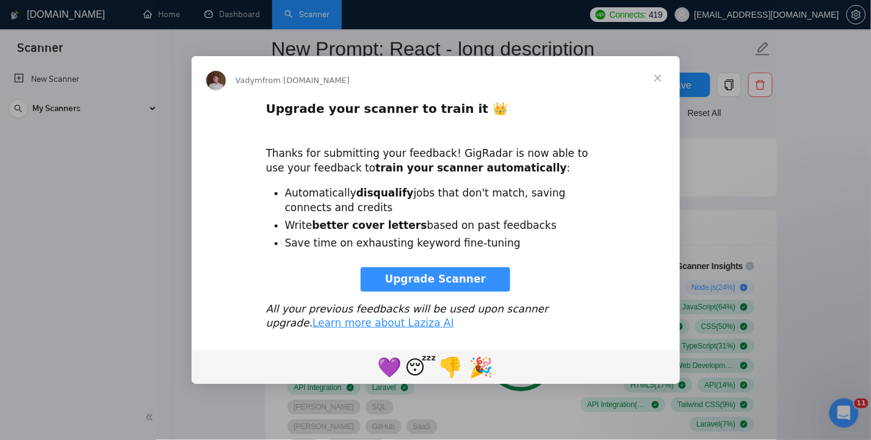
click at [660, 77] on span "Close" at bounding box center [658, 78] width 44 height 44
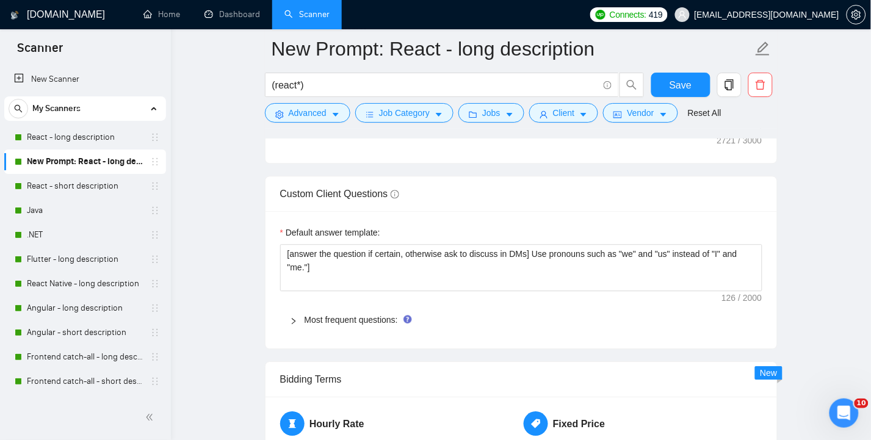
scroll to position [1743, 0]
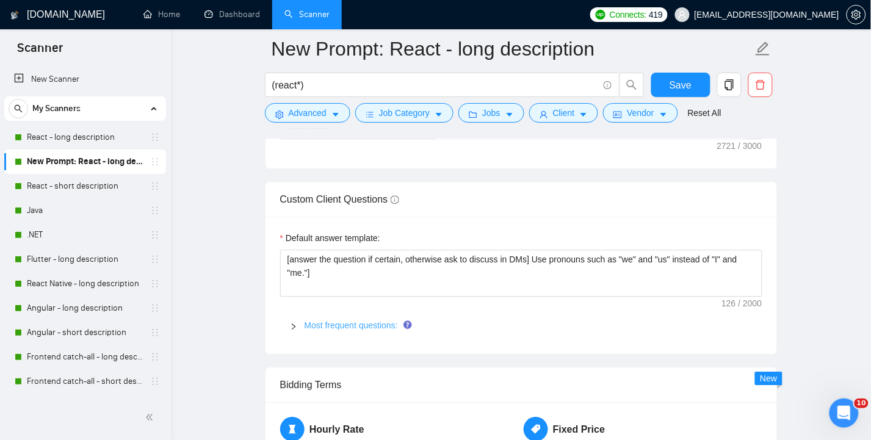
click at [349, 321] on link "Most frequent questions:" at bounding box center [351, 326] width 93 height 10
